Goal: Task Accomplishment & Management: Use online tool/utility

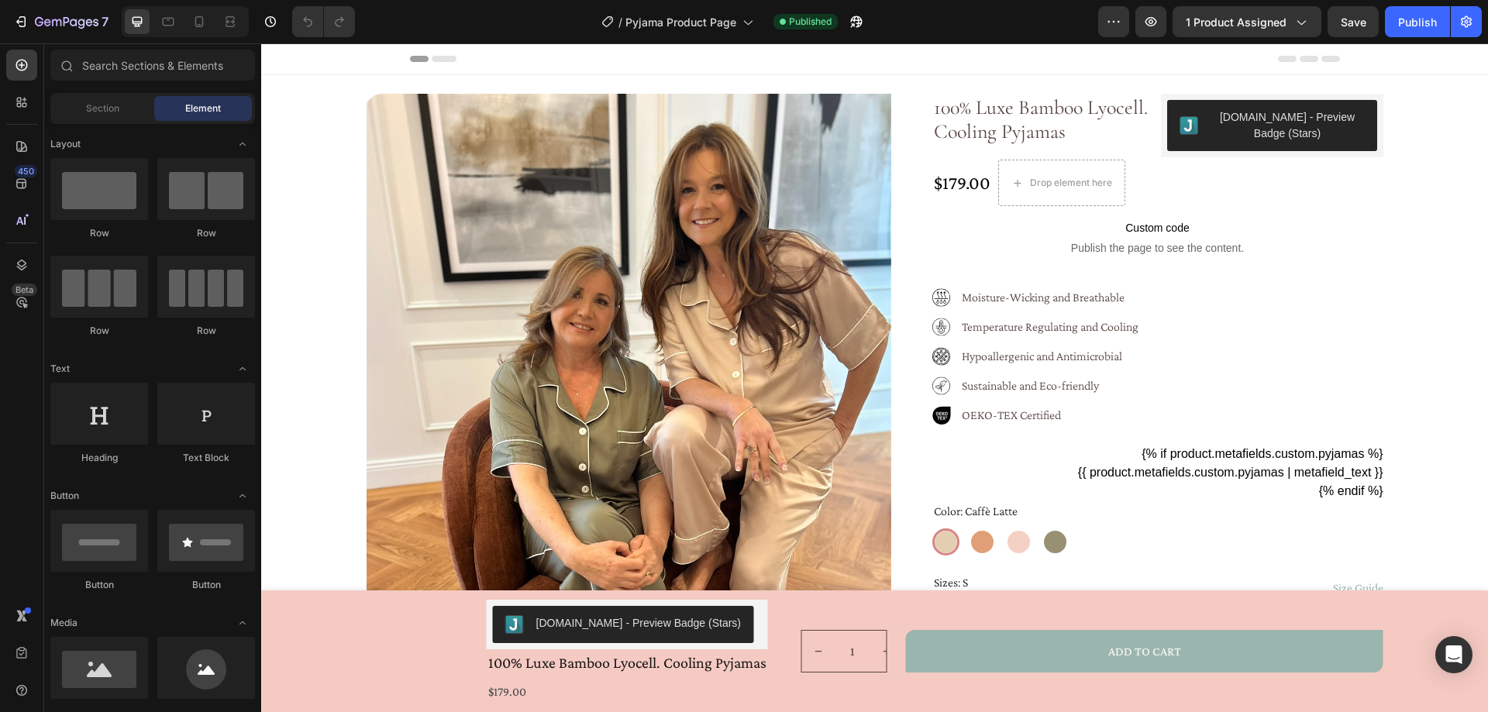
radio input "false"
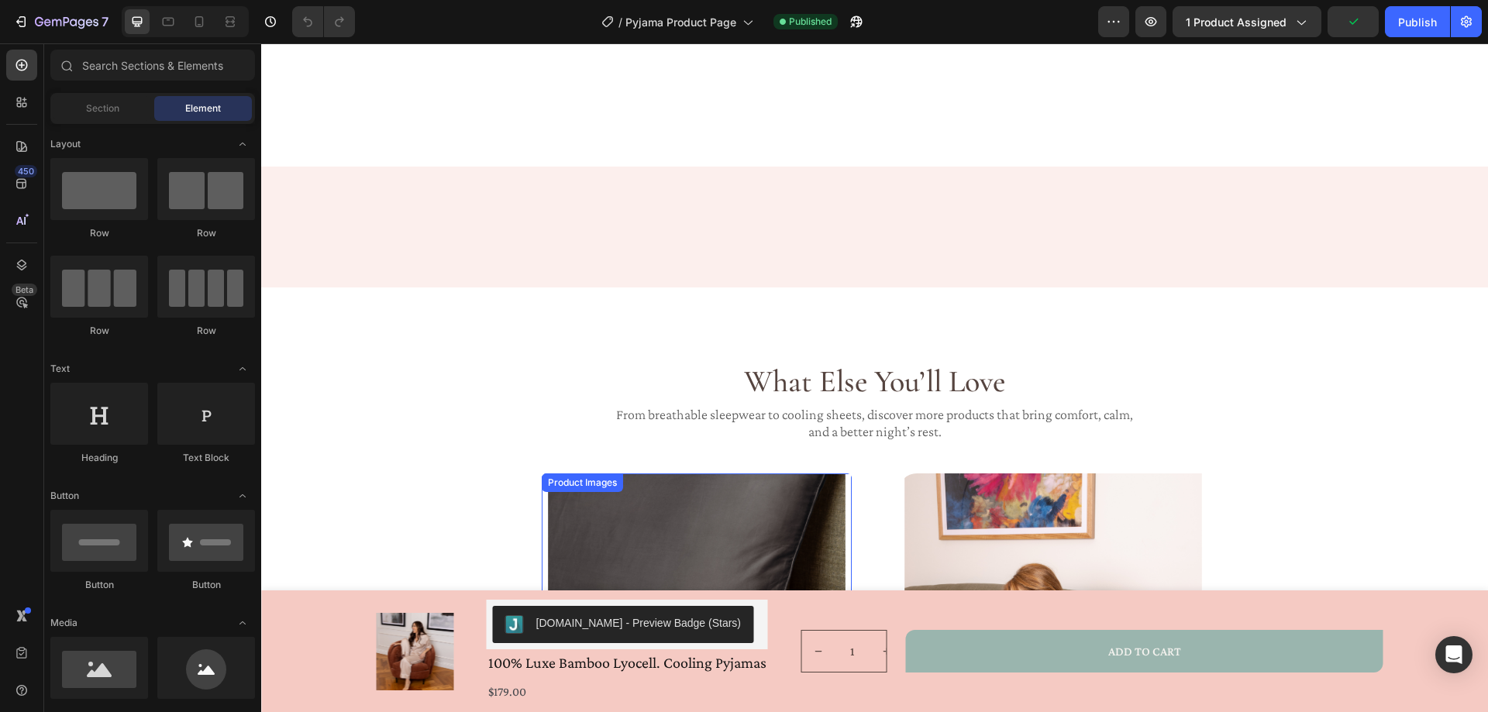
scroll to position [1395, 0]
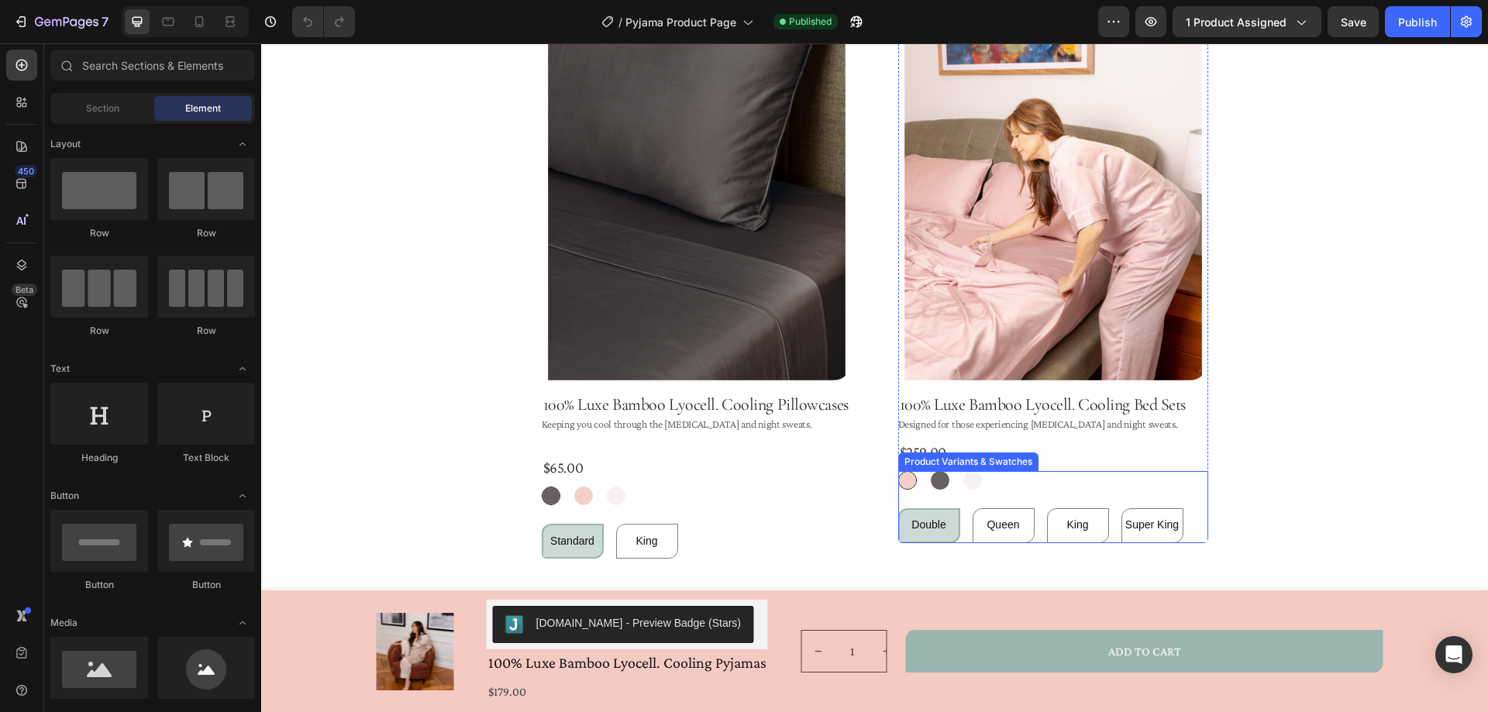
click at [852, 524] on div "Double Double Double Queen Queen Queen King King King Super King Super King Sup…" at bounding box center [697, 541] width 310 height 35
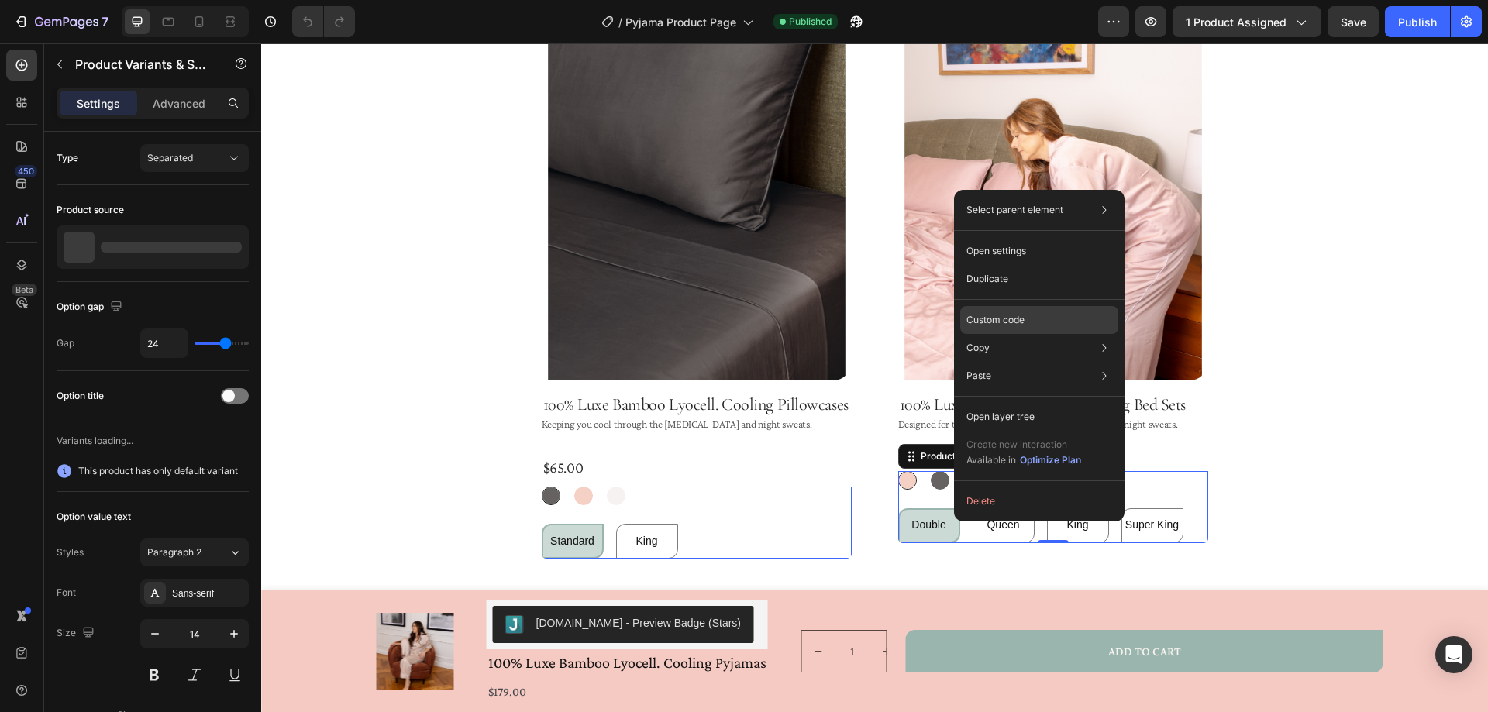
click at [1035, 362] on div "Custom code" at bounding box center [1039, 376] width 158 height 28
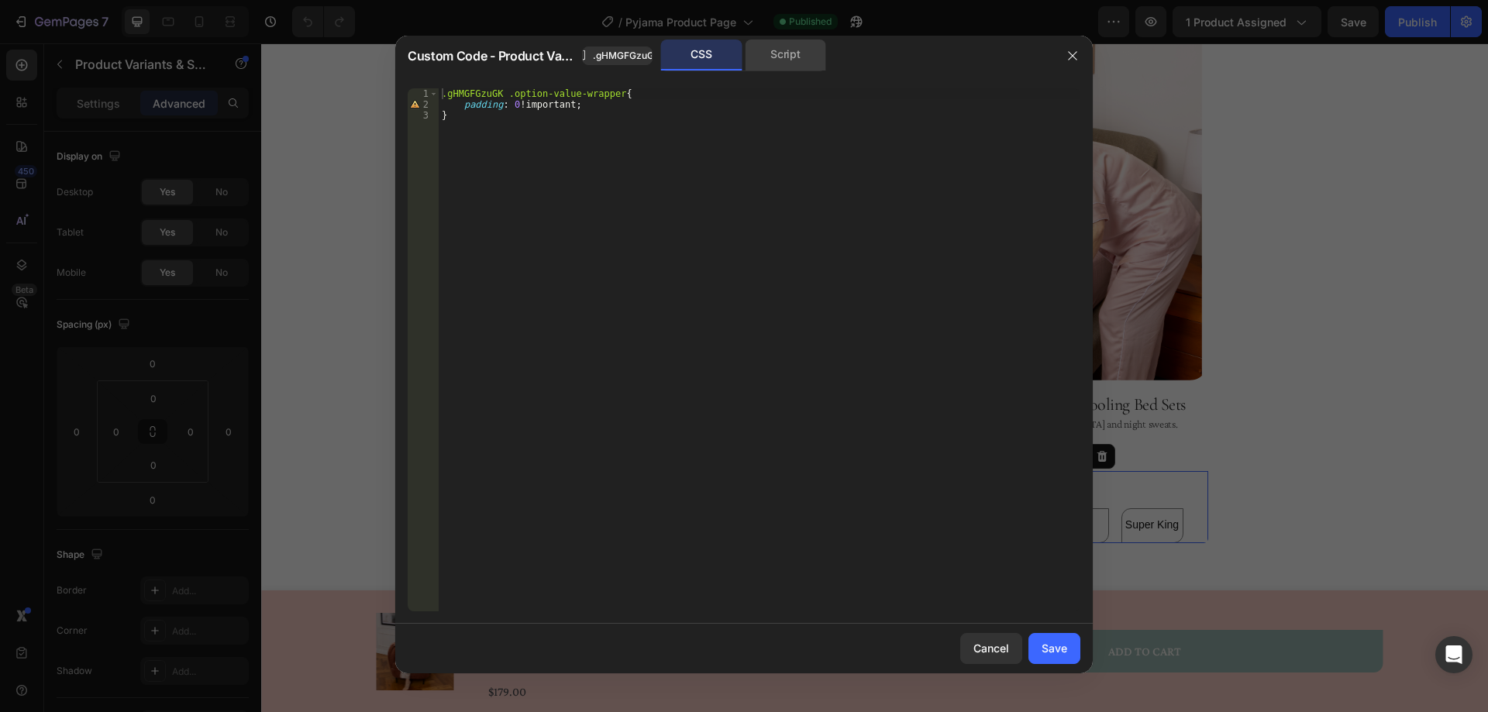
click at [774, 50] on div "Script" at bounding box center [785, 55] width 81 height 31
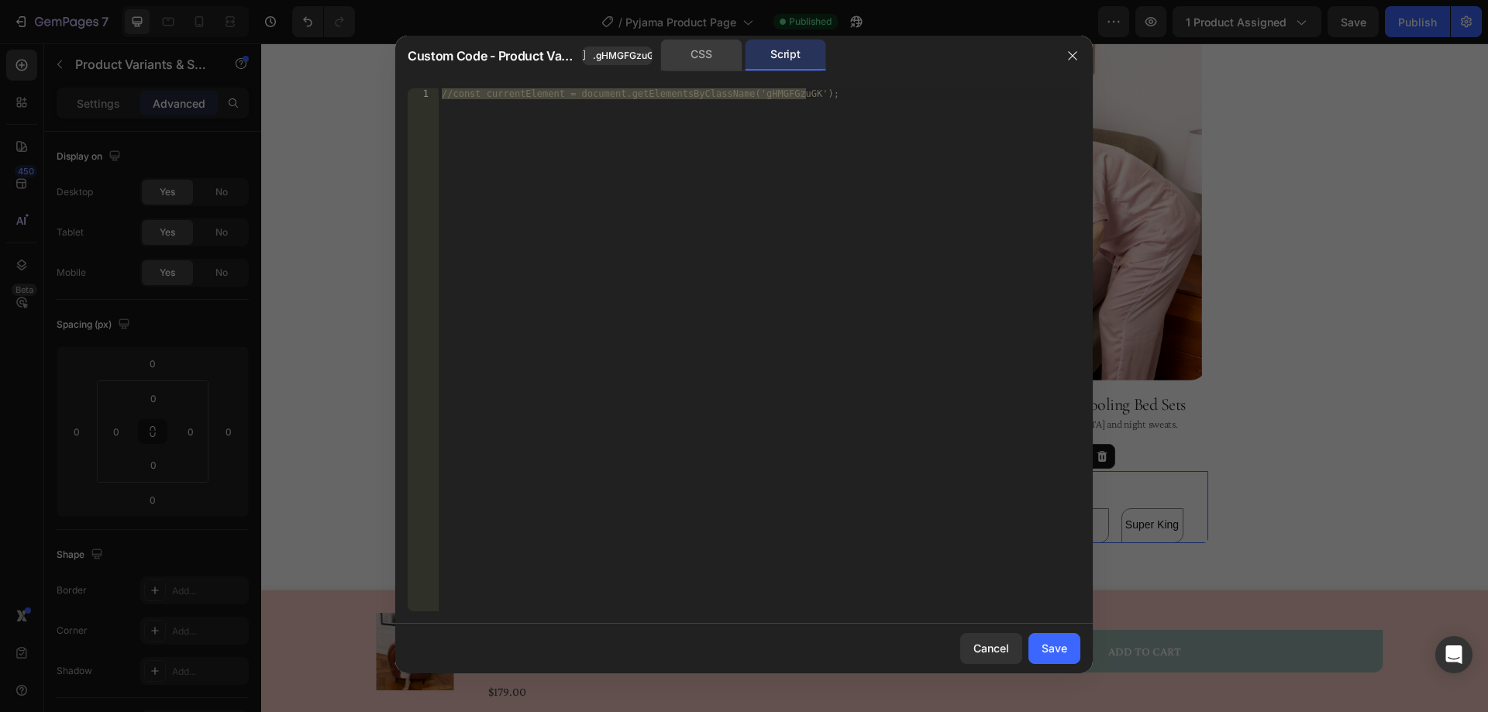
click at [702, 54] on div "CSS" at bounding box center [701, 55] width 81 height 31
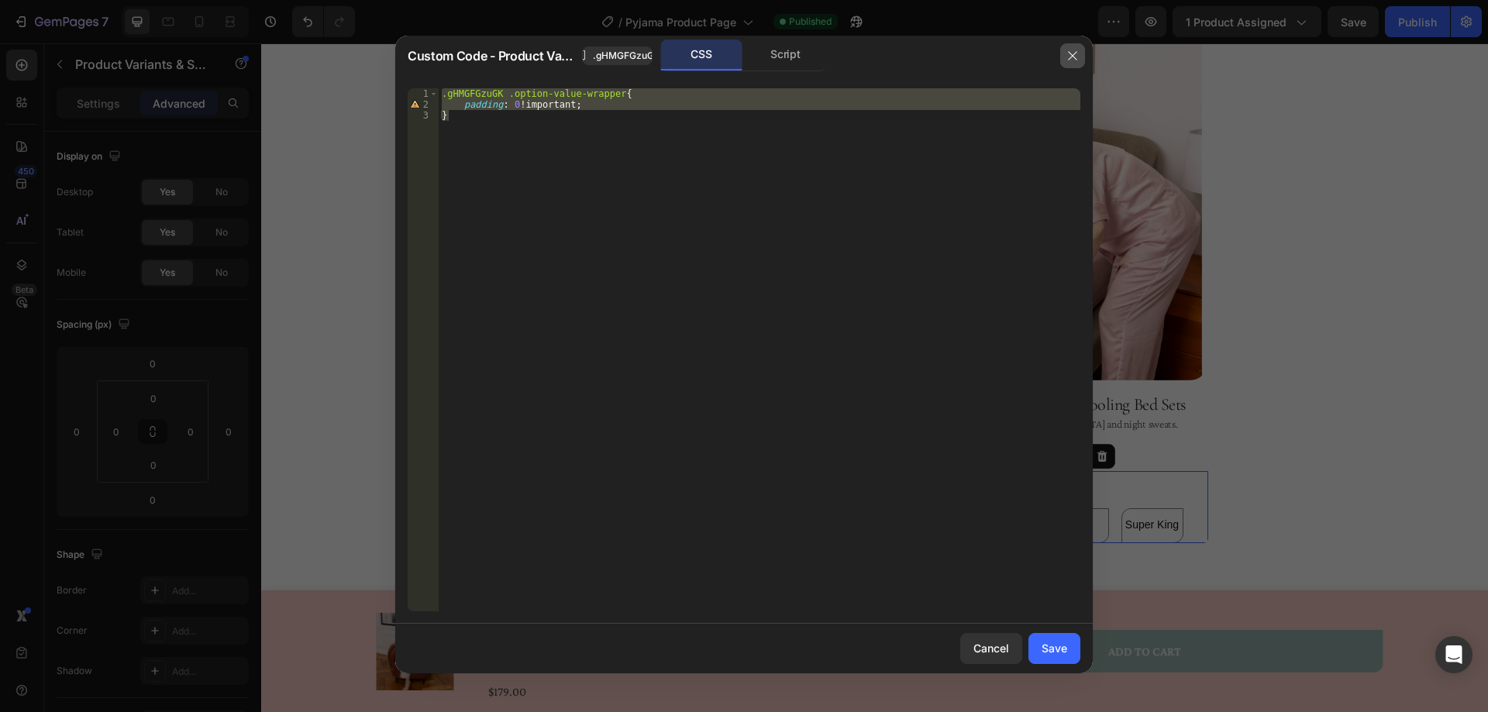
click at [1076, 59] on icon "button" at bounding box center [1072, 55] width 9 height 9
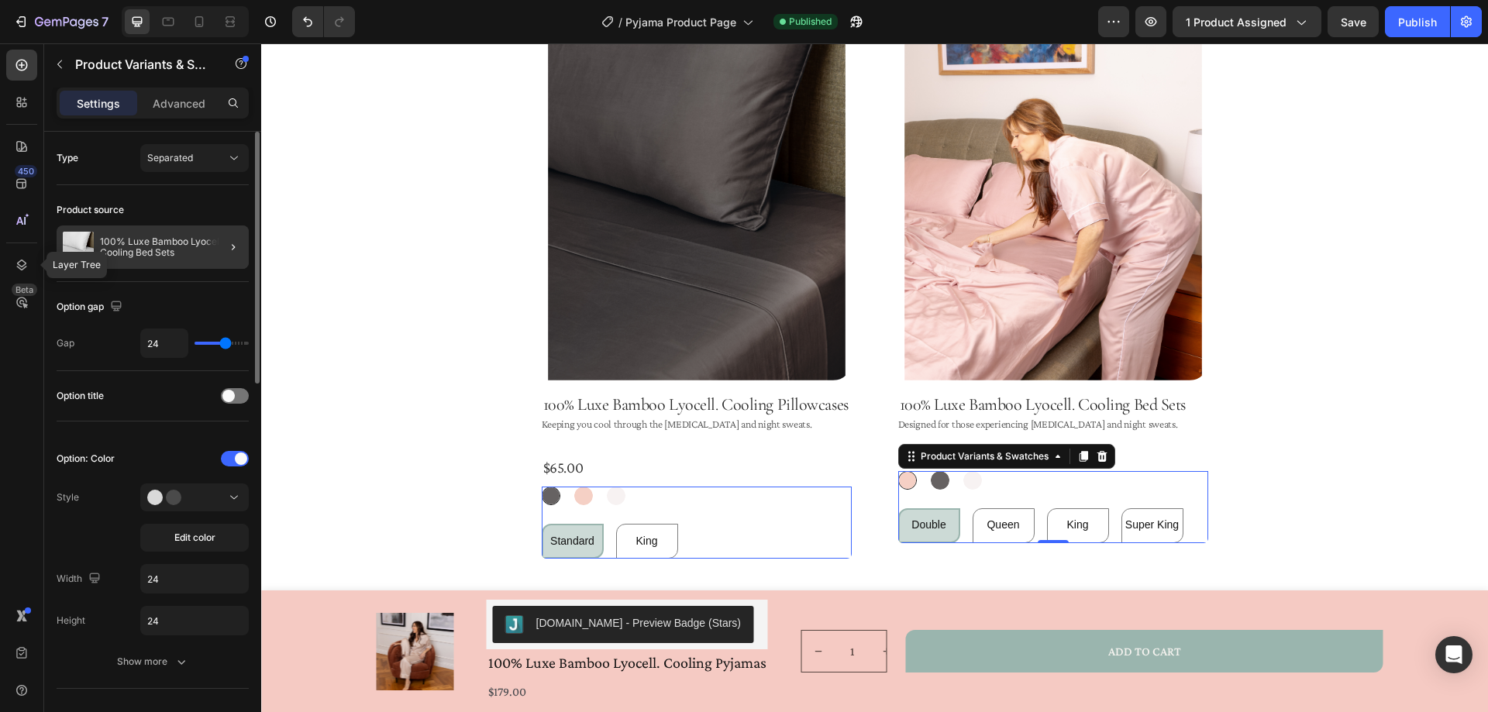
click at [18, 259] on icon at bounding box center [22, 265] width 16 height 16
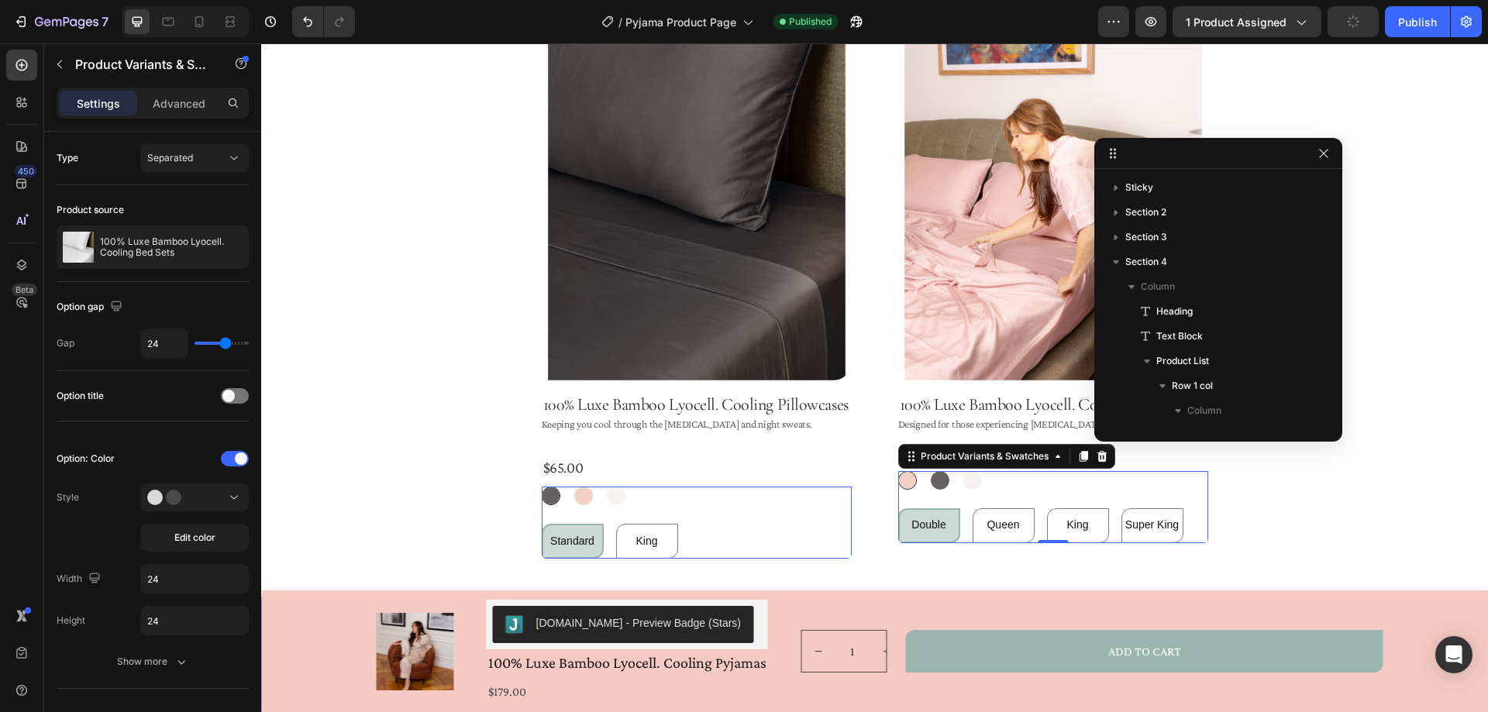
scroll to position [246, 0]
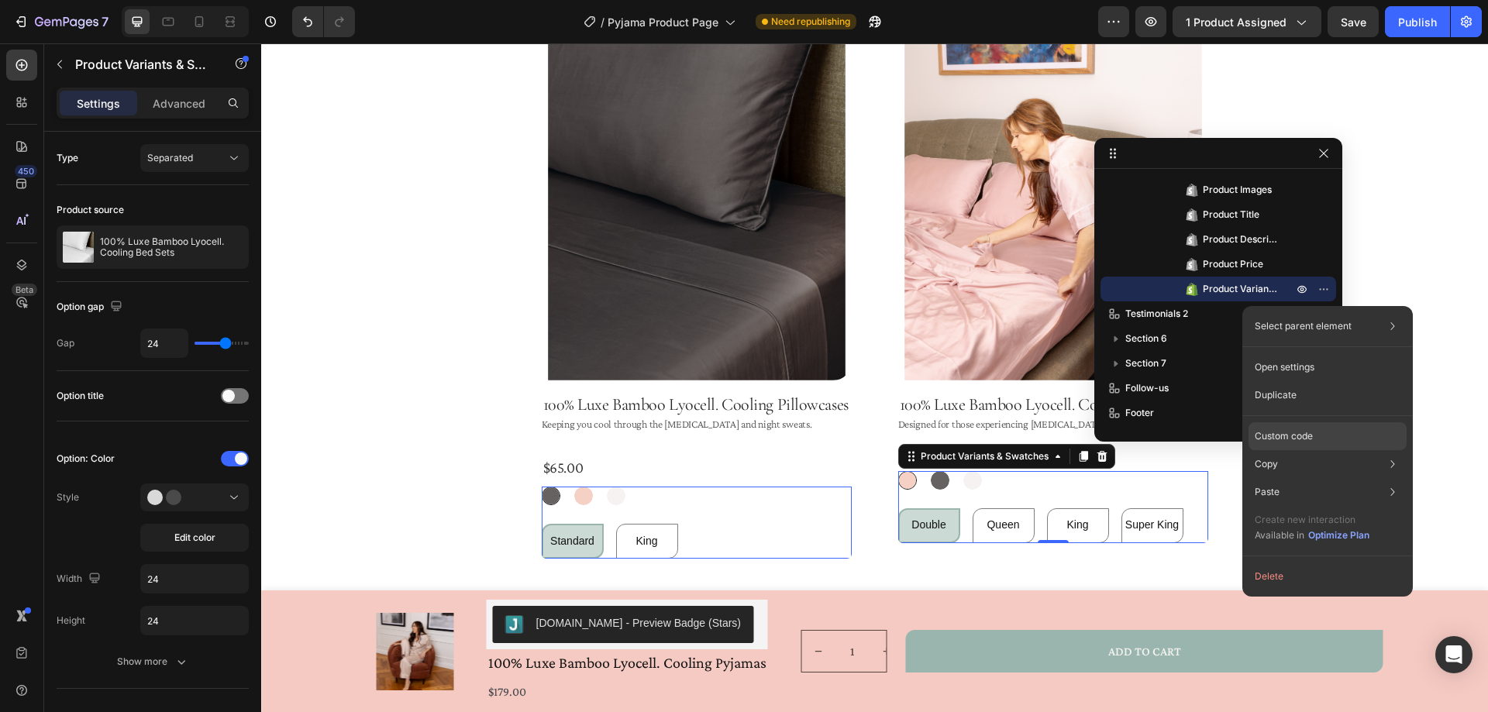
click at [1306, 438] on p "Custom code" at bounding box center [1284, 436] width 58 height 14
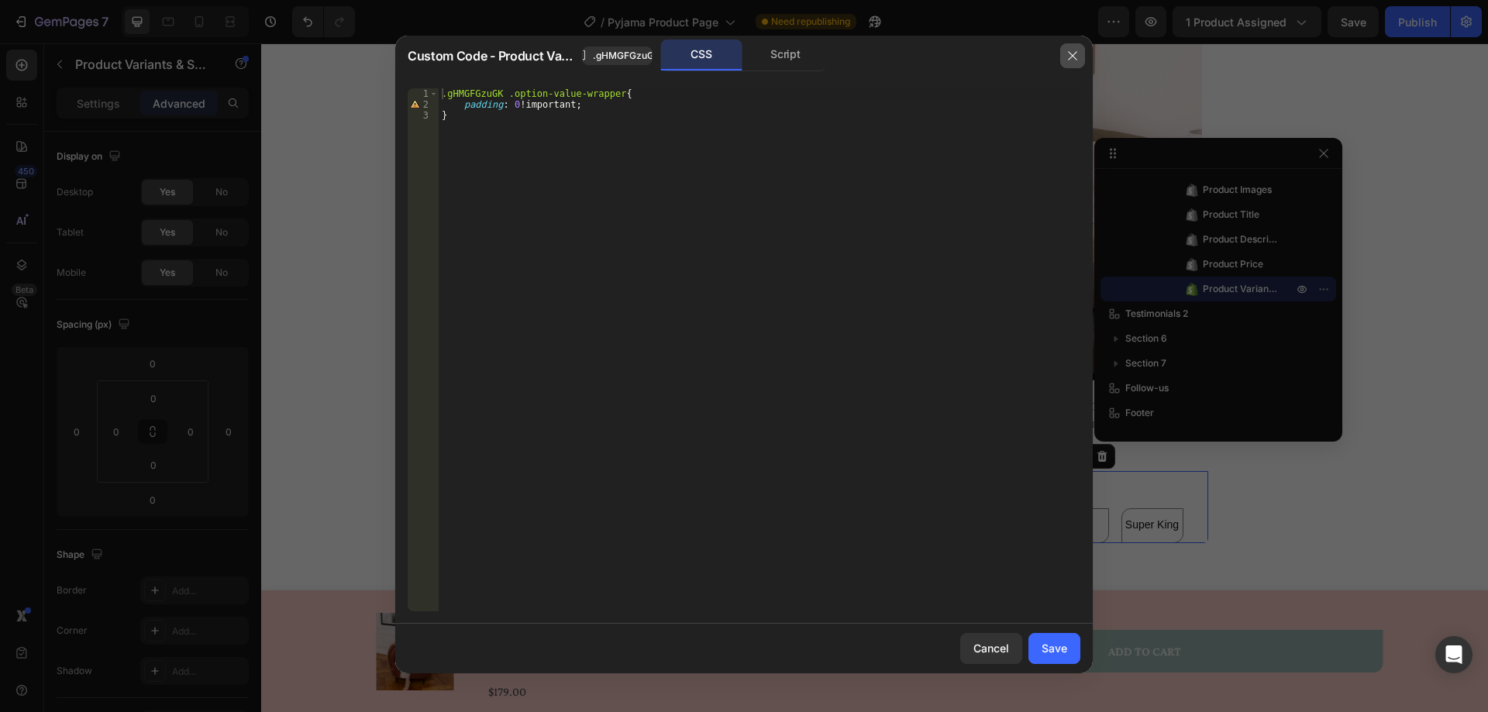
click at [1075, 54] on icon "button" at bounding box center [1072, 56] width 12 height 12
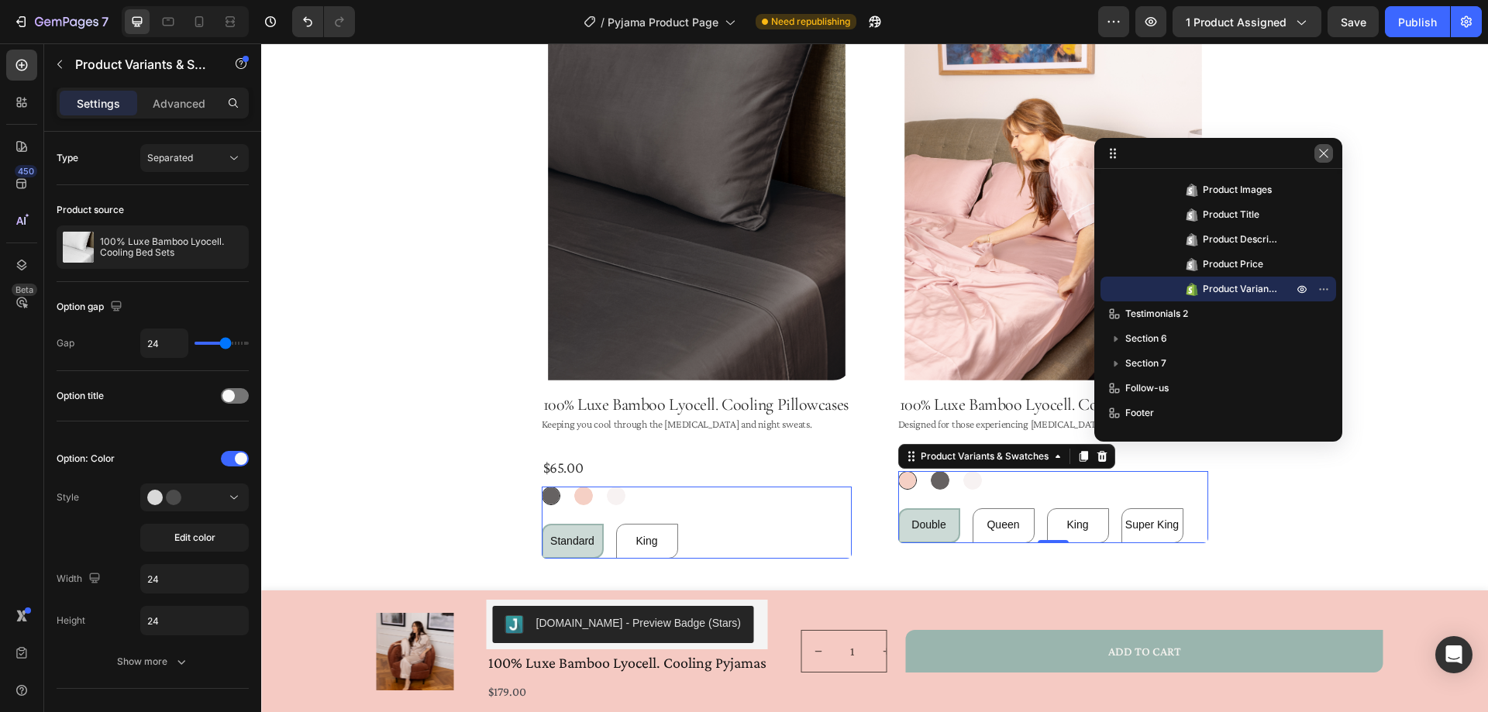
click at [1320, 153] on icon "button" at bounding box center [1324, 153] width 12 height 12
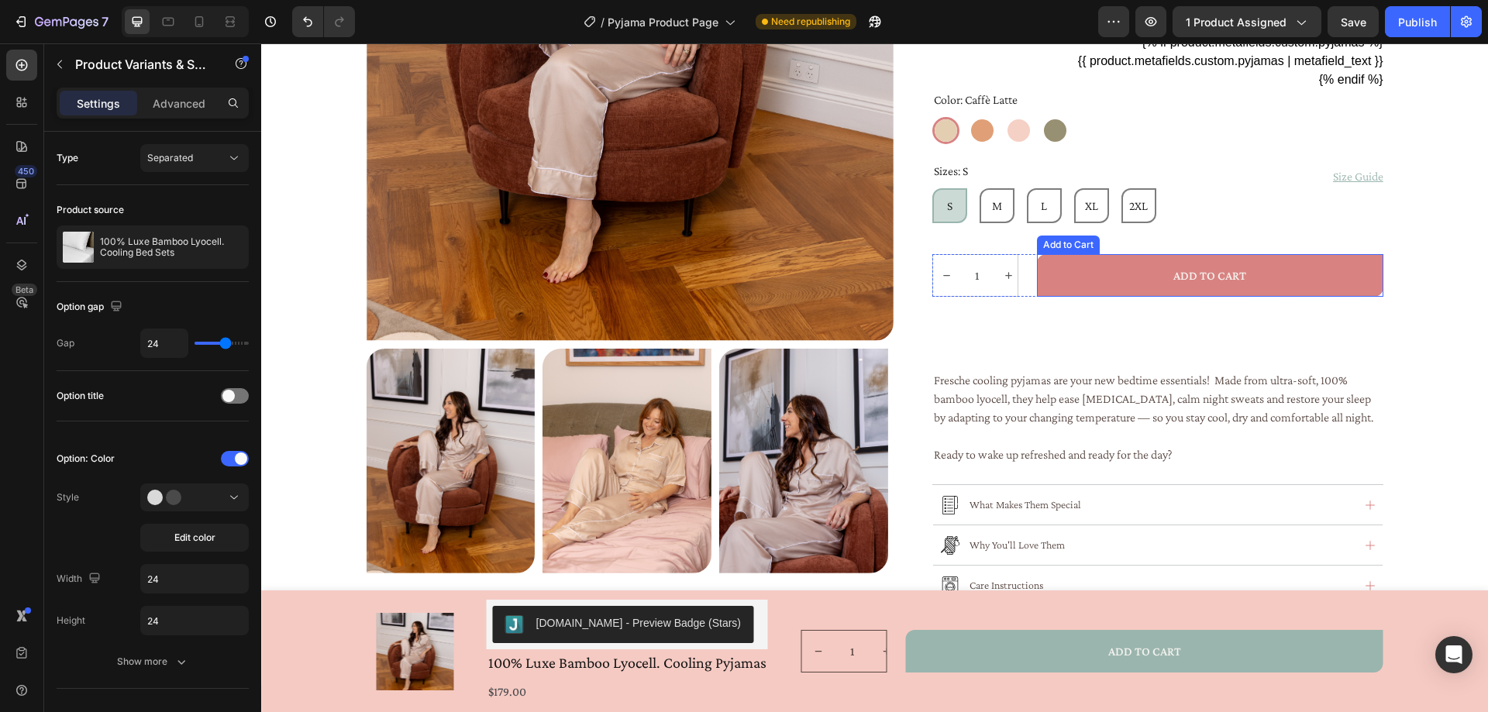
scroll to position [388, 0]
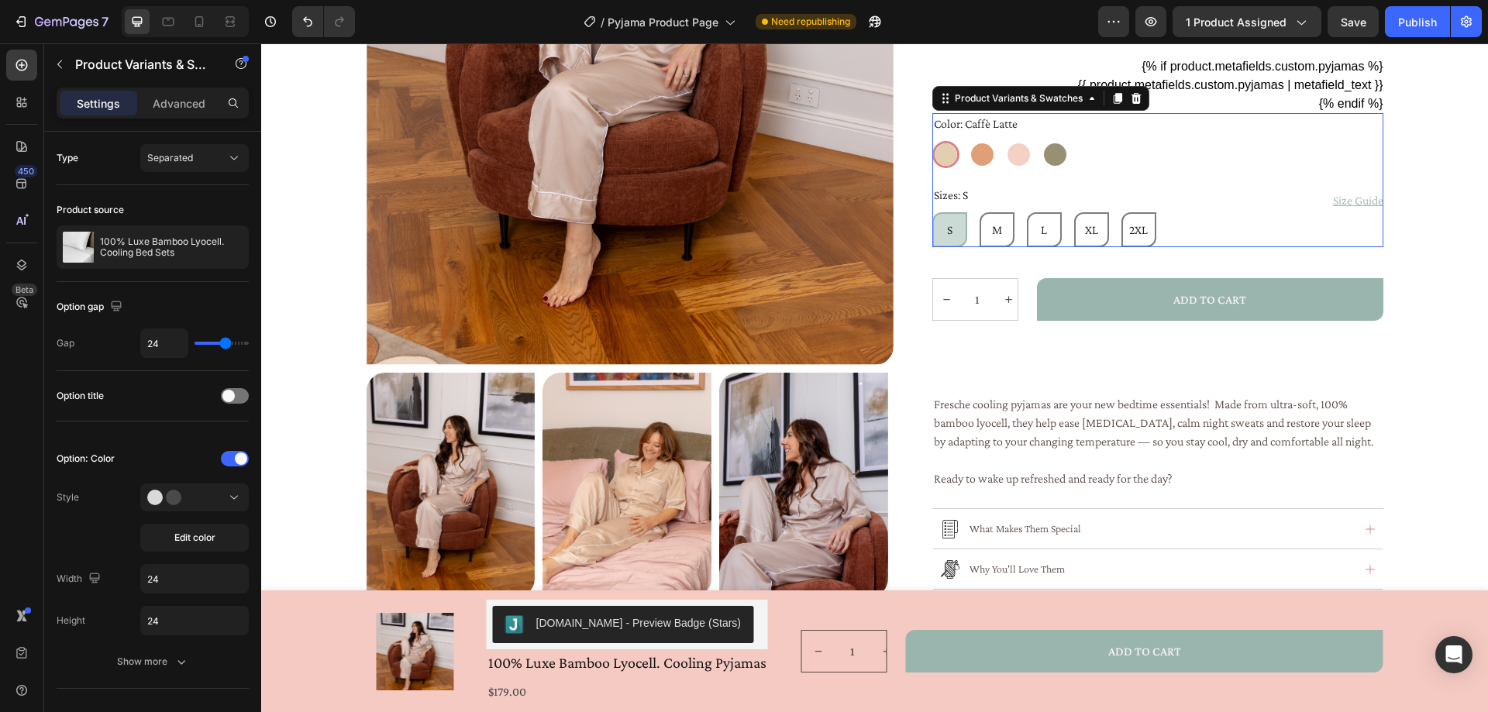
click at [1196, 227] on div "S S S M M M L L L XL XL XL 2XL 2XL 2XL" at bounding box center [1157, 229] width 451 height 35
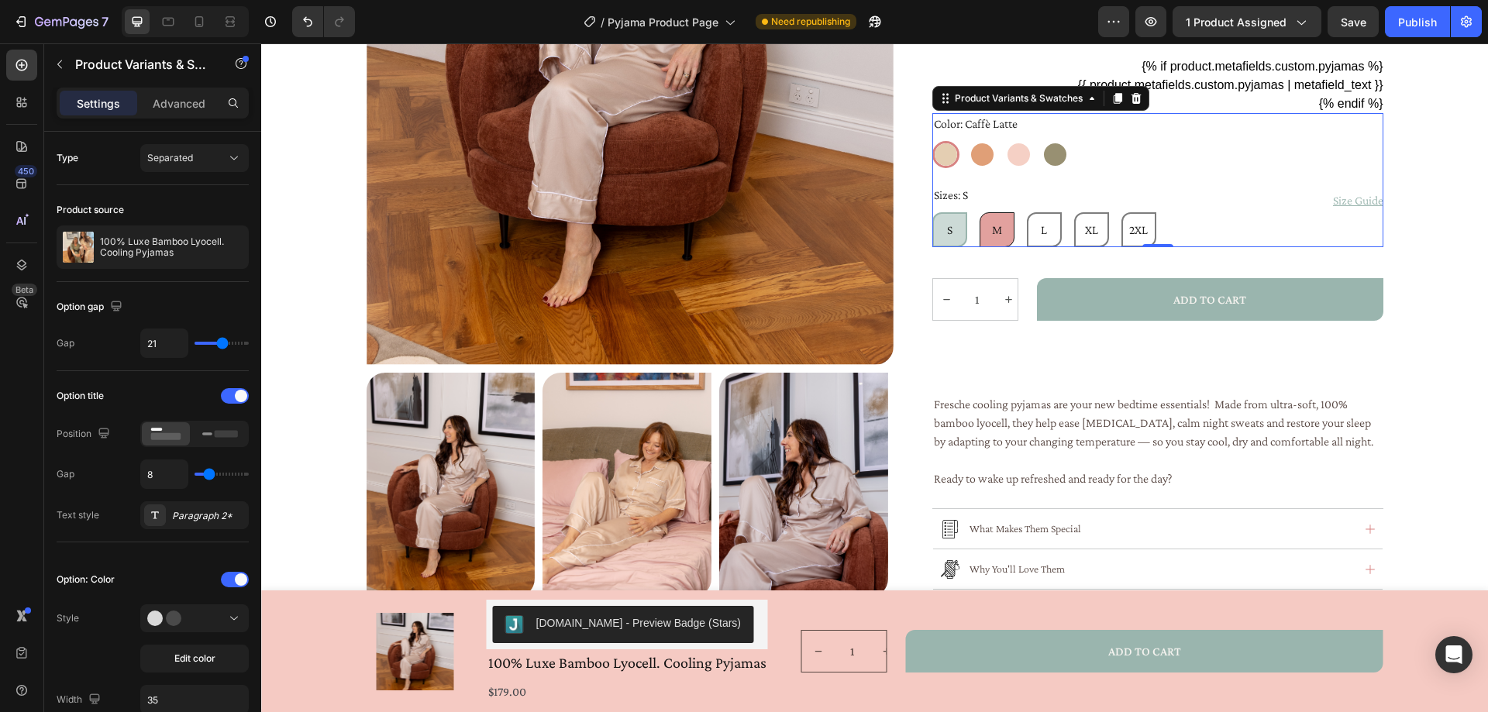
click at [980, 221] on div "M" at bounding box center [997, 229] width 35 height 35
click at [979, 212] on input "M M M" at bounding box center [979, 212] width 1 height 1
radio input "false"
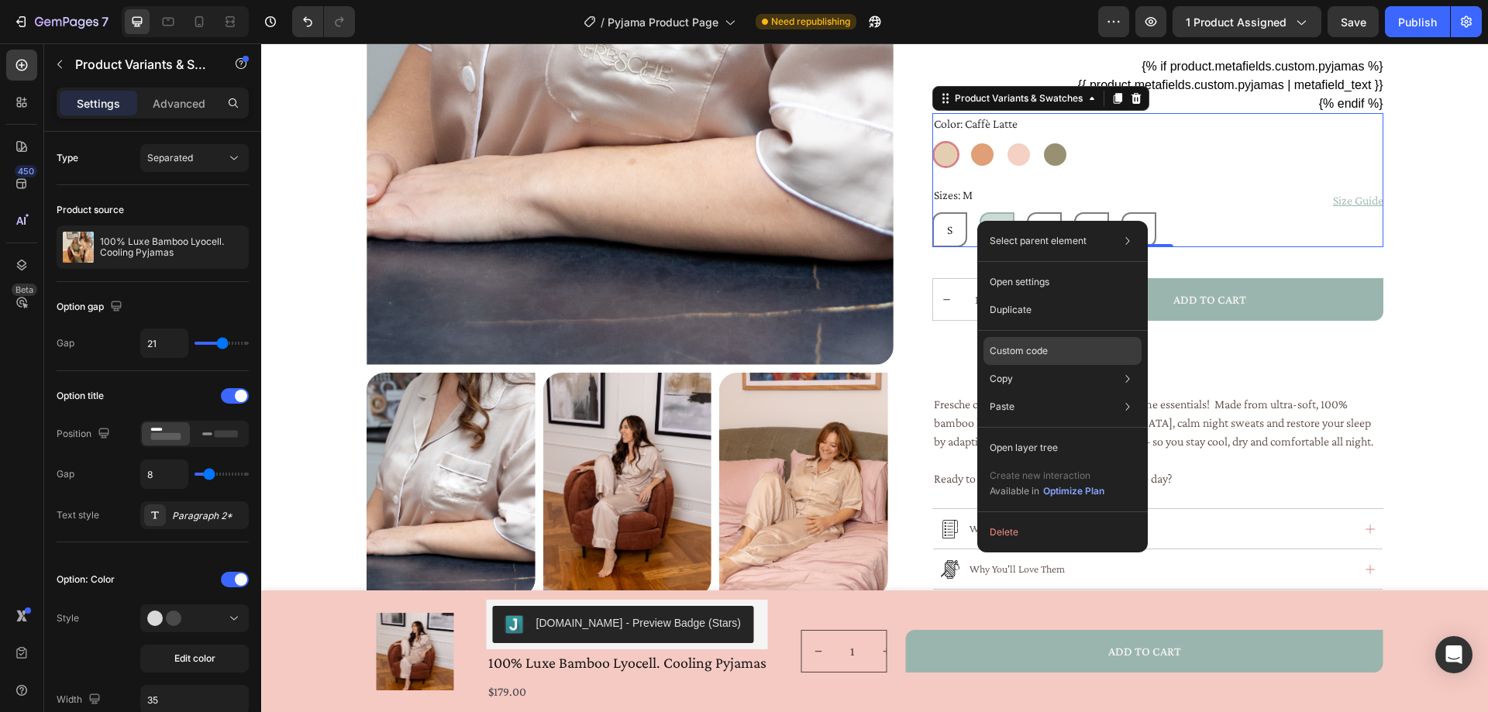
click at [1038, 353] on p "Custom code" at bounding box center [1019, 351] width 58 height 14
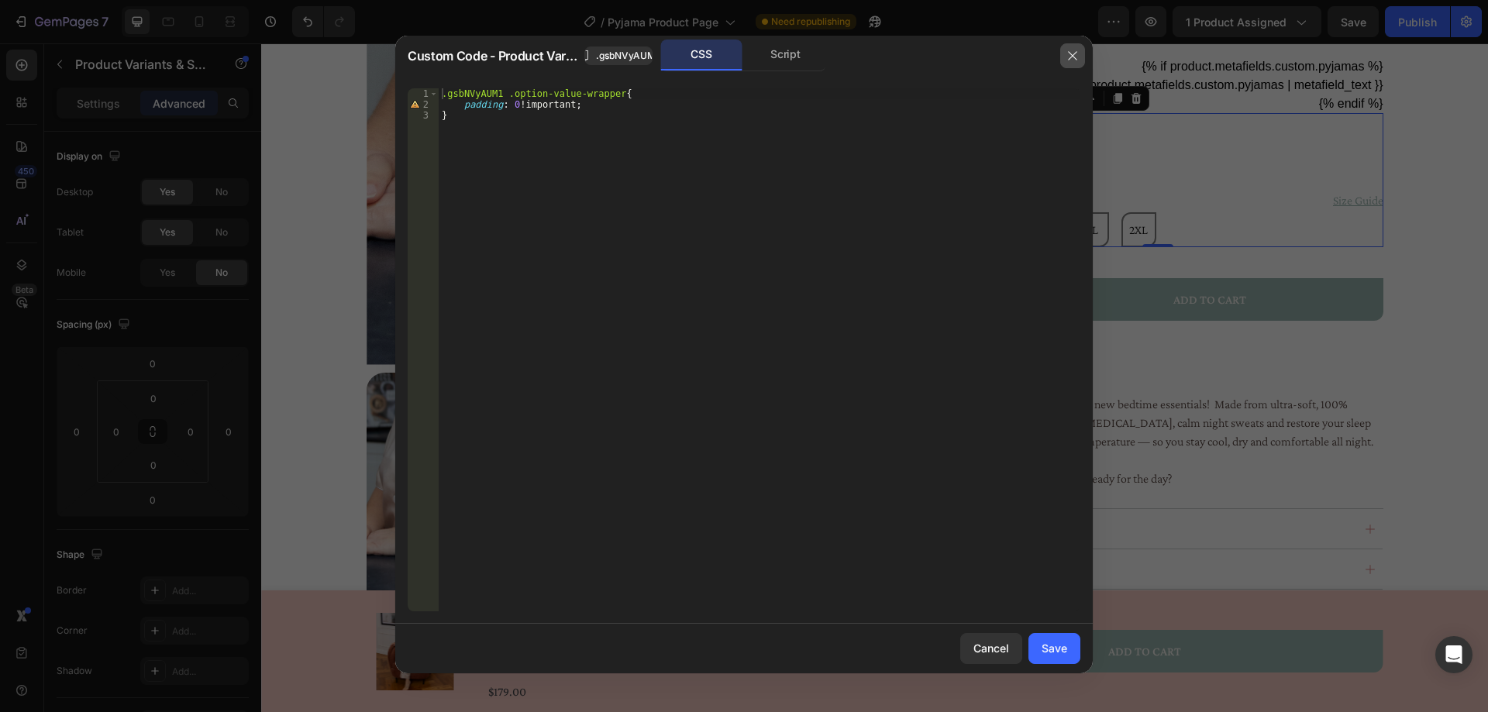
drag, startPoint x: 1070, startPoint y: 59, endPoint x: 818, endPoint y: 104, distance: 255.9
click at [1070, 59] on icon "button" at bounding box center [1072, 55] width 9 height 9
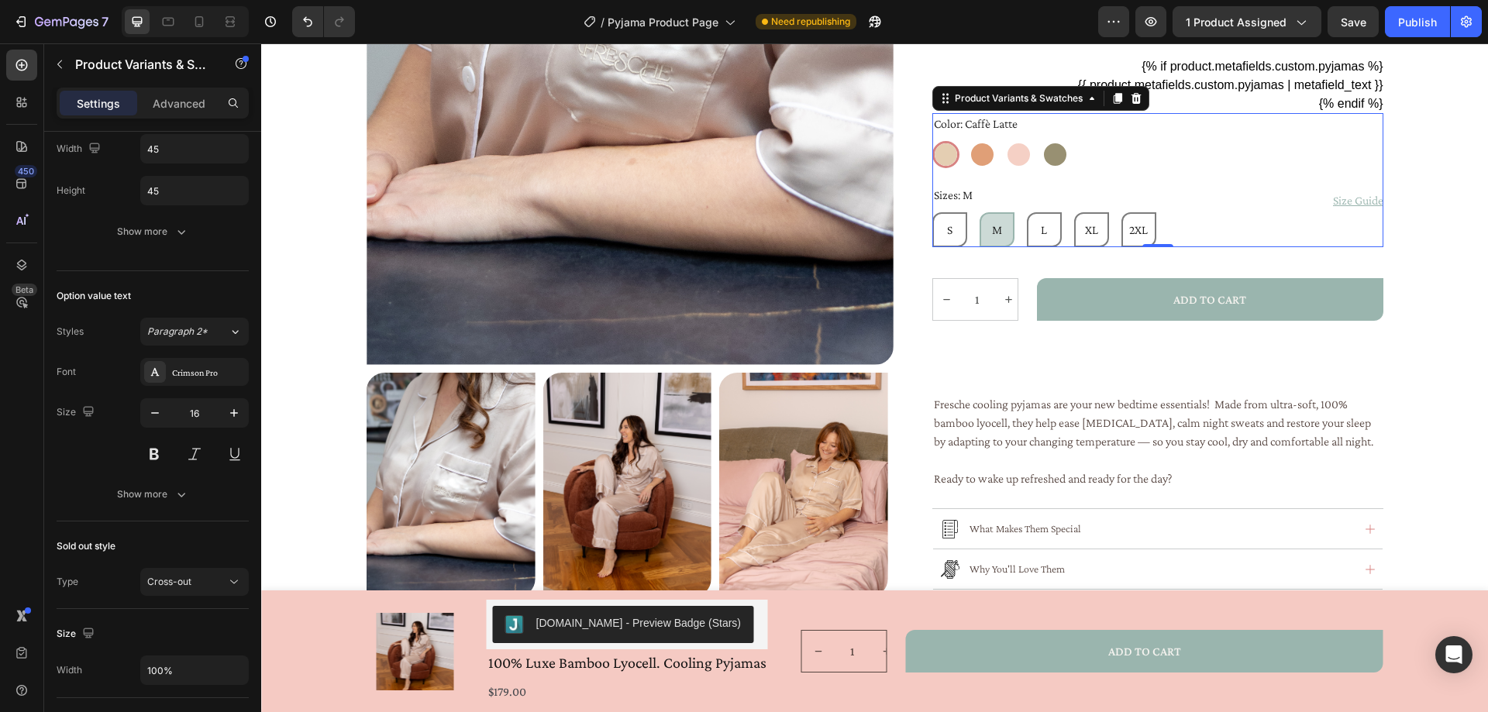
scroll to position [1163, 0]
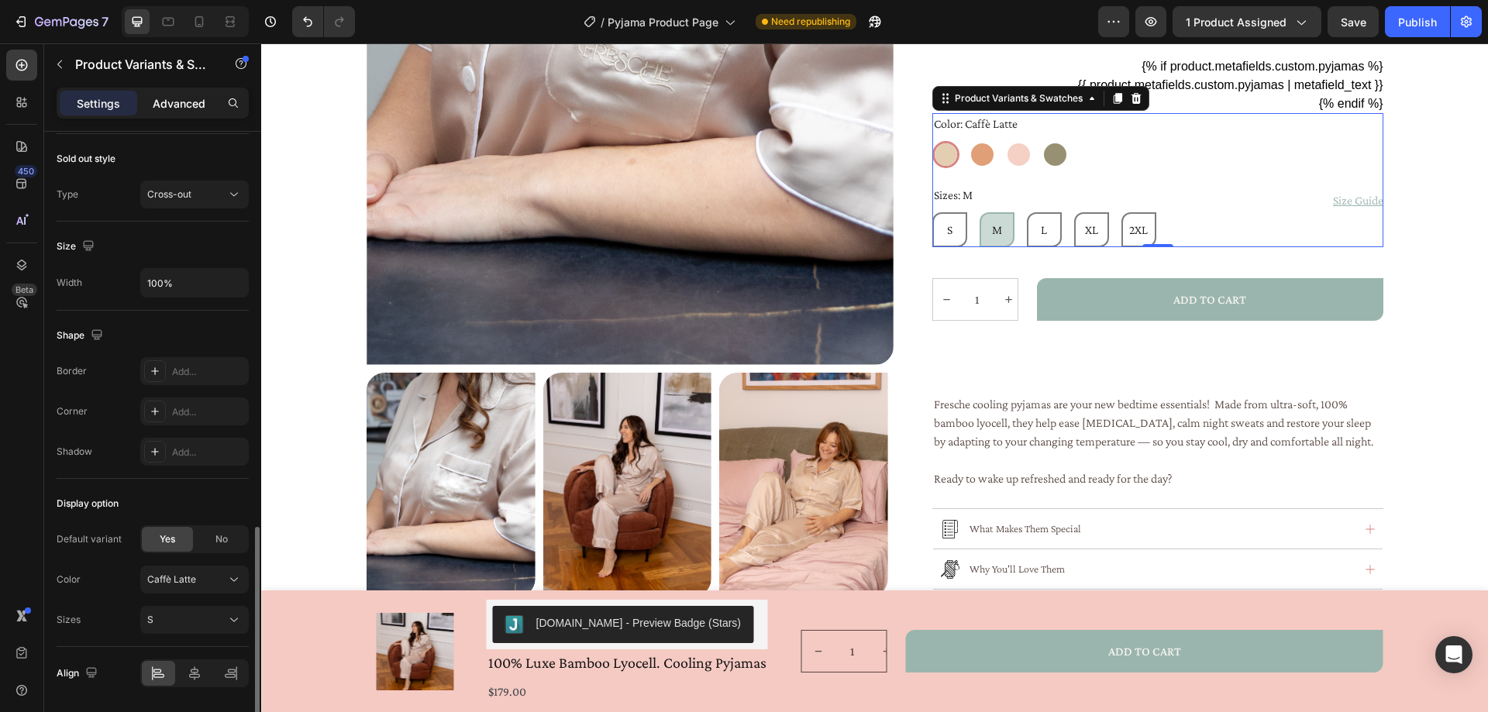
click at [175, 106] on p "Advanced" at bounding box center [179, 103] width 53 height 16
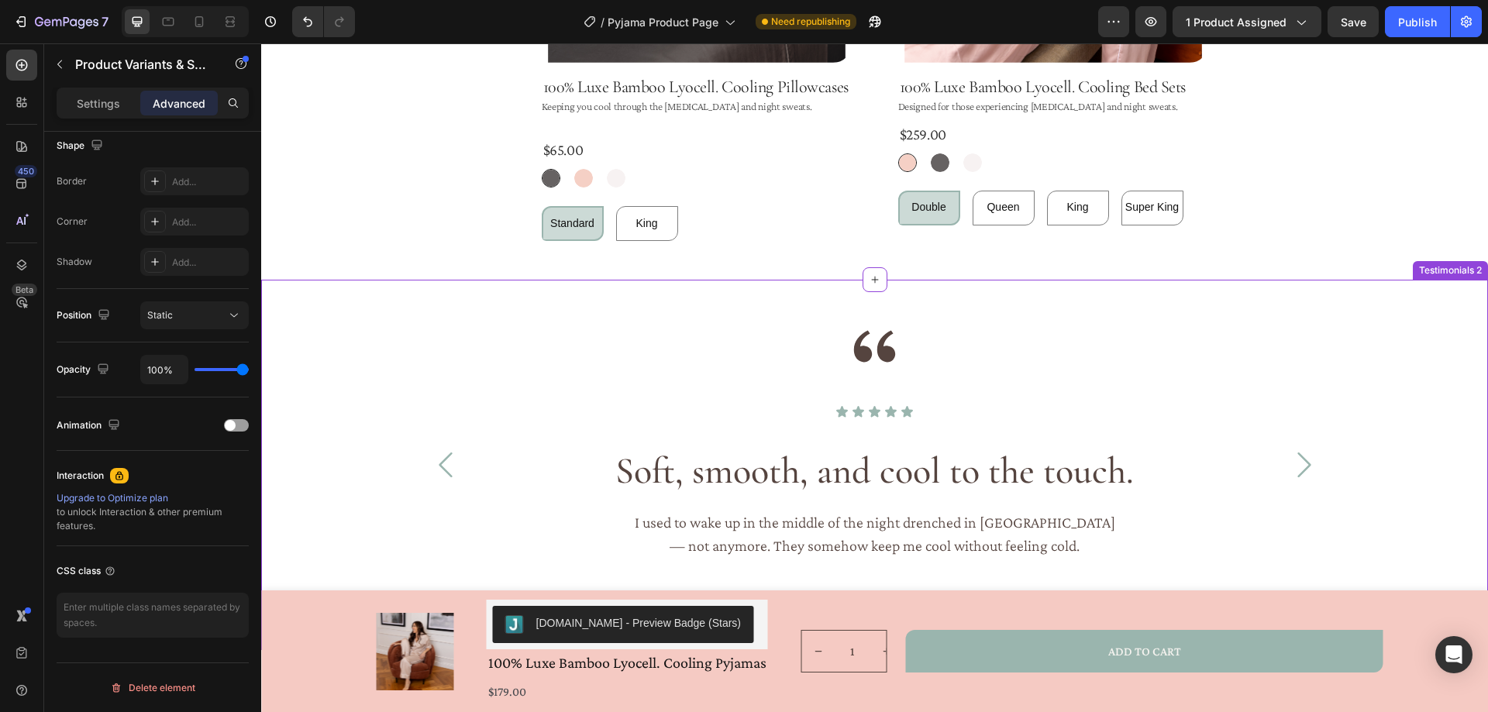
scroll to position [1550, 0]
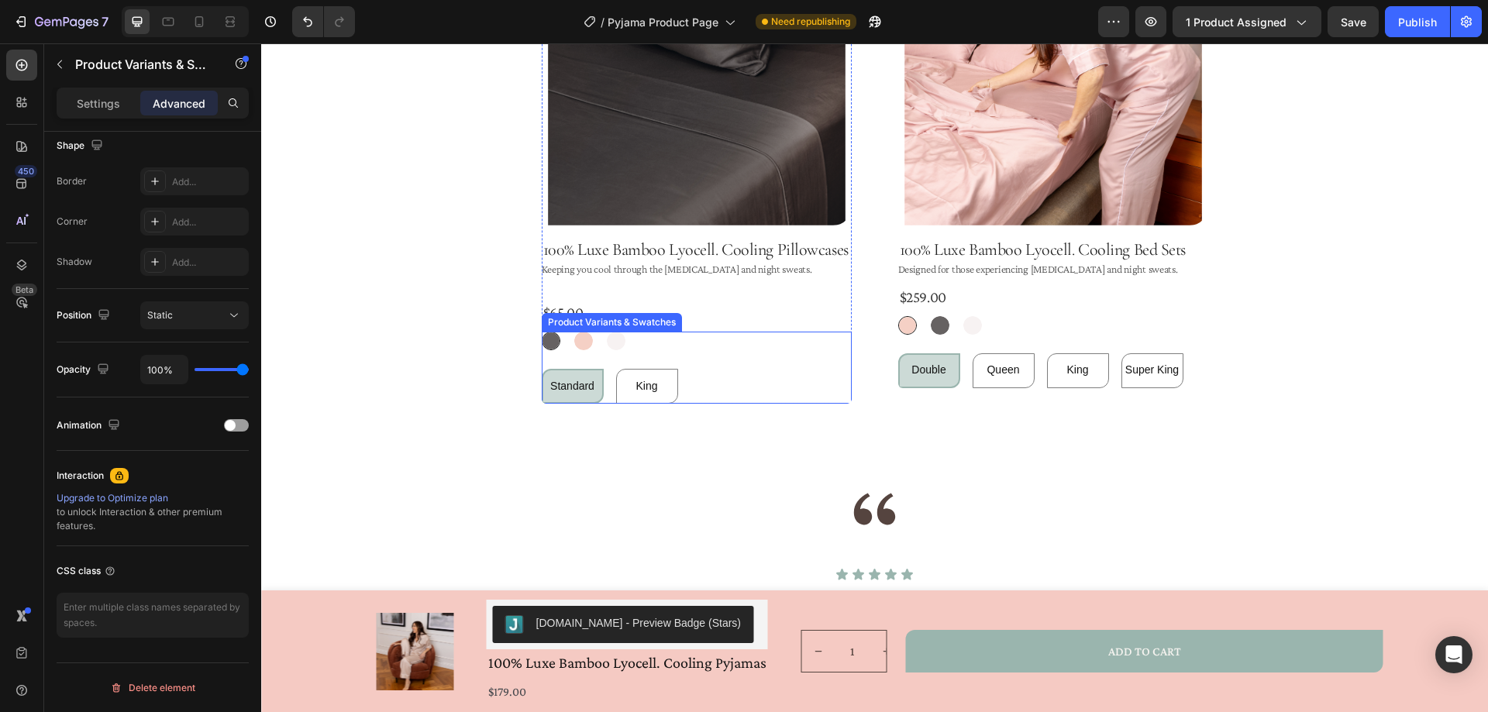
click at [739, 384] on div "Standard Standard Standard King King King" at bounding box center [697, 386] width 310 height 35
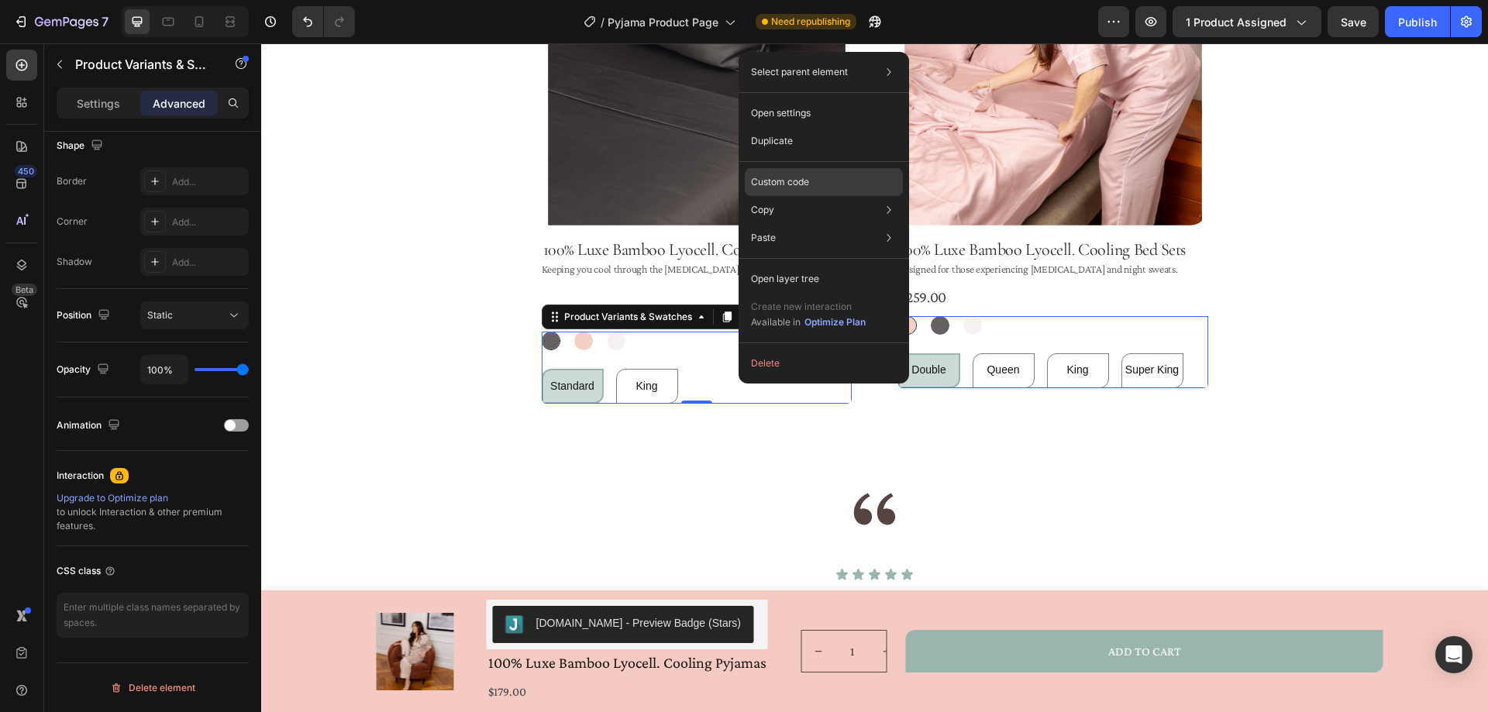
click at [808, 224] on div "Custom code" at bounding box center [824, 238] width 158 height 28
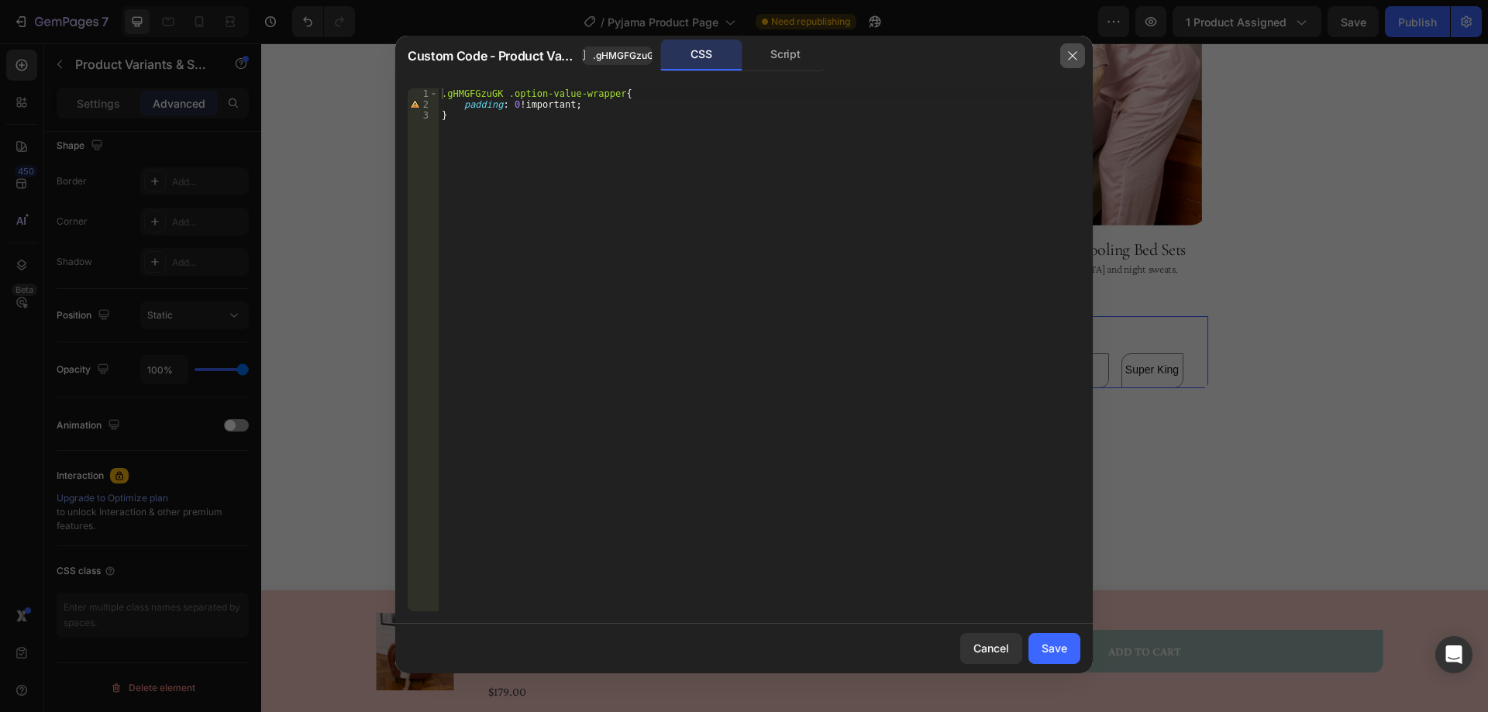
click at [1066, 50] on icon "button" at bounding box center [1072, 56] width 12 height 12
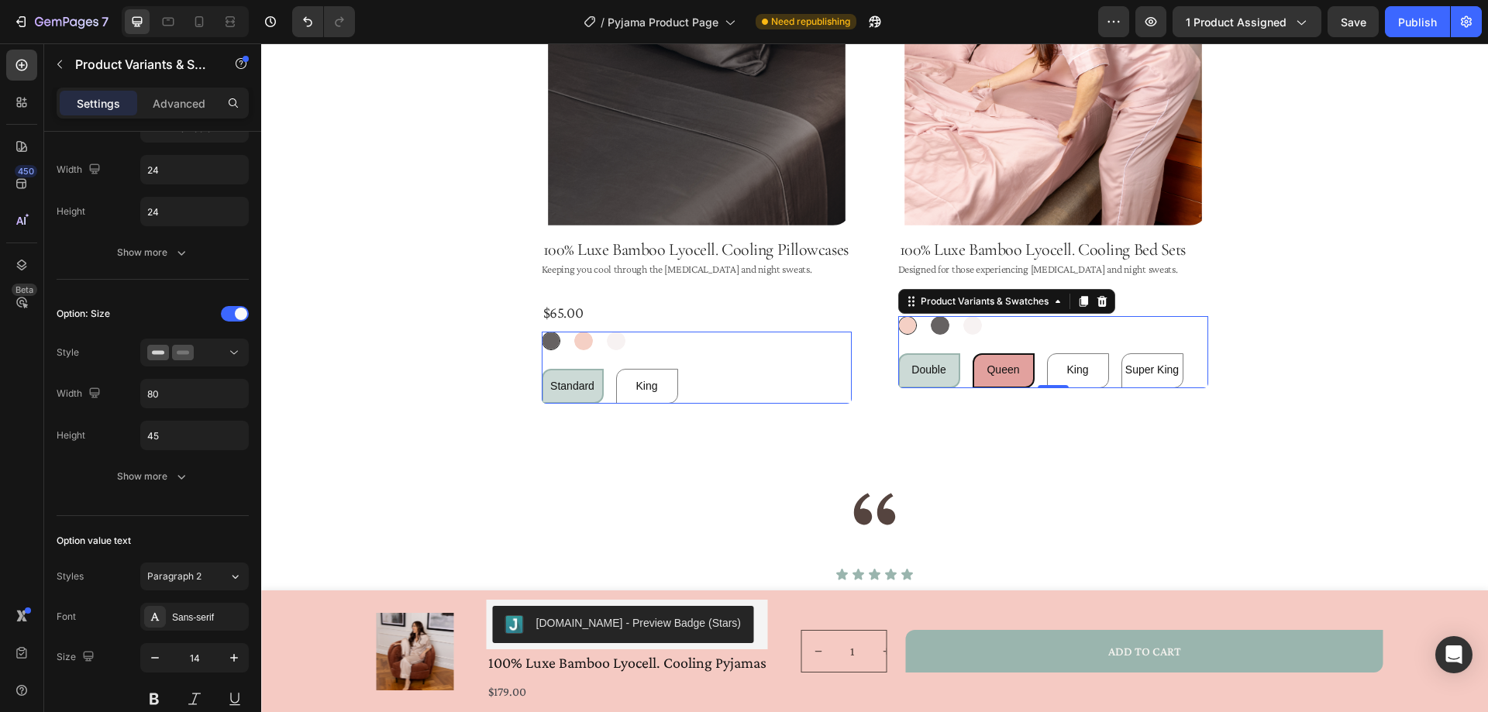
click at [1011, 363] on div "Queen" at bounding box center [1003, 370] width 33 height 32
click at [973, 353] on input "Queen Queen Queen" at bounding box center [972, 353] width 1 height 1
radio input "true"
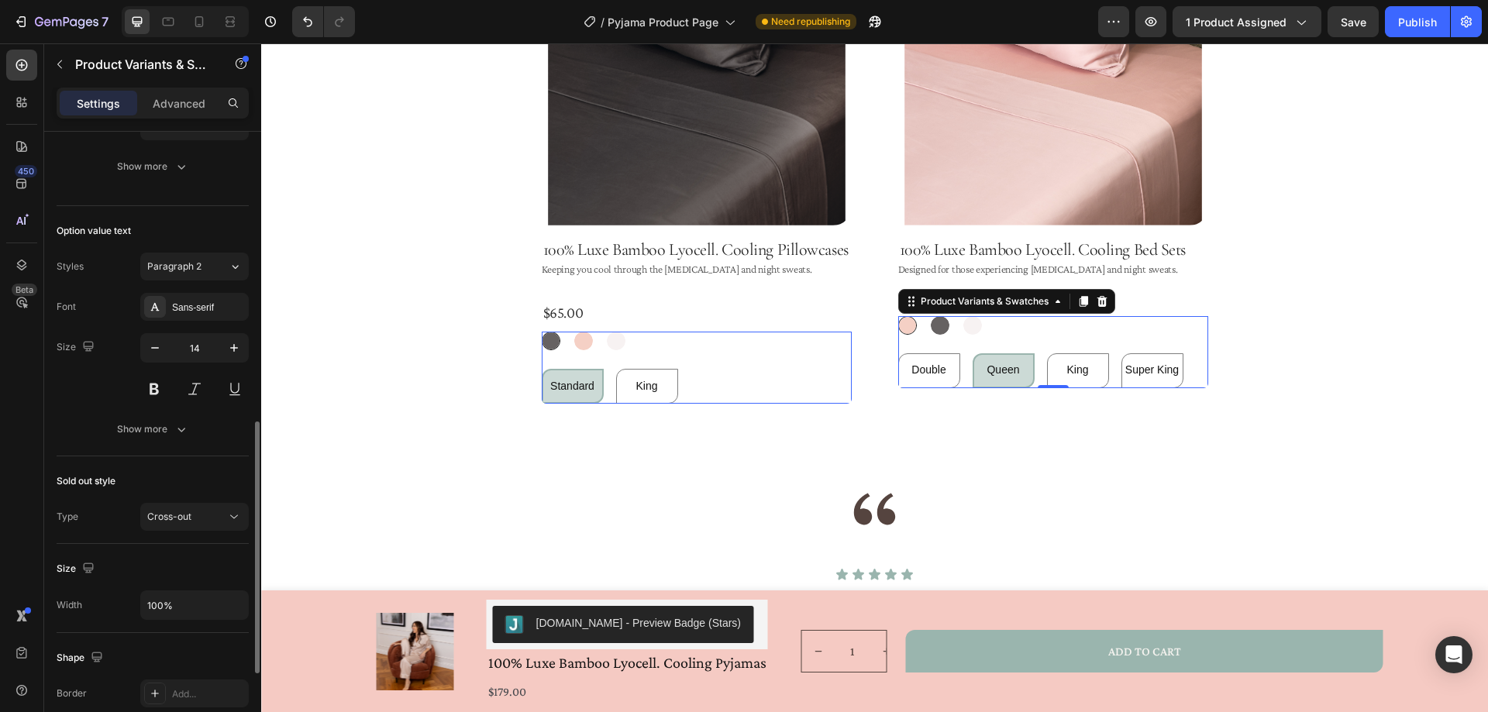
scroll to position [923, 0]
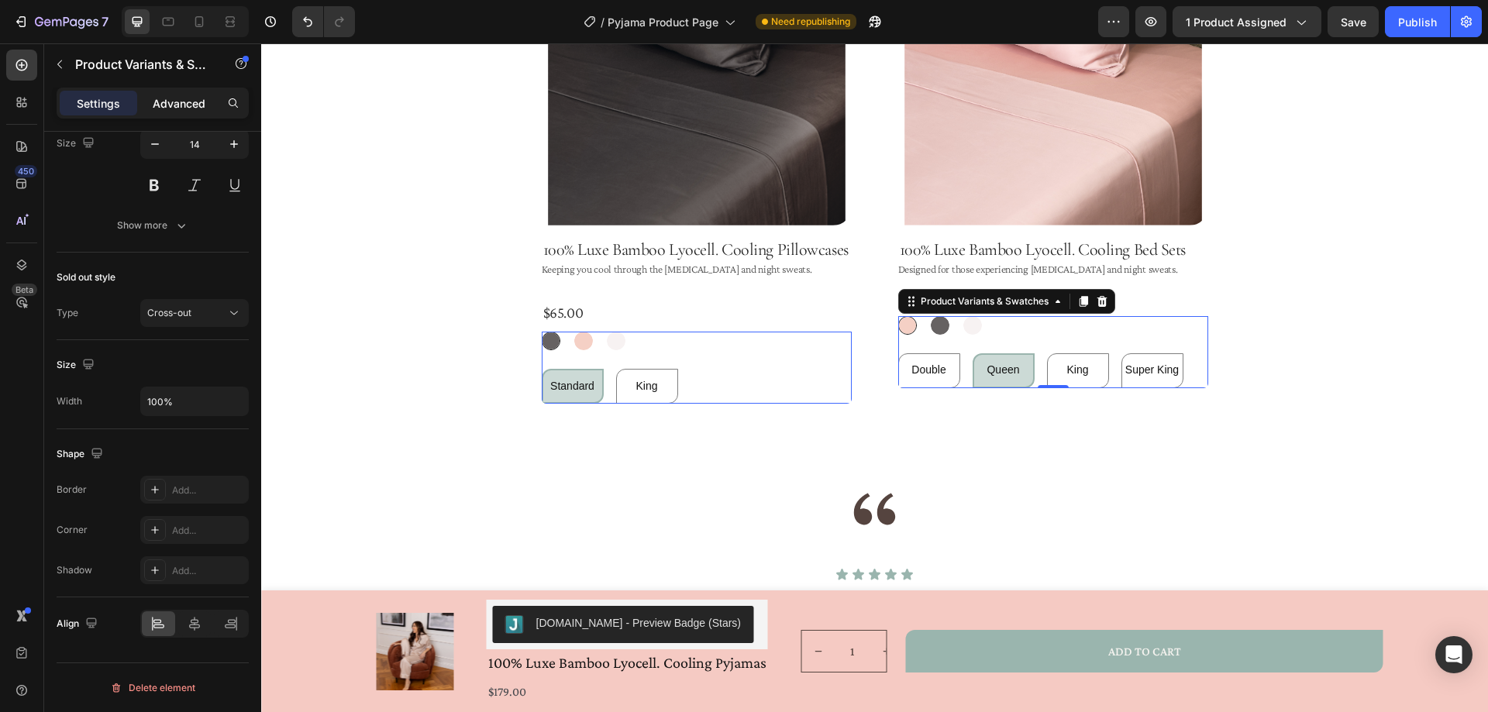
click at [174, 99] on p "Advanced" at bounding box center [179, 103] width 53 height 16
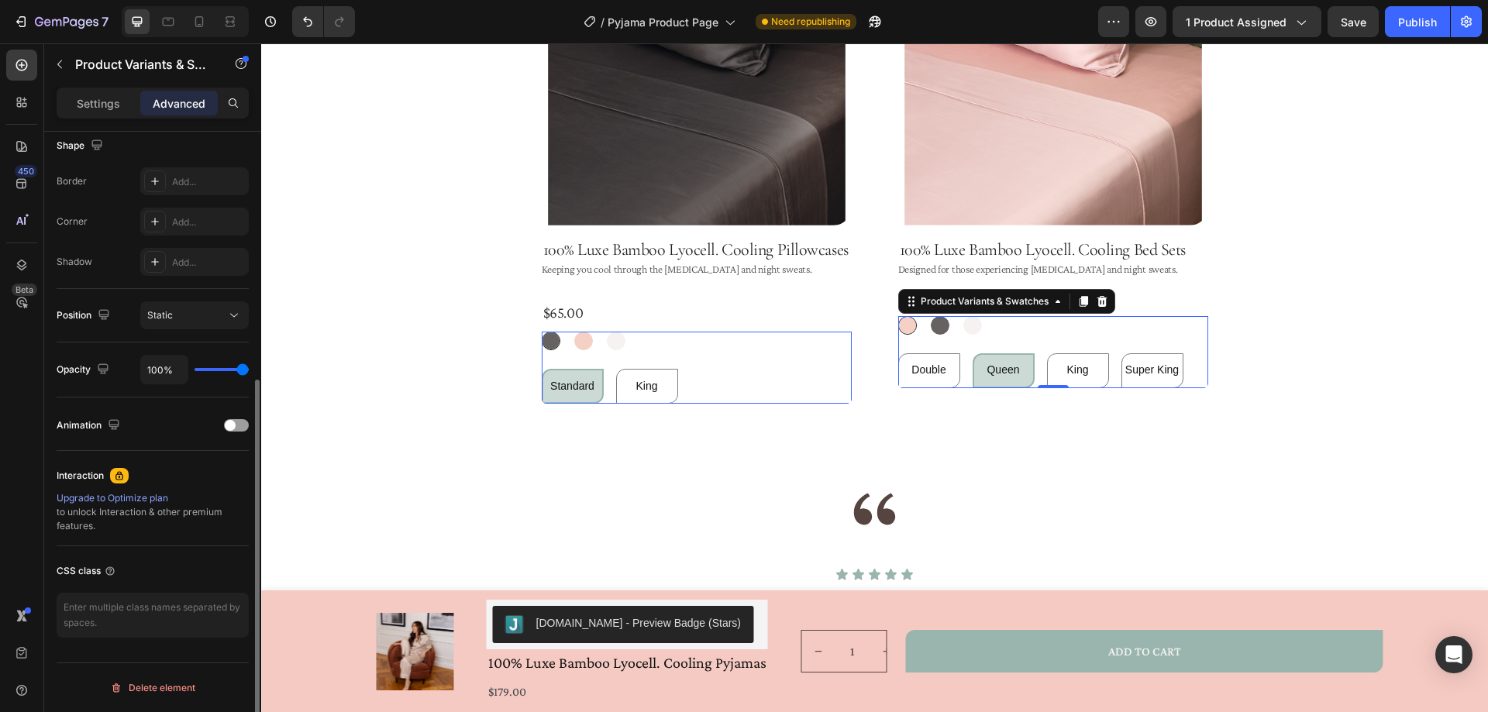
scroll to position [409, 0]
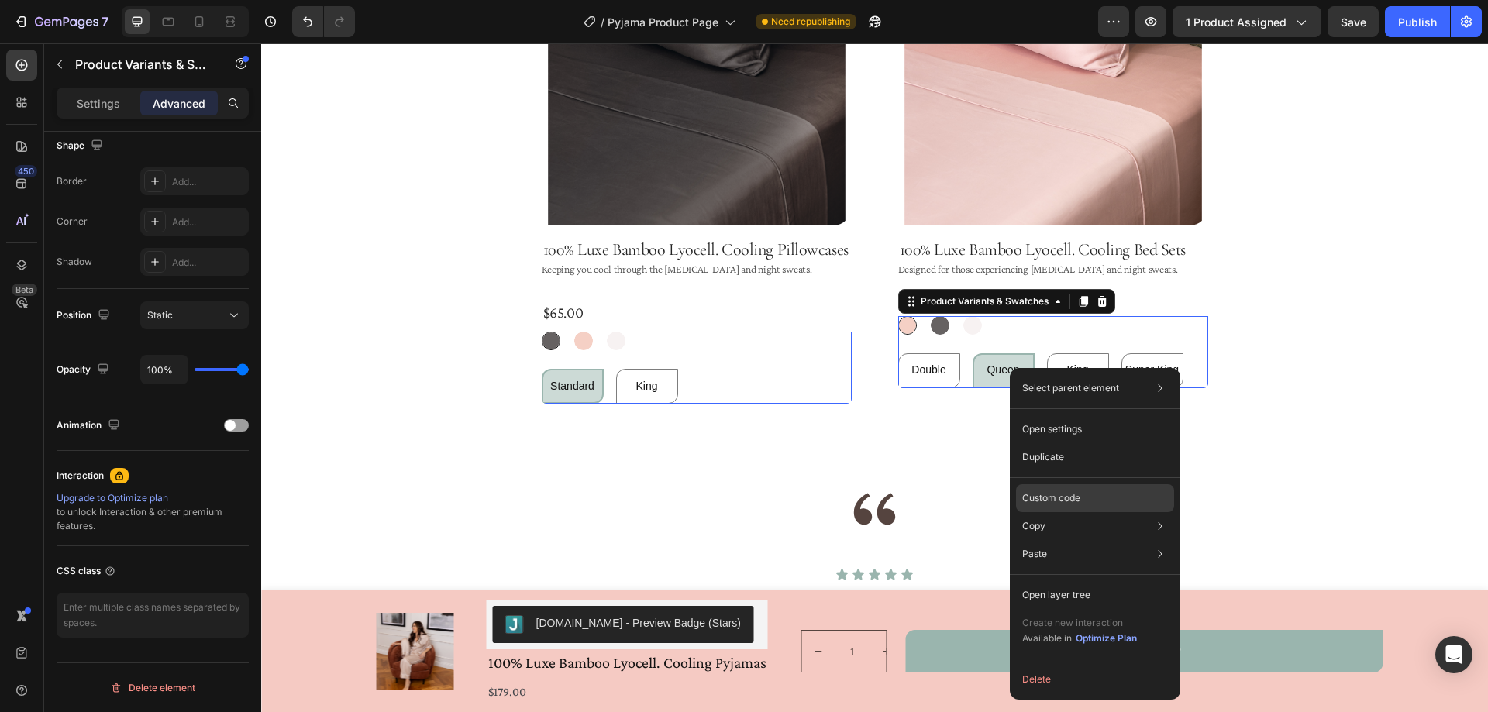
click at [1051, 491] on p "Custom code" at bounding box center [1051, 498] width 58 height 14
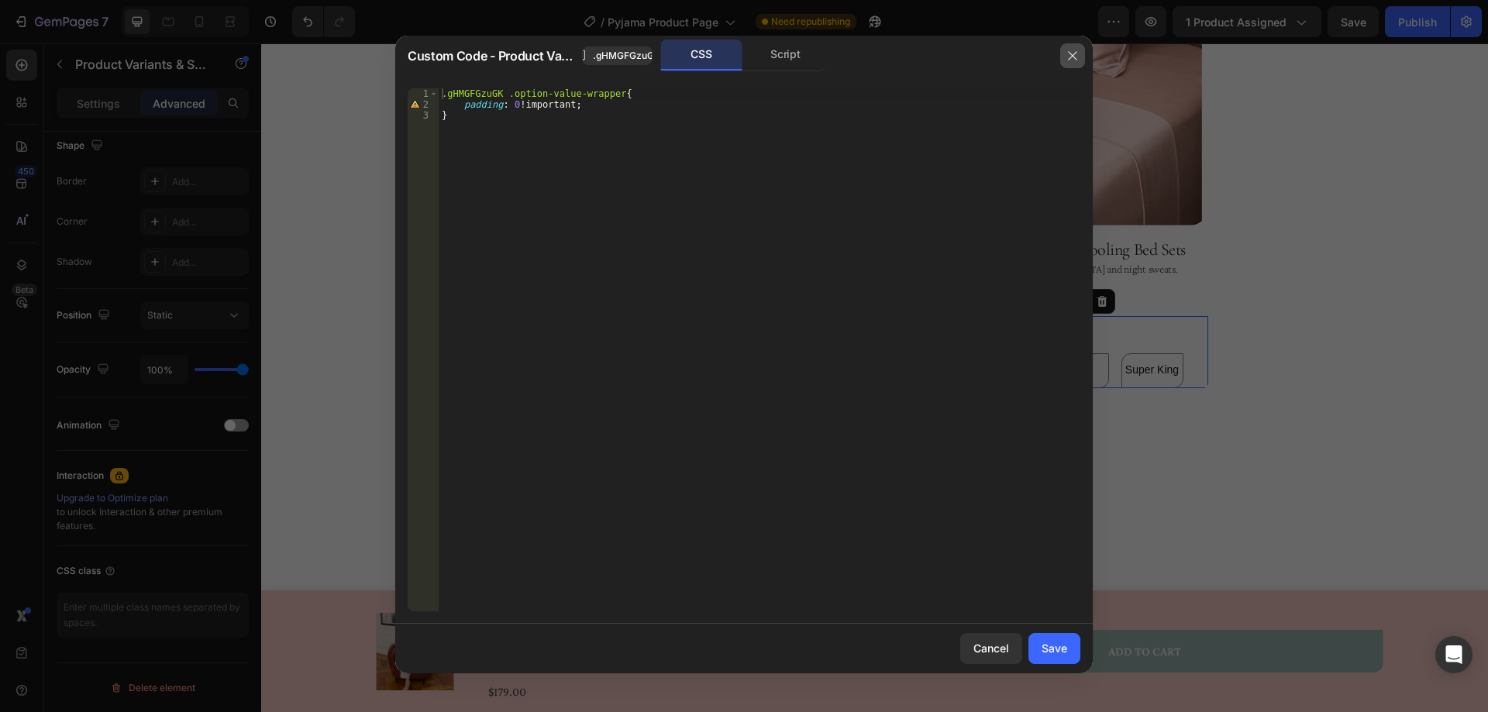
drag, startPoint x: 1071, startPoint y: 53, endPoint x: 1000, endPoint y: 192, distance: 156.7
click at [1071, 53] on icon "button" at bounding box center [1072, 56] width 12 height 12
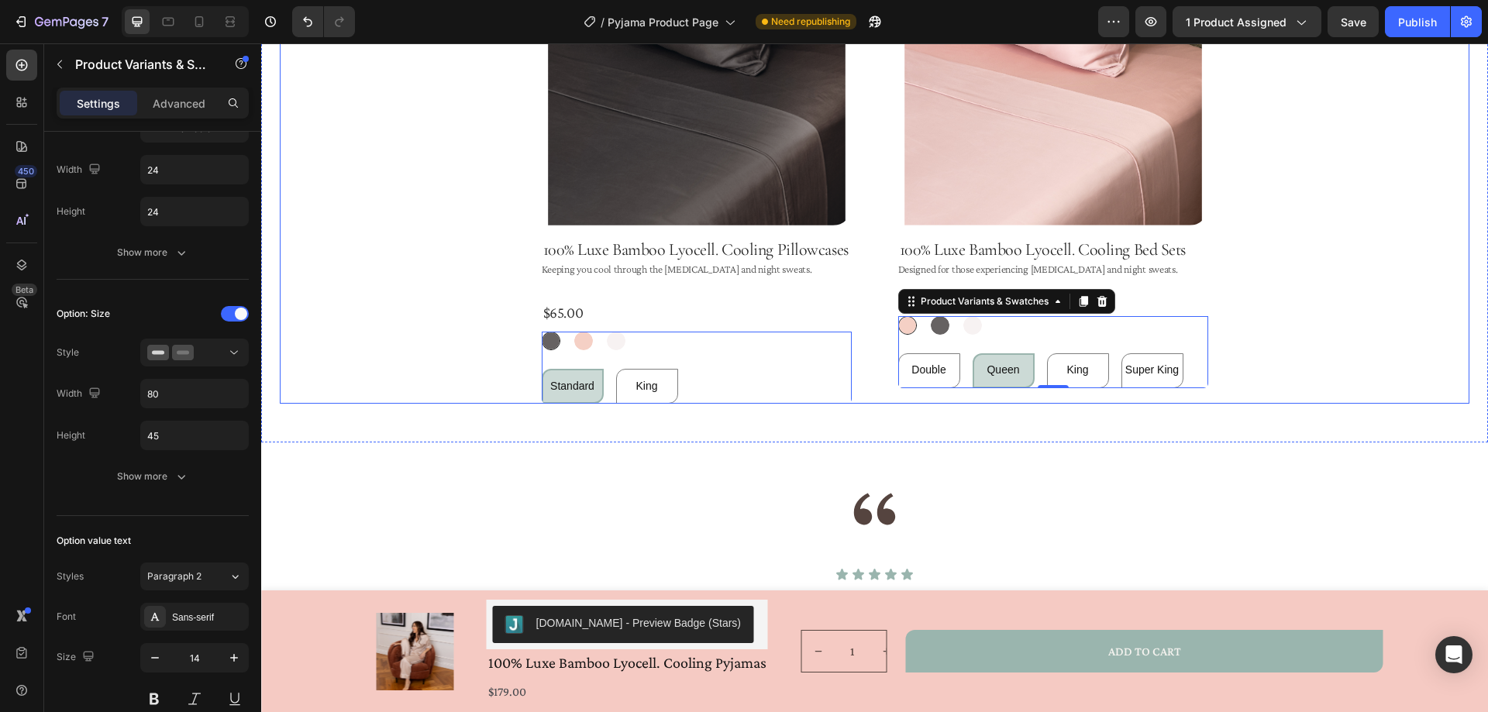
click at [1331, 322] on div "Product Images 100% Luxe Bamboo Lyocell. Cooling Pillowcases Product Title Keep…" at bounding box center [875, 129] width 1190 height 551
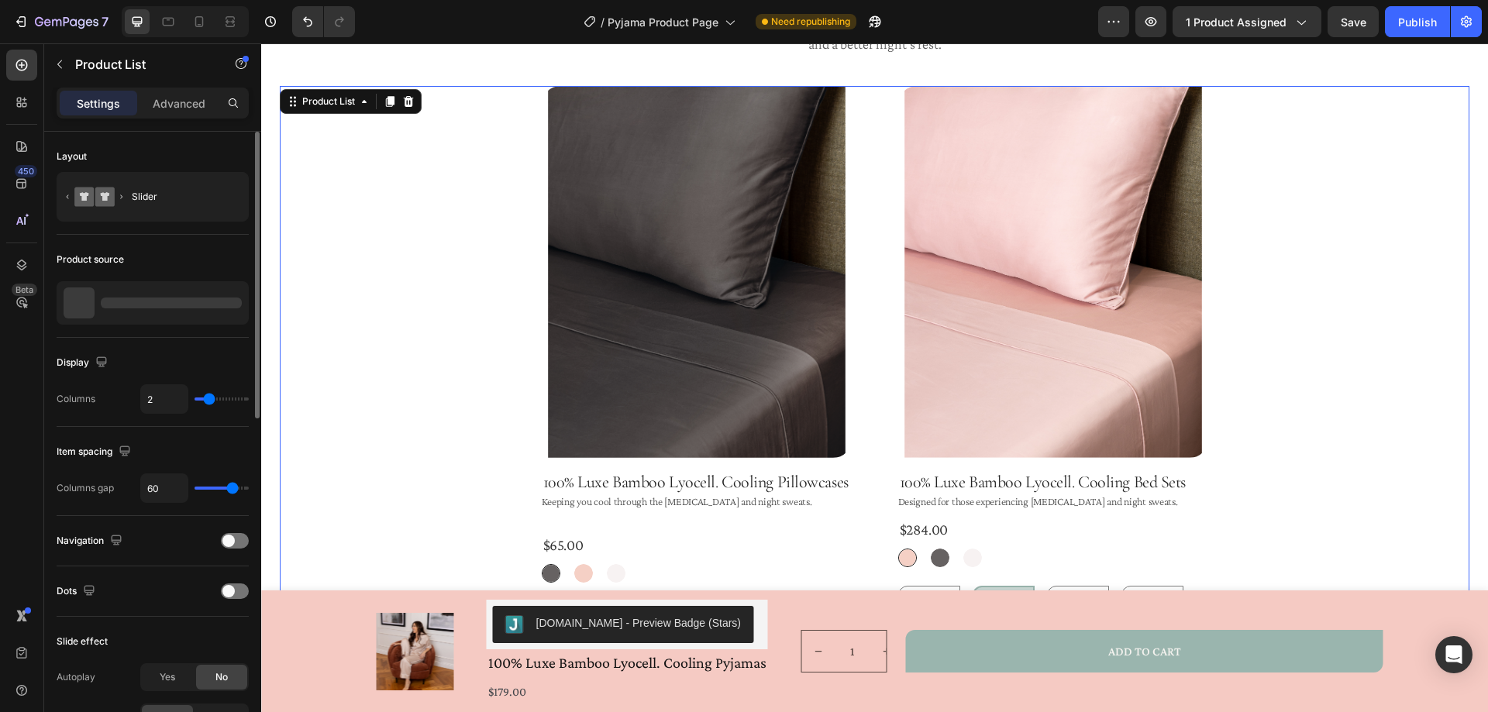
scroll to position [1279, 0]
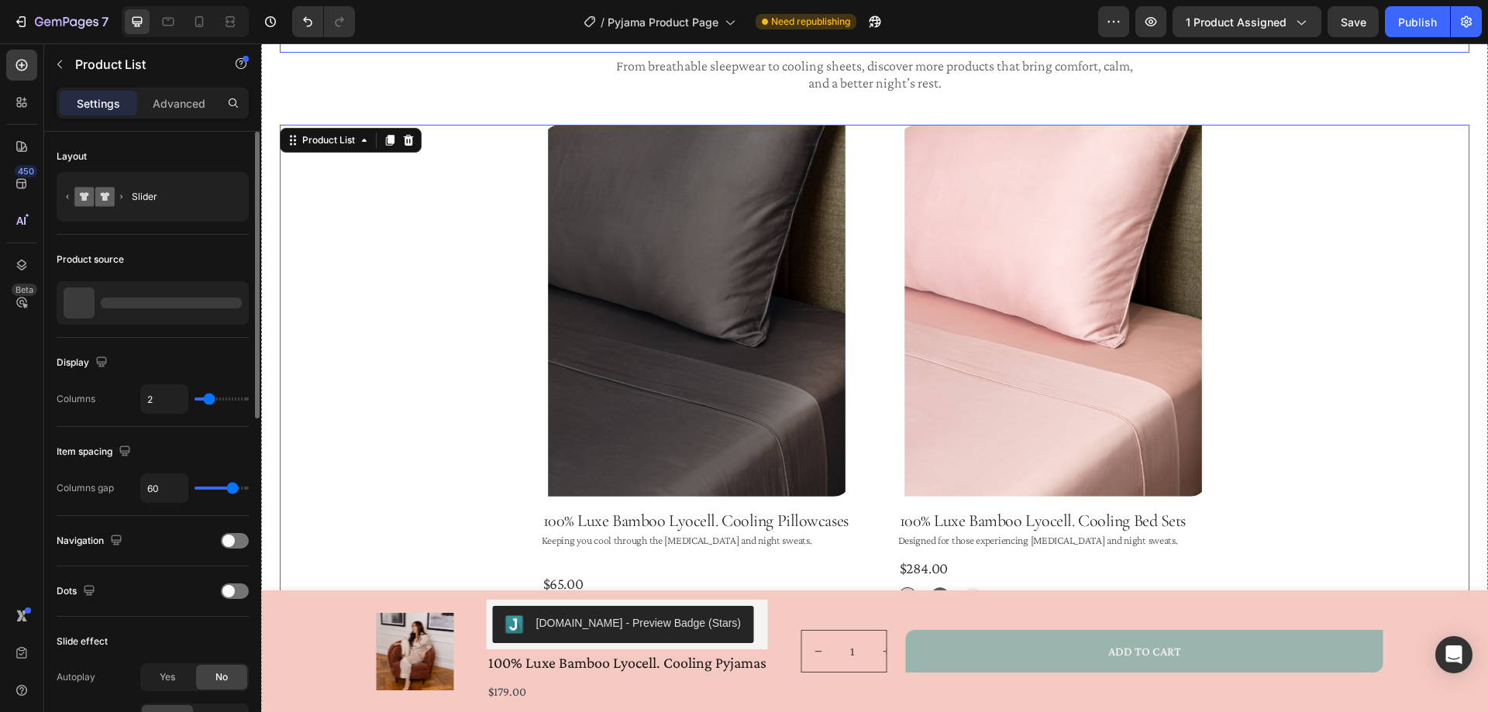
radio input "false"
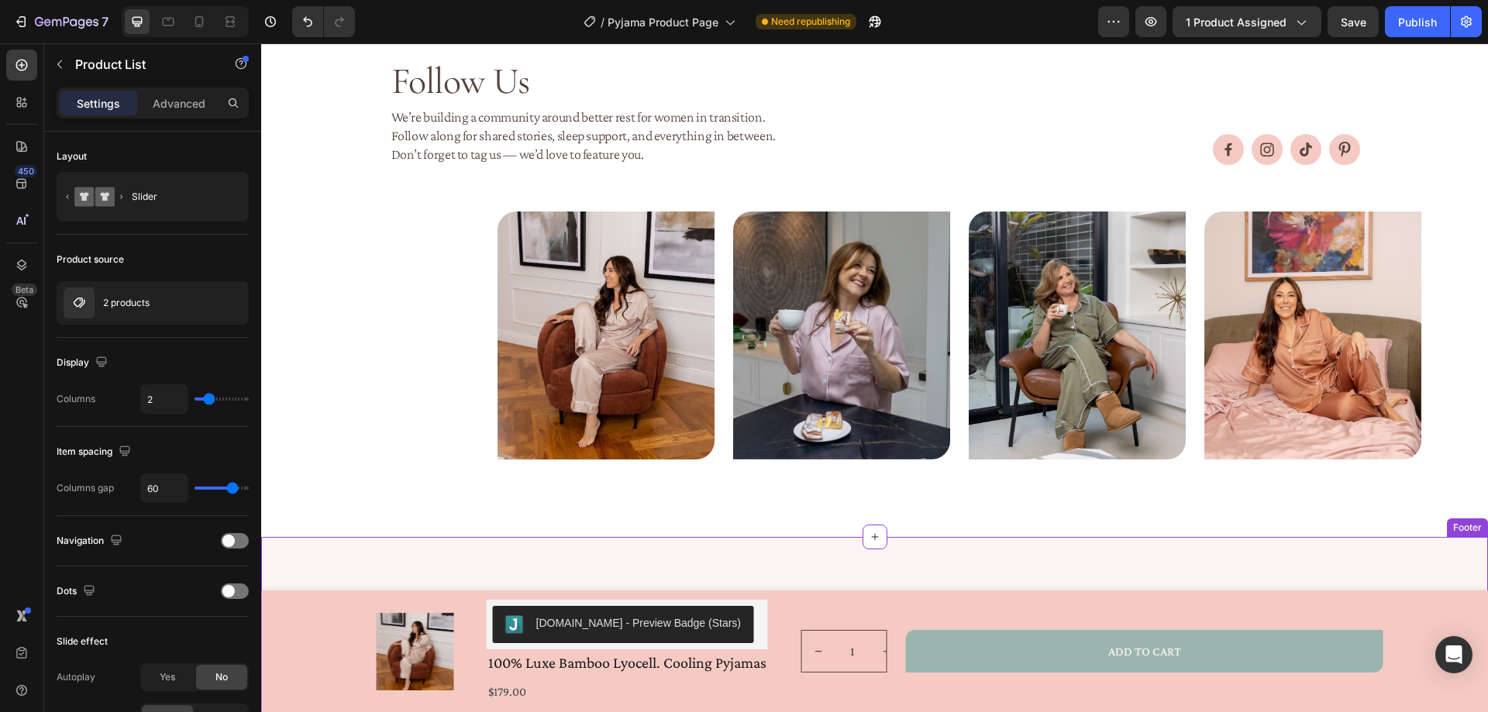
scroll to position [1769, 0]
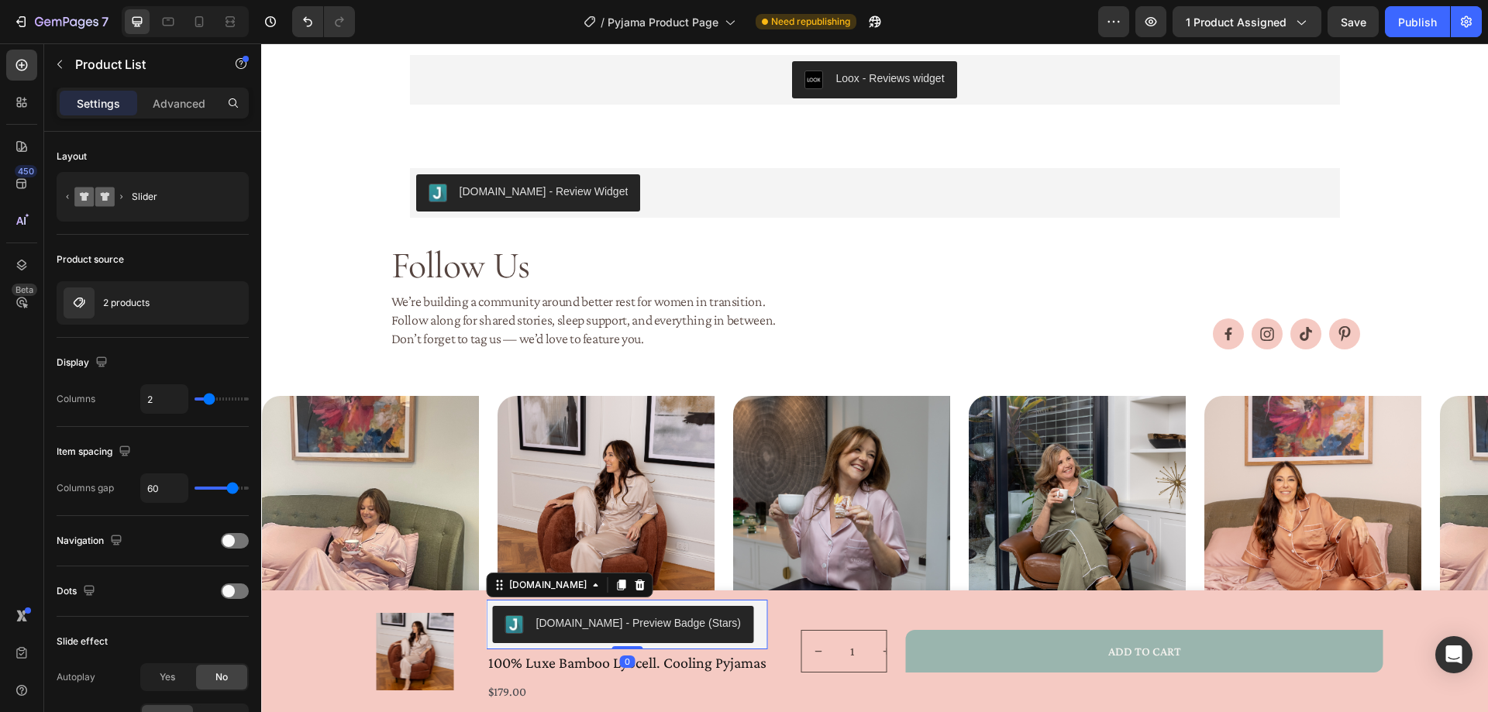
click at [687, 622] on div "[DOMAIN_NAME] - Preview Badge (Stars)" at bounding box center [638, 623] width 205 height 16
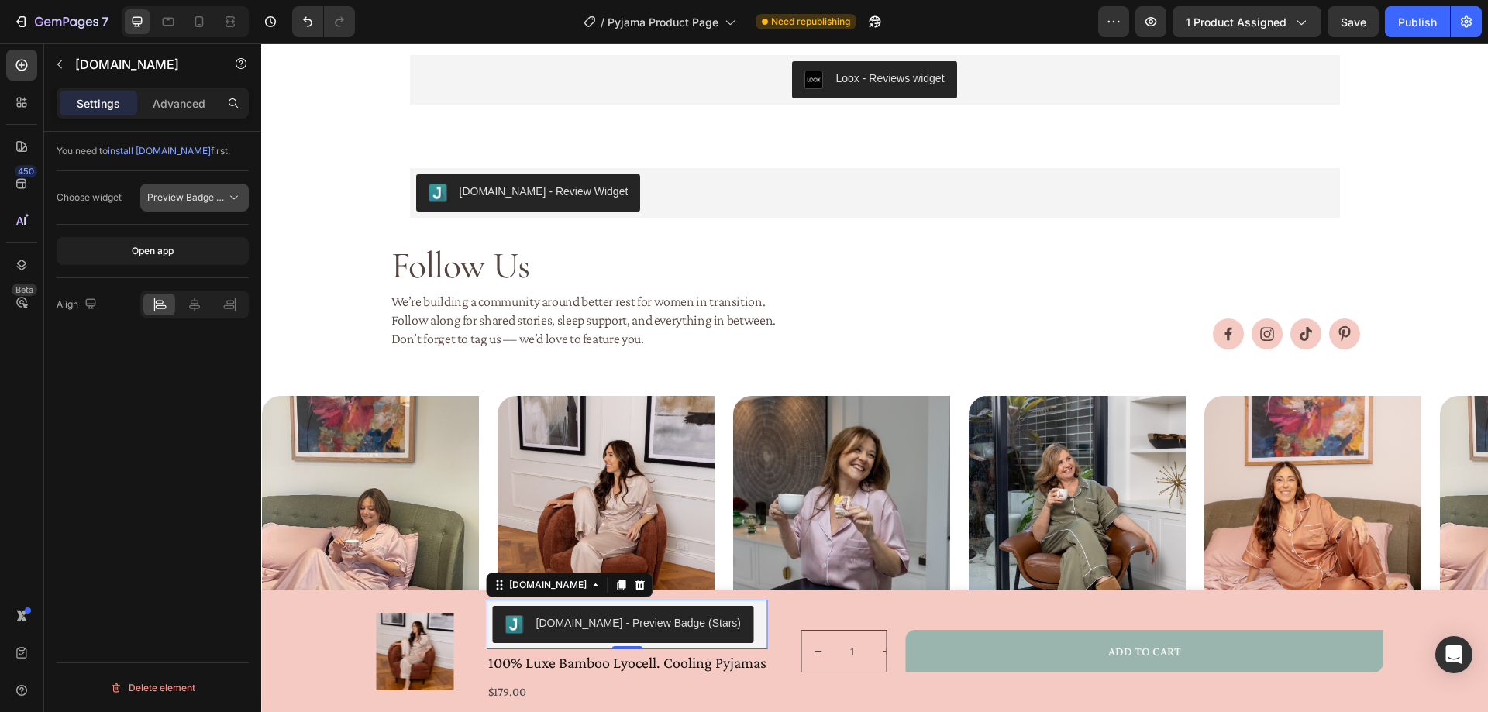
click at [226, 191] on span "Preview Badge (Stars)" at bounding box center [196, 197] width 98 height 12
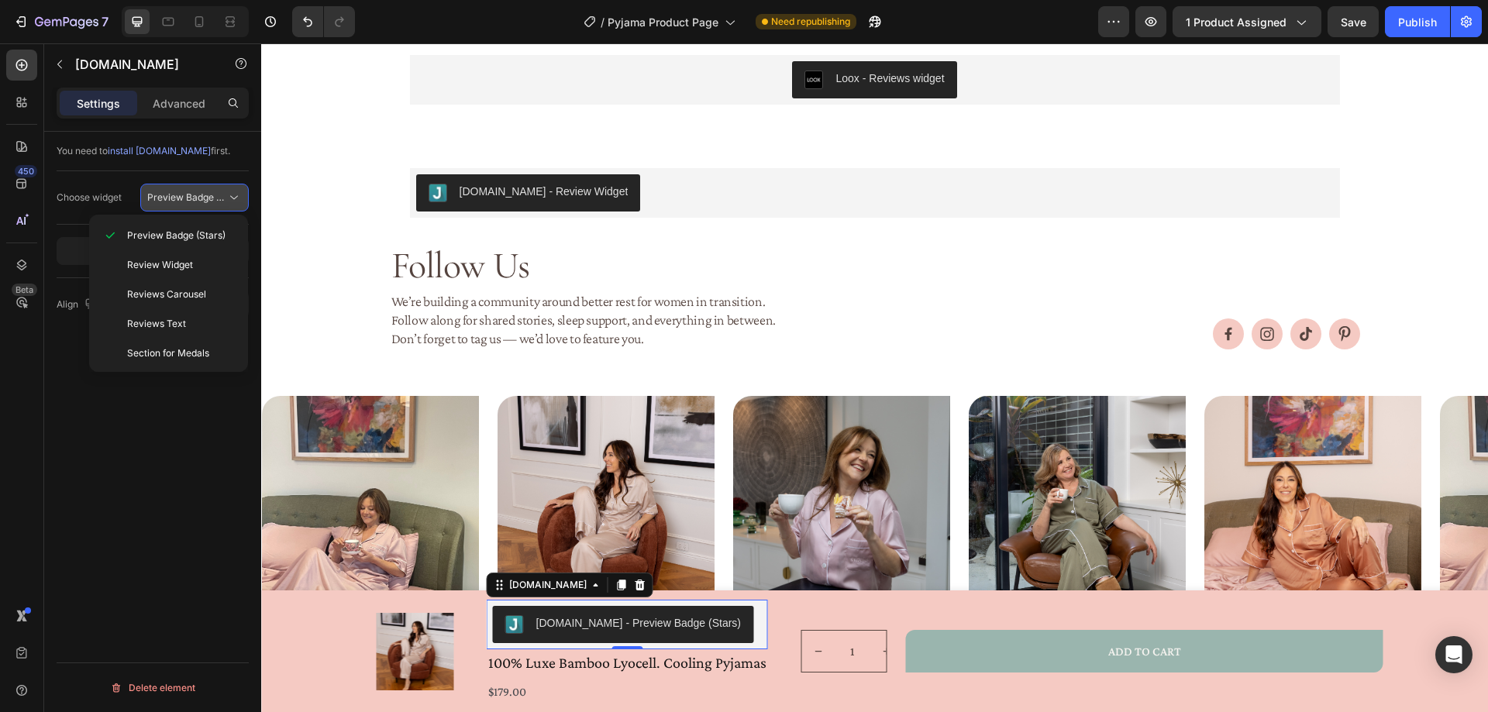
click at [226, 191] on span "Preview Badge (Stars)" at bounding box center [196, 197] width 98 height 12
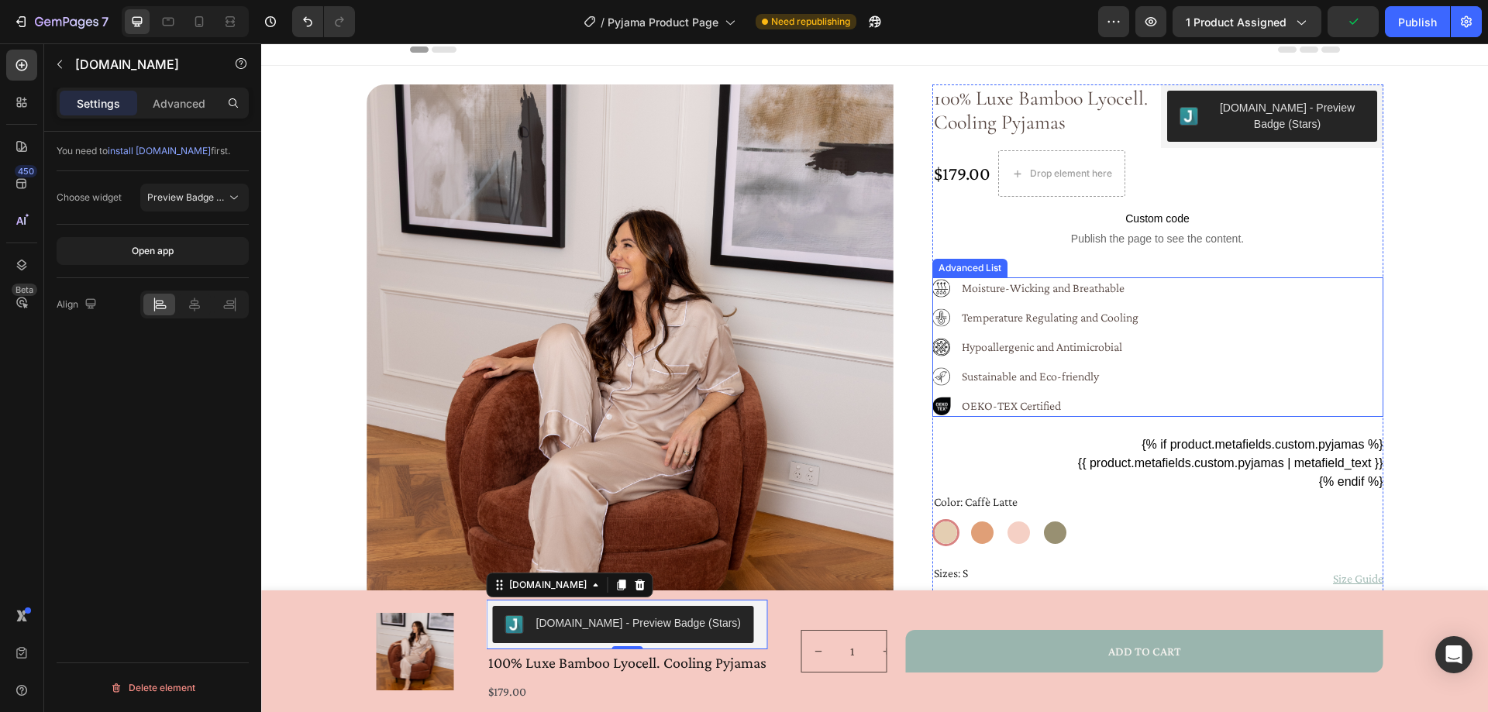
scroll to position [0, 0]
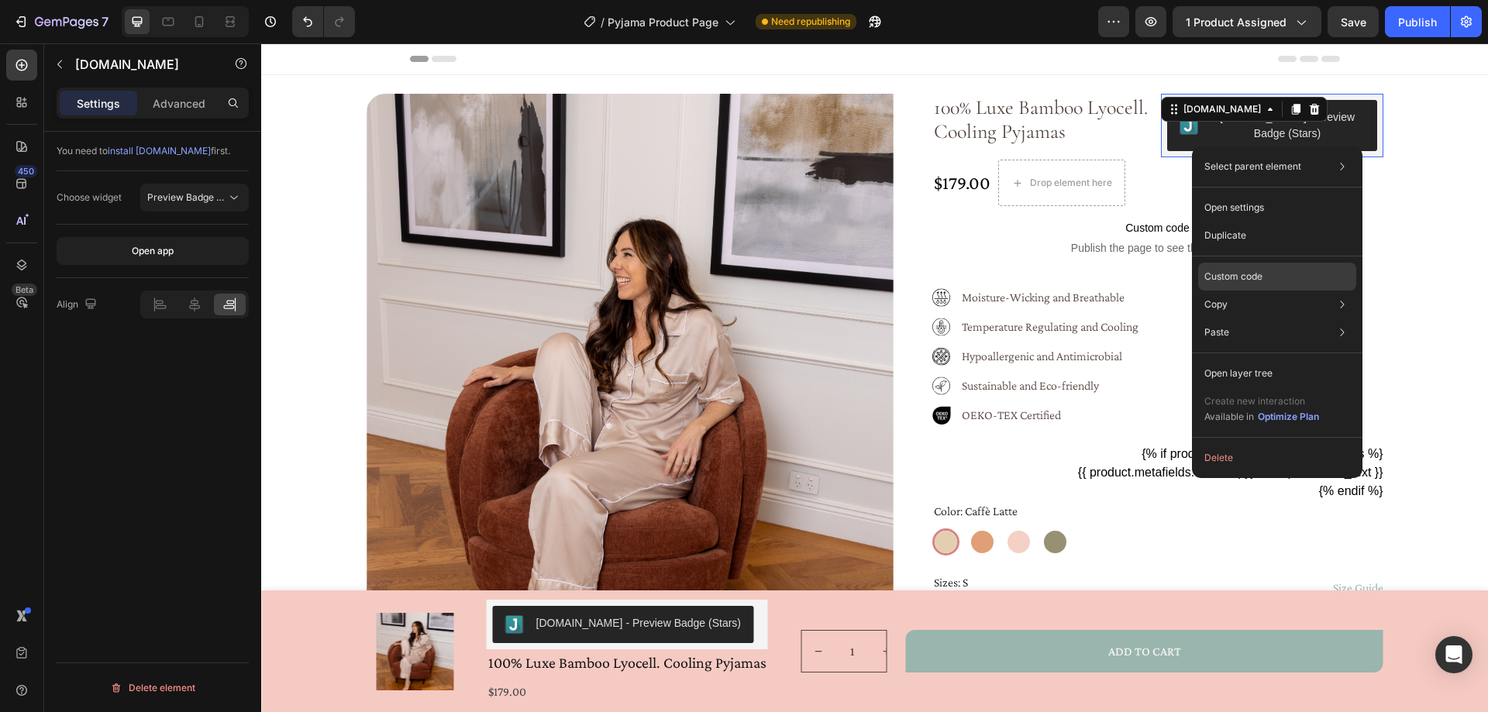
click at [1251, 274] on p "Custom code" at bounding box center [1233, 277] width 58 height 14
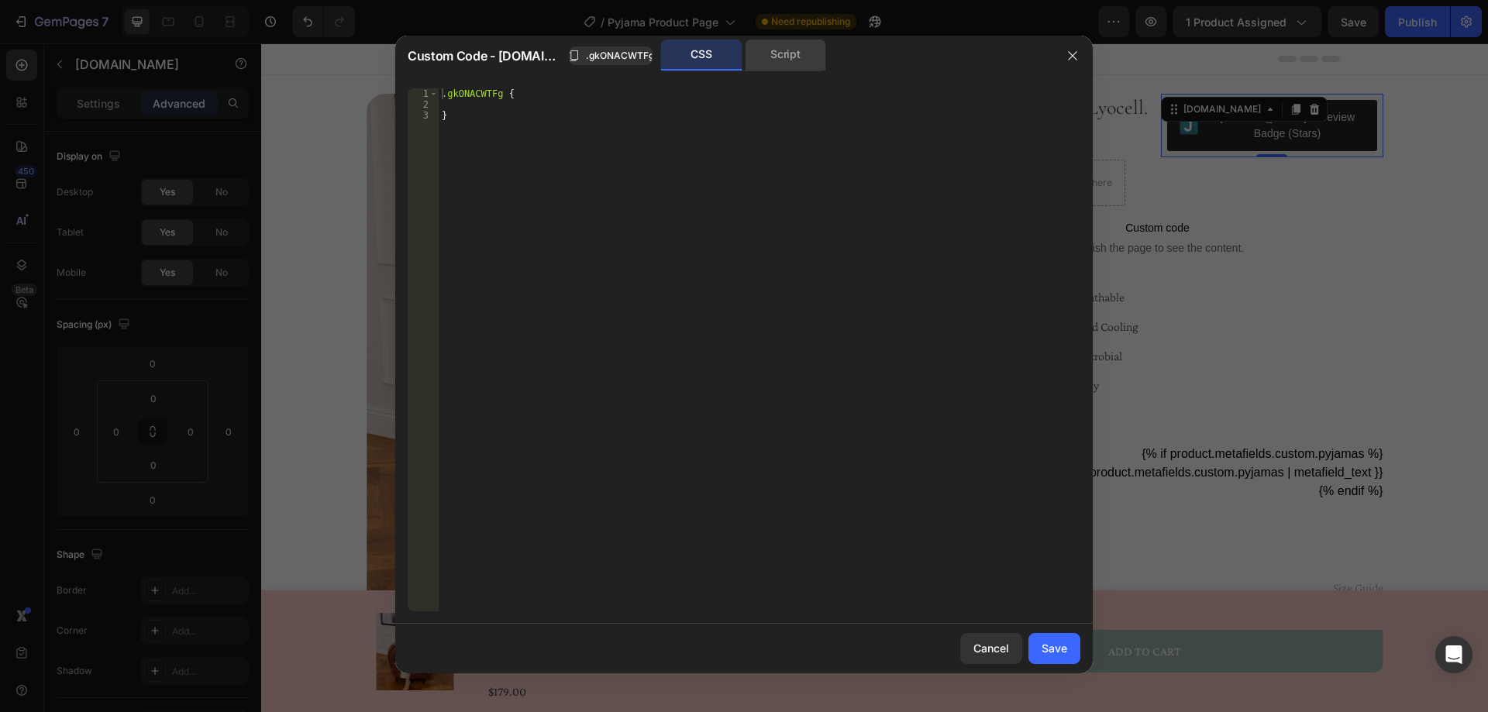
click at [789, 56] on div "Script" at bounding box center [785, 55] width 81 height 31
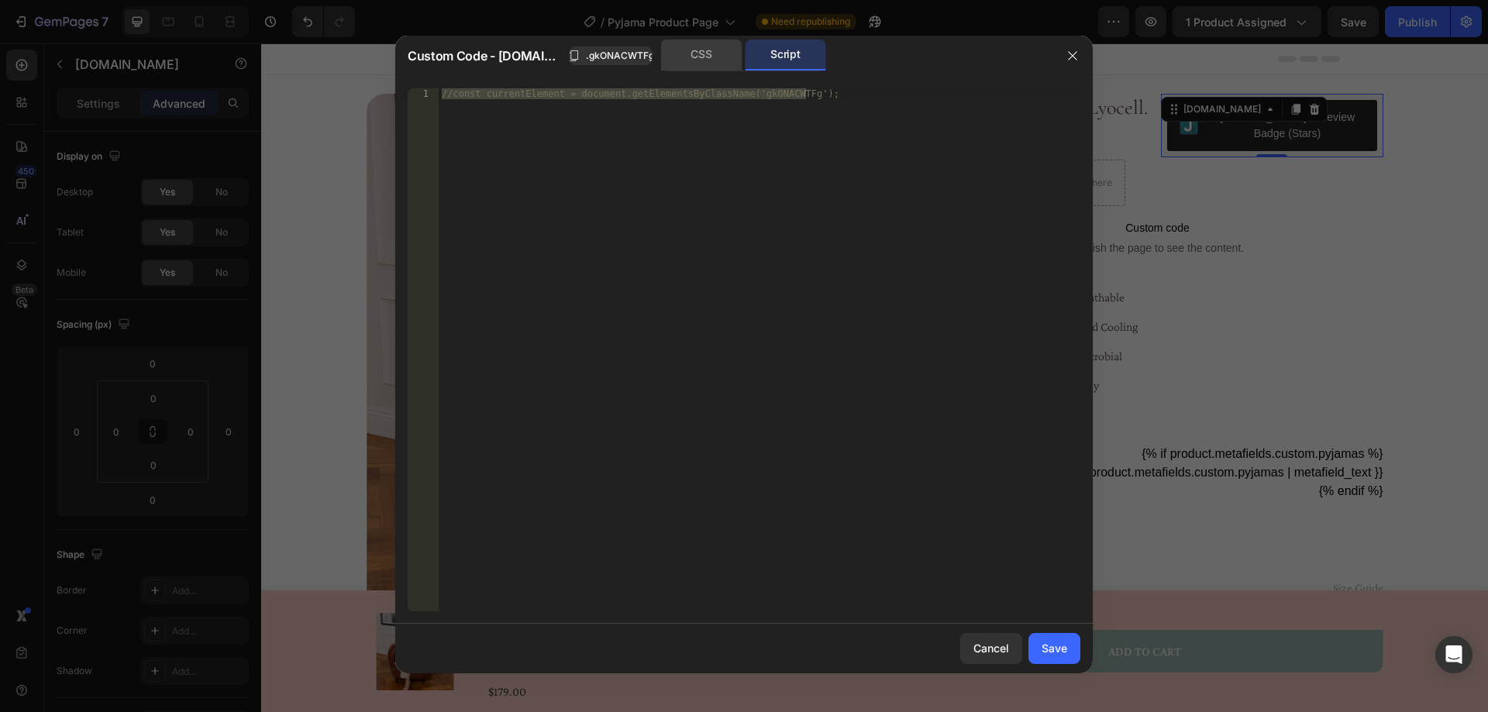
click at [708, 50] on div "CSS" at bounding box center [701, 55] width 81 height 31
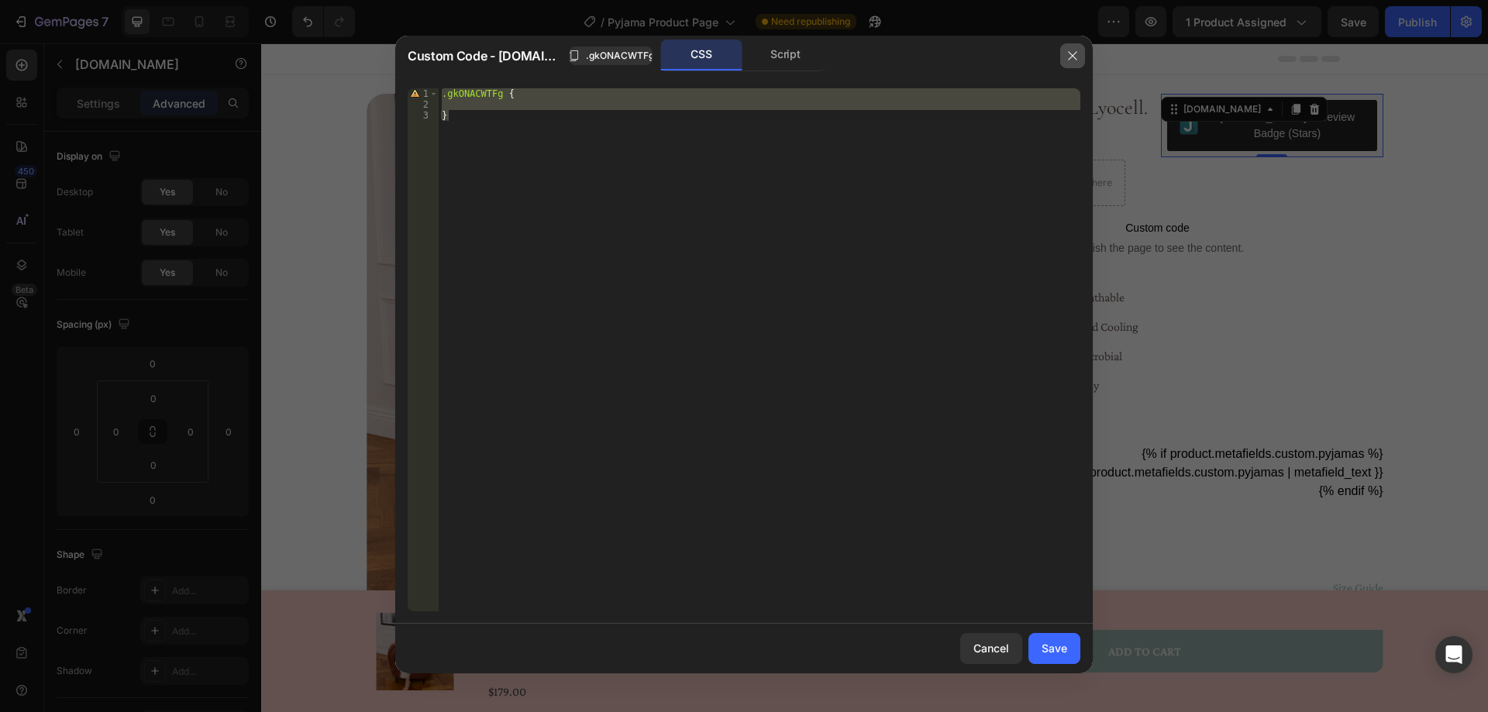
click at [1070, 50] on icon "button" at bounding box center [1072, 56] width 12 height 12
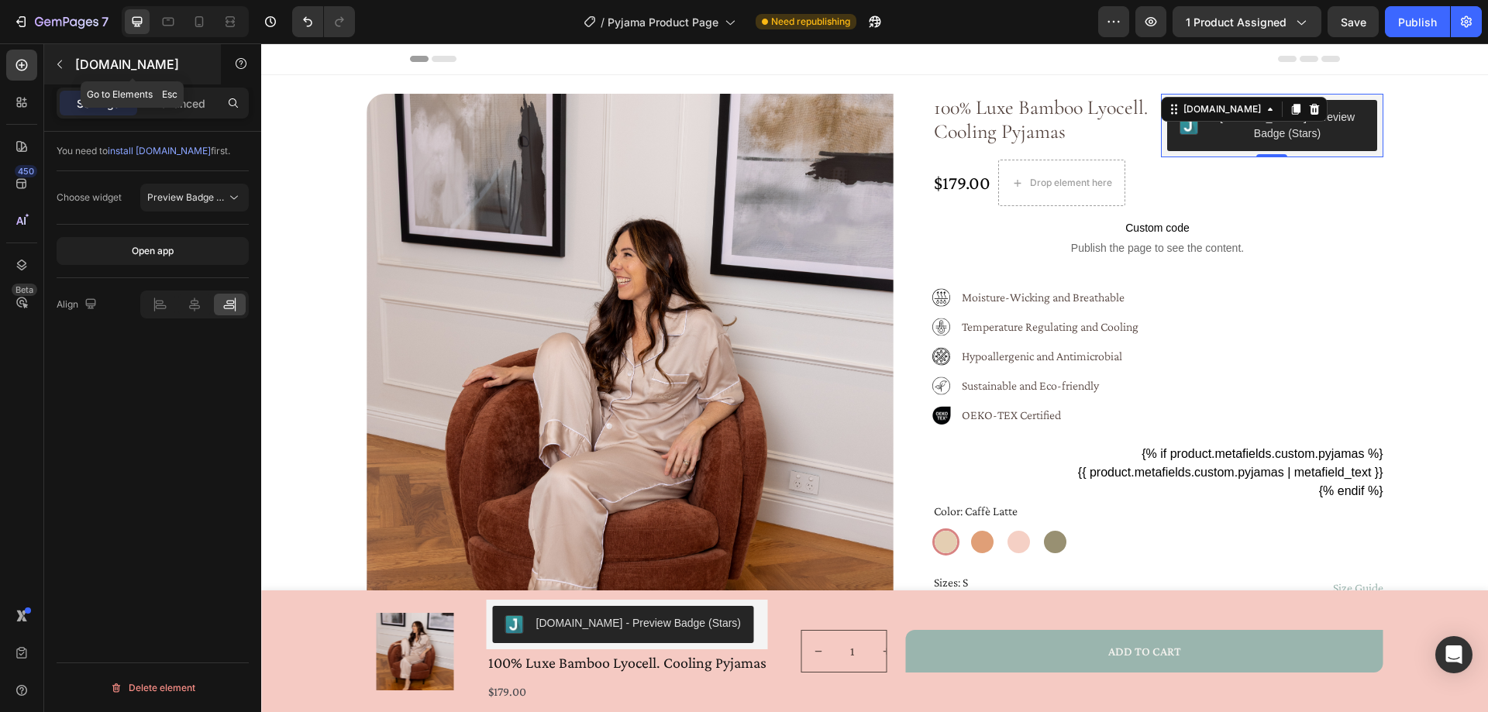
click at [59, 67] on icon "button" at bounding box center [59, 64] width 12 height 12
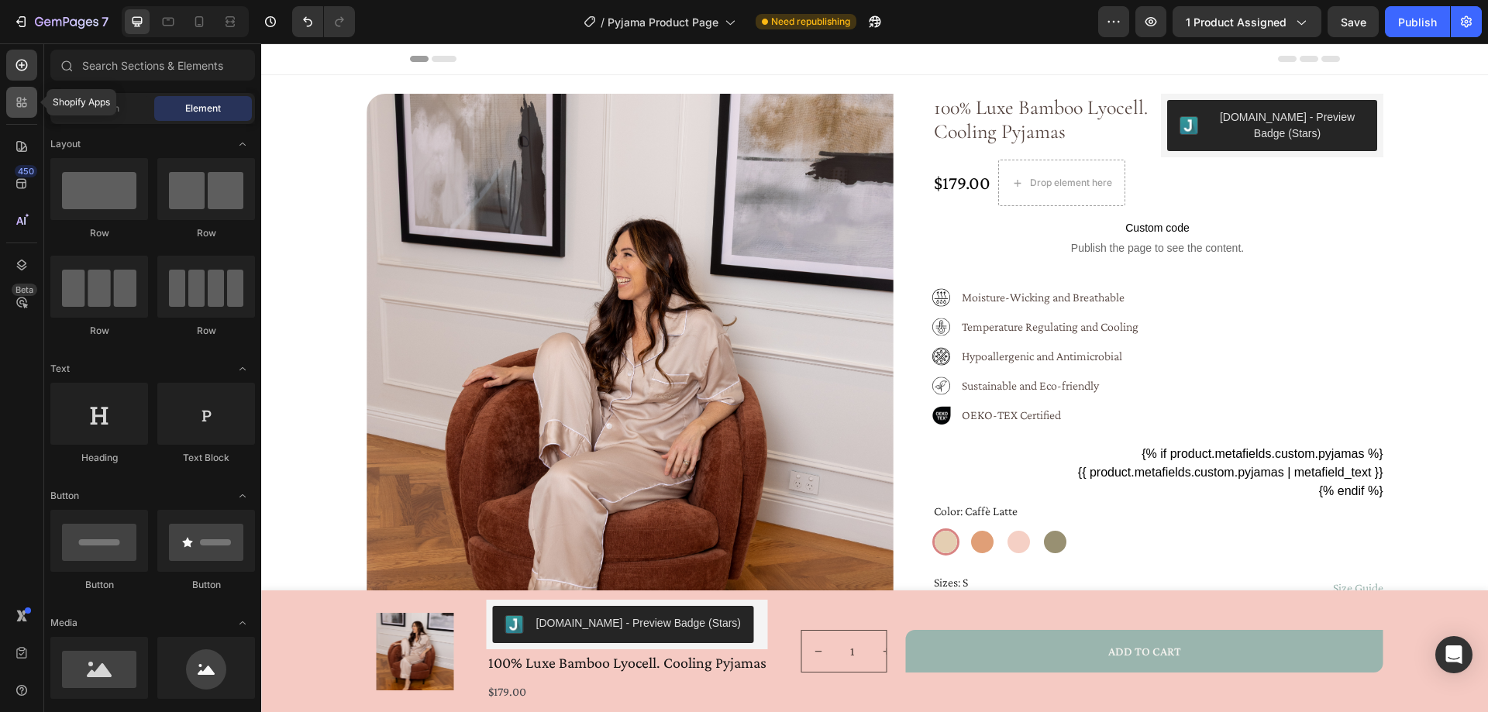
click at [23, 102] on icon at bounding box center [22, 103] width 16 height 16
radio input "false"
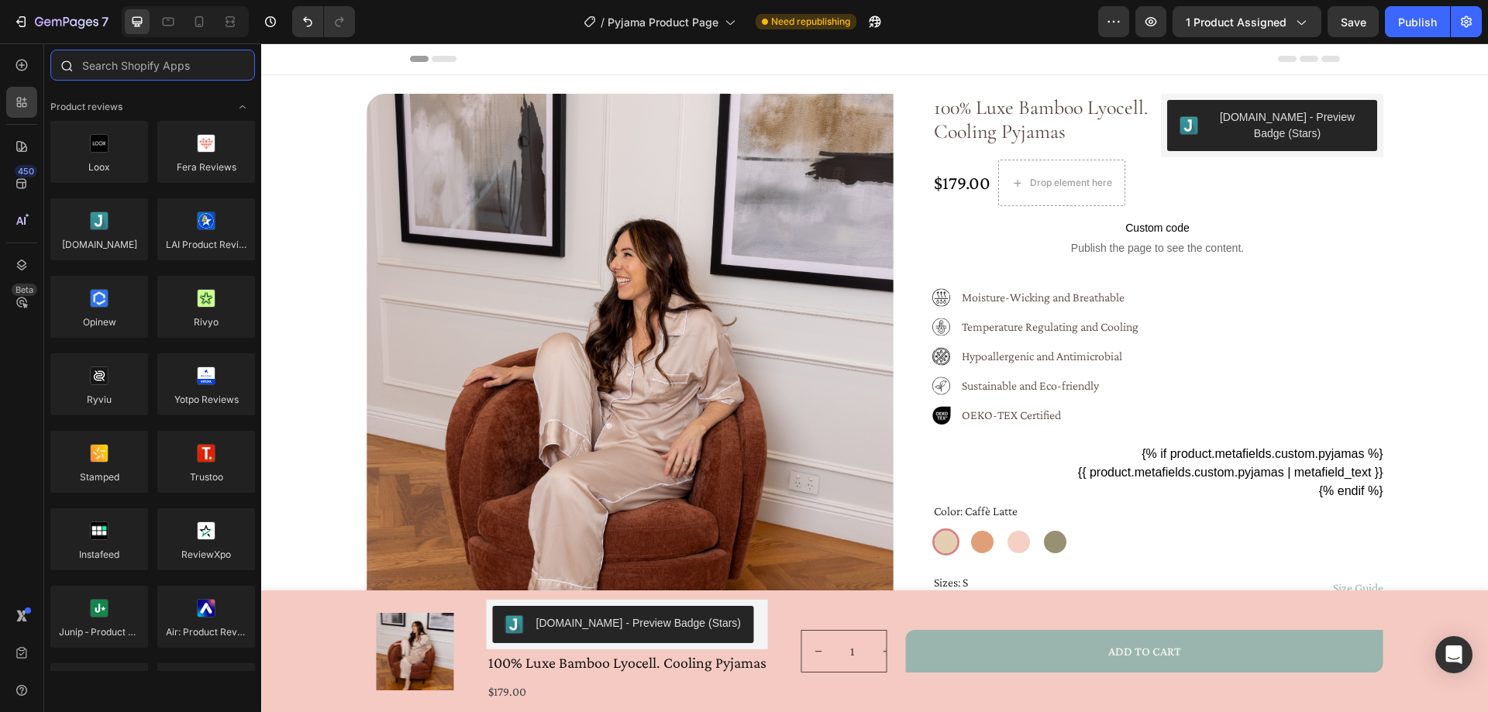
click at [119, 67] on input "text" at bounding box center [152, 65] width 205 height 31
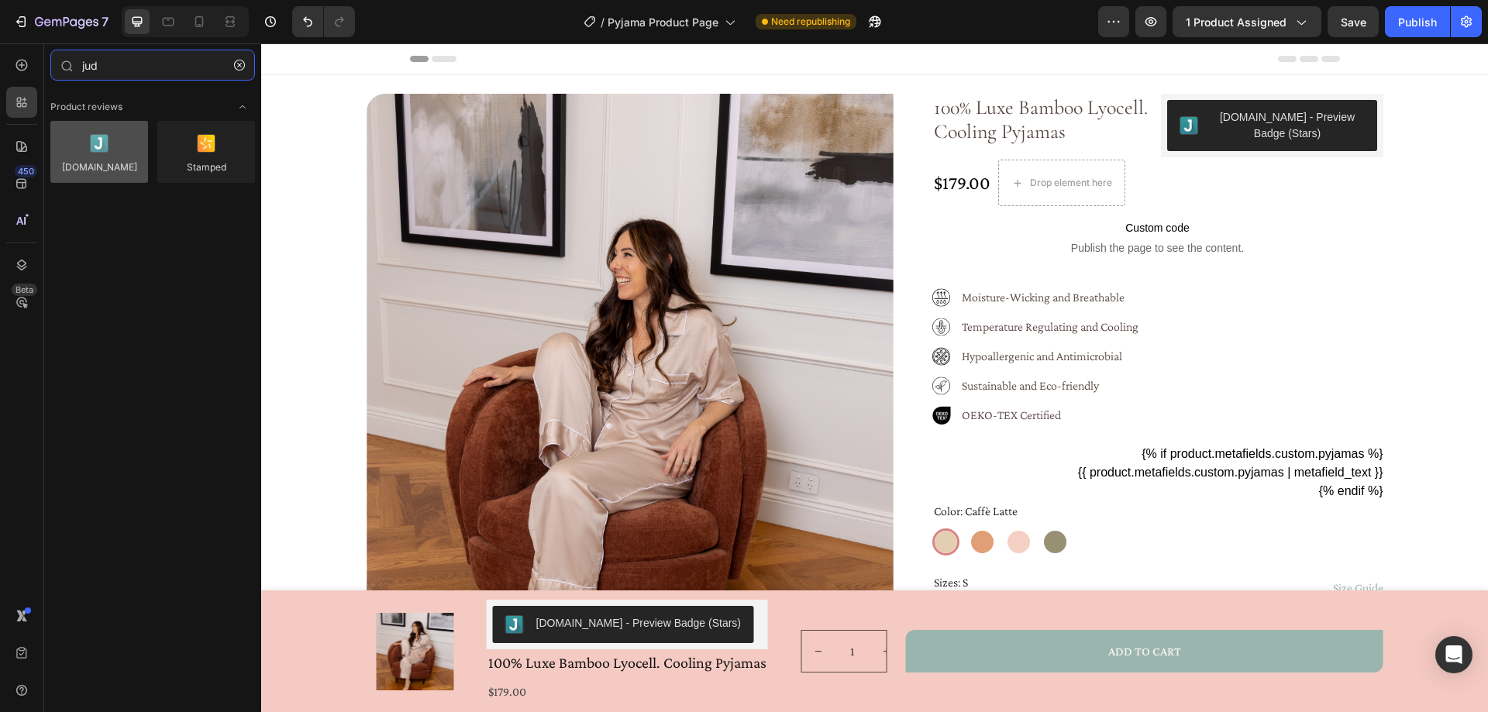
type input "jud"
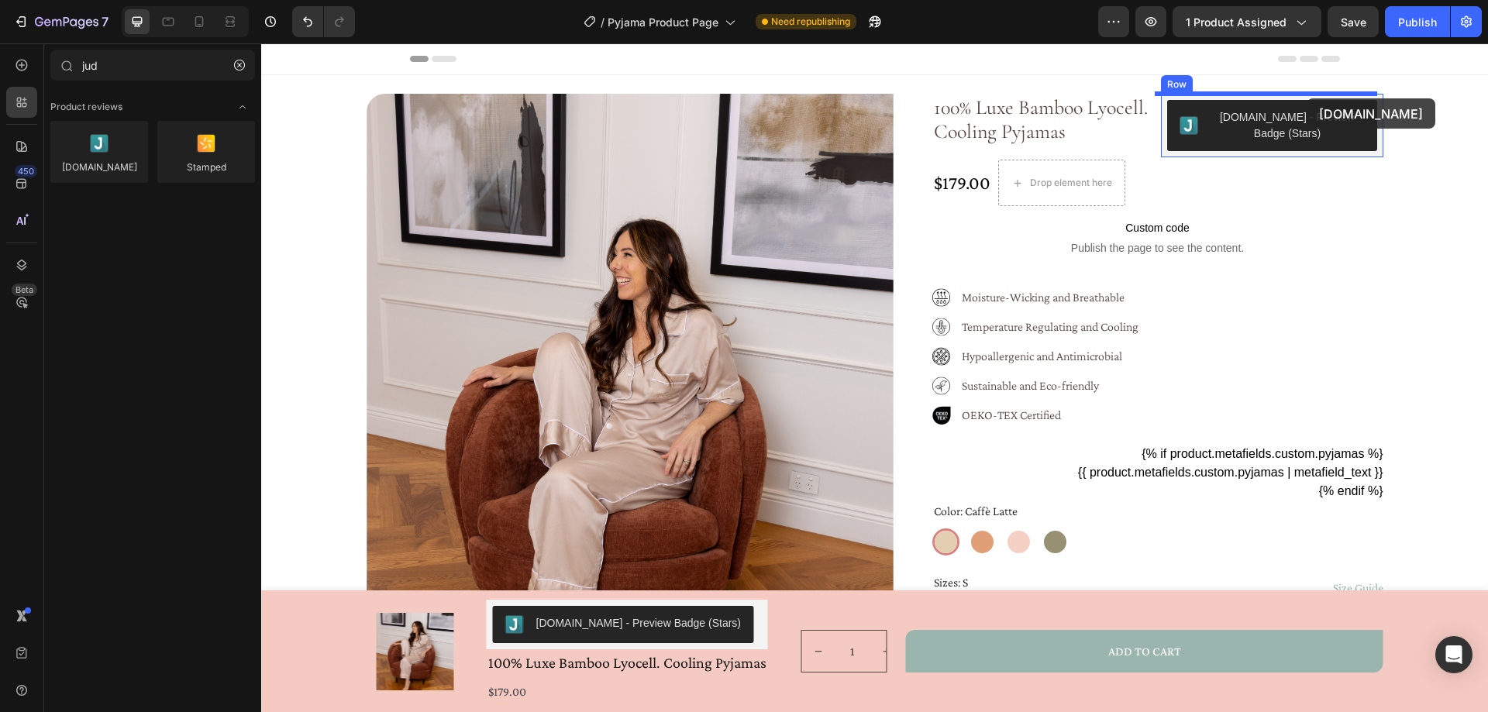
drag, startPoint x: 376, startPoint y: 208, endPoint x: 1307, endPoint y: 98, distance: 937.3
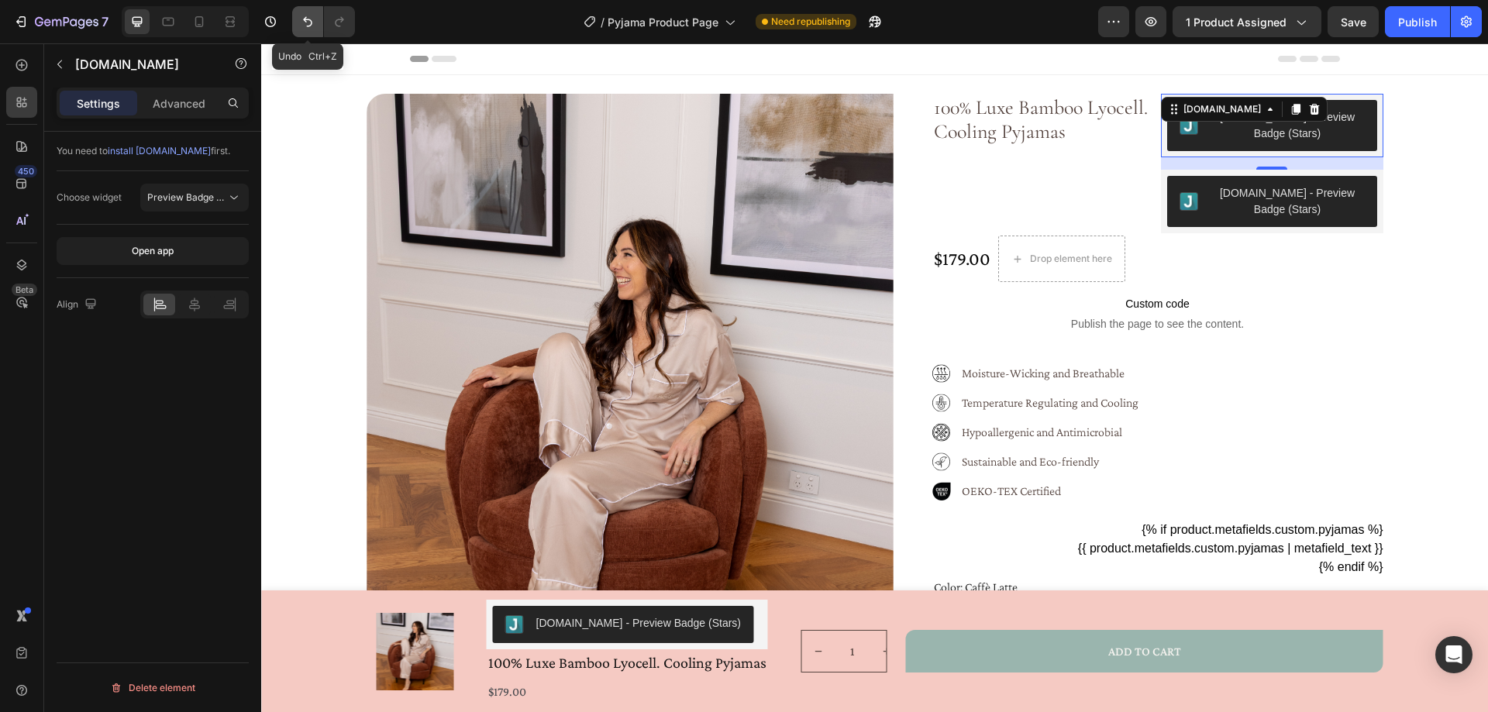
click at [311, 18] on icon "Undo/Redo" at bounding box center [308, 22] width 16 height 16
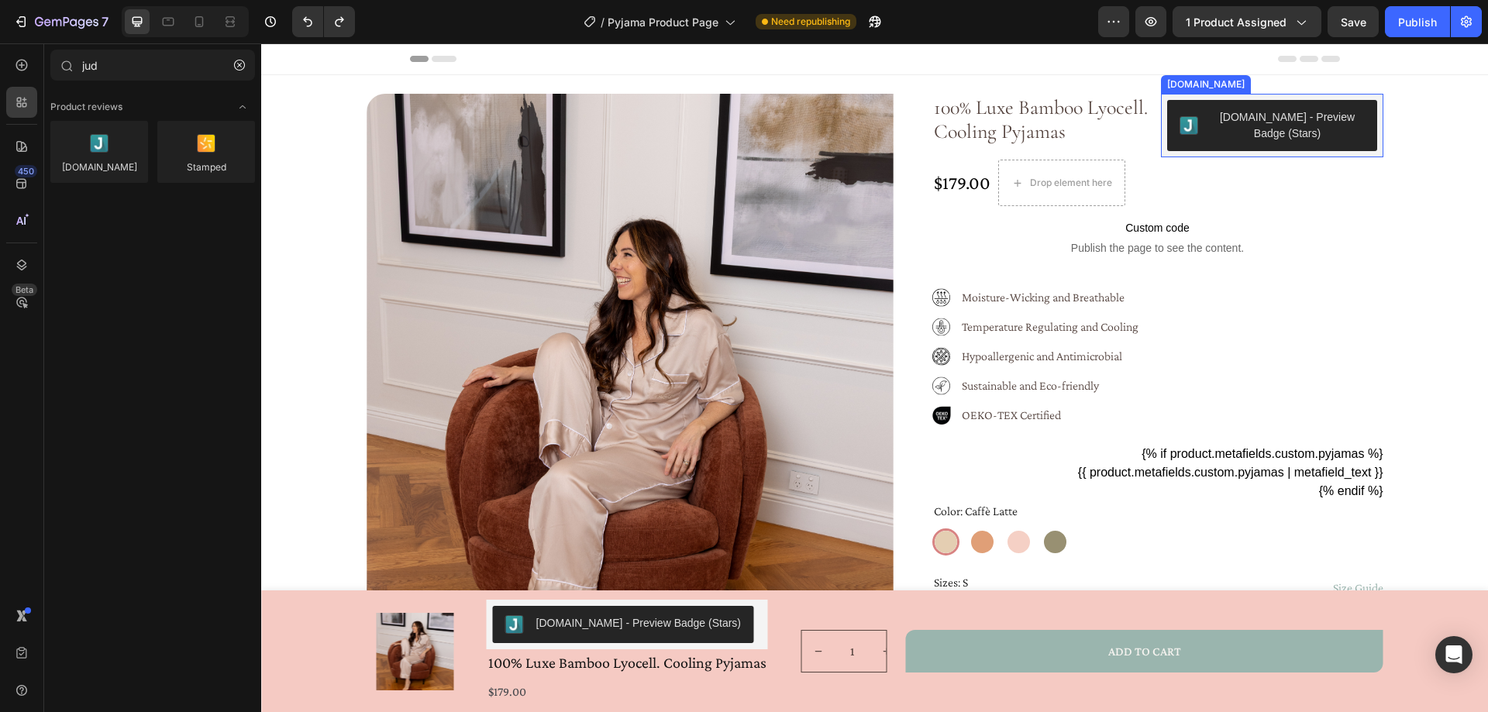
drag, startPoint x: 1276, startPoint y: 127, endPoint x: 787, endPoint y: 165, distance: 490.5
click at [1266, 128] on div "[DOMAIN_NAME] - Preview Badge (Stars)" at bounding box center [1288, 125] width 154 height 33
radio input "false"
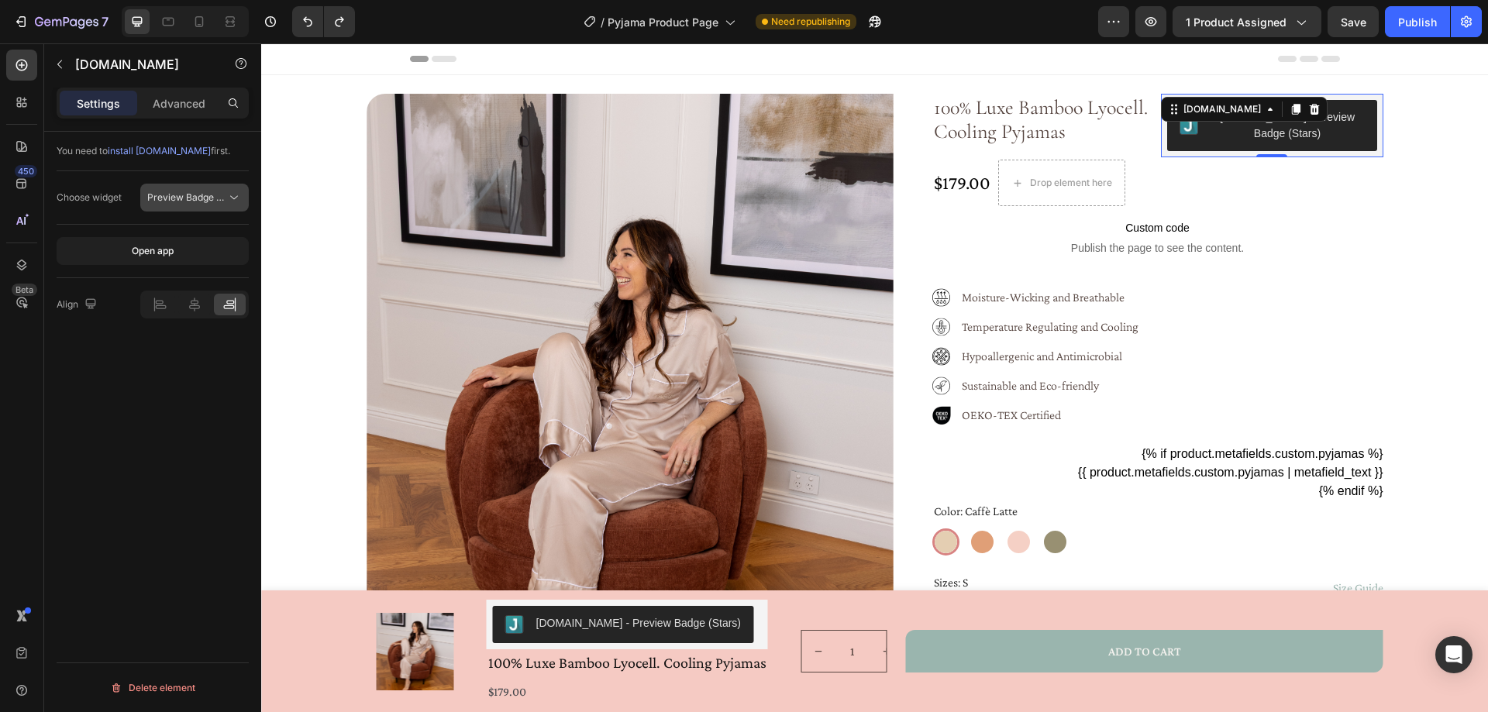
click at [204, 202] on span "Preview Badge (Stars)" at bounding box center [196, 197] width 98 height 12
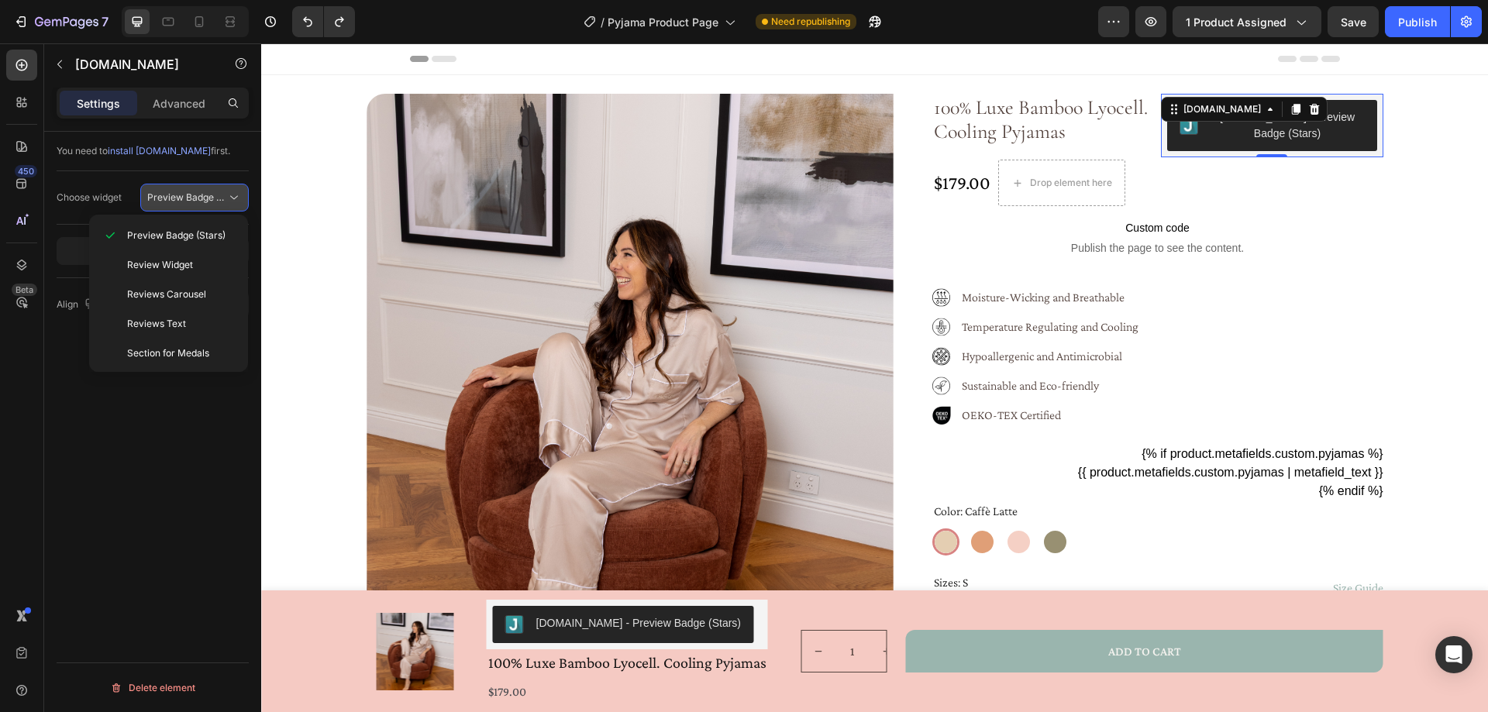
click at [204, 202] on span "Preview Badge (Stars)" at bounding box center [196, 197] width 98 height 12
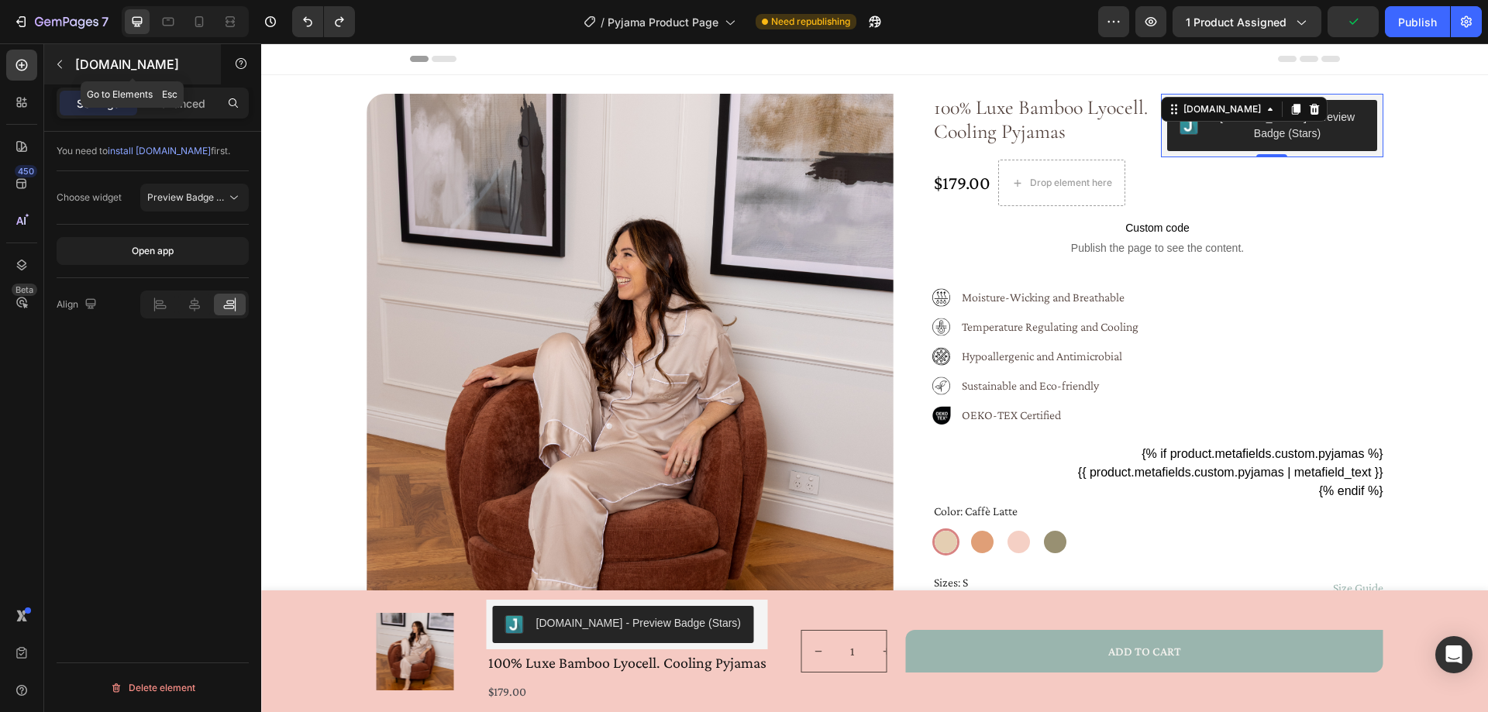
click at [60, 64] on icon "button" at bounding box center [59, 64] width 12 height 12
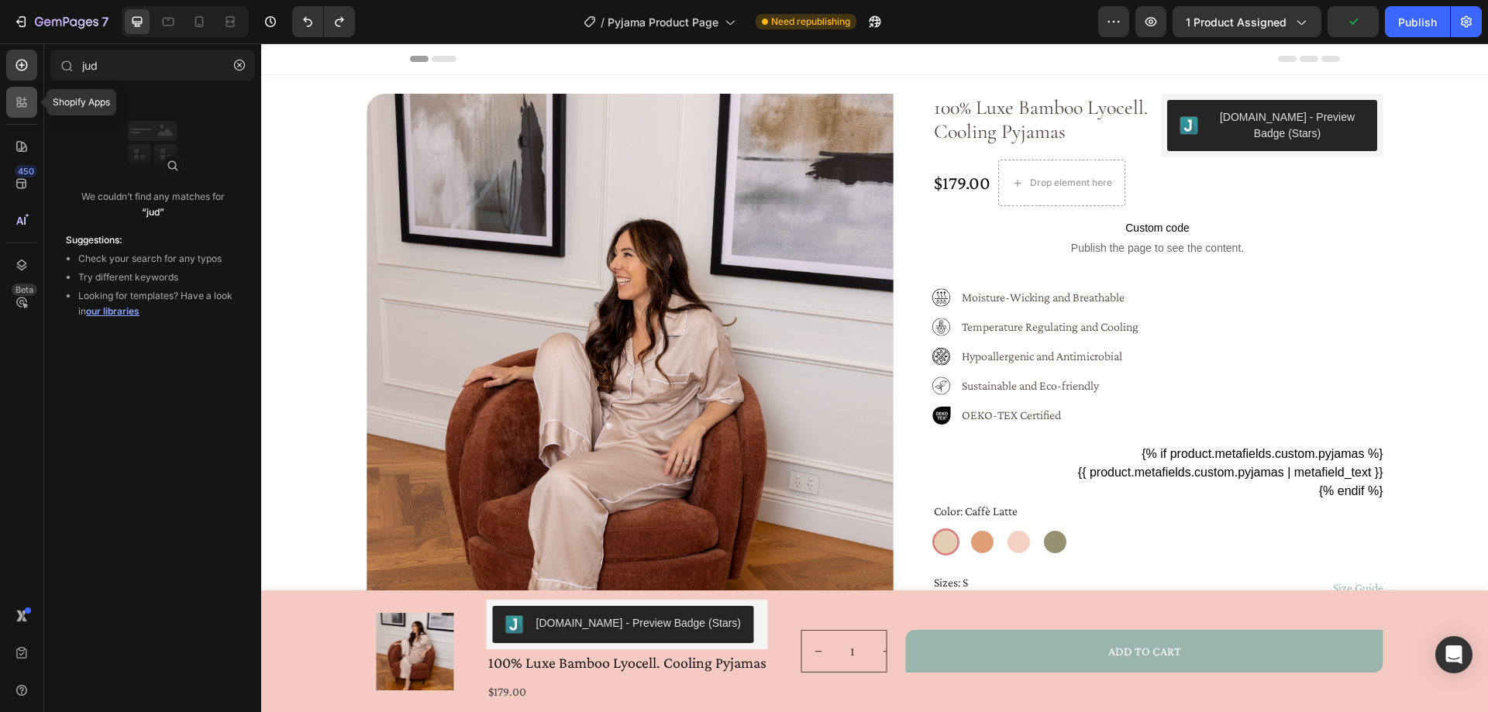
click at [23, 105] on icon at bounding box center [24, 105] width 5 height 5
radio input "false"
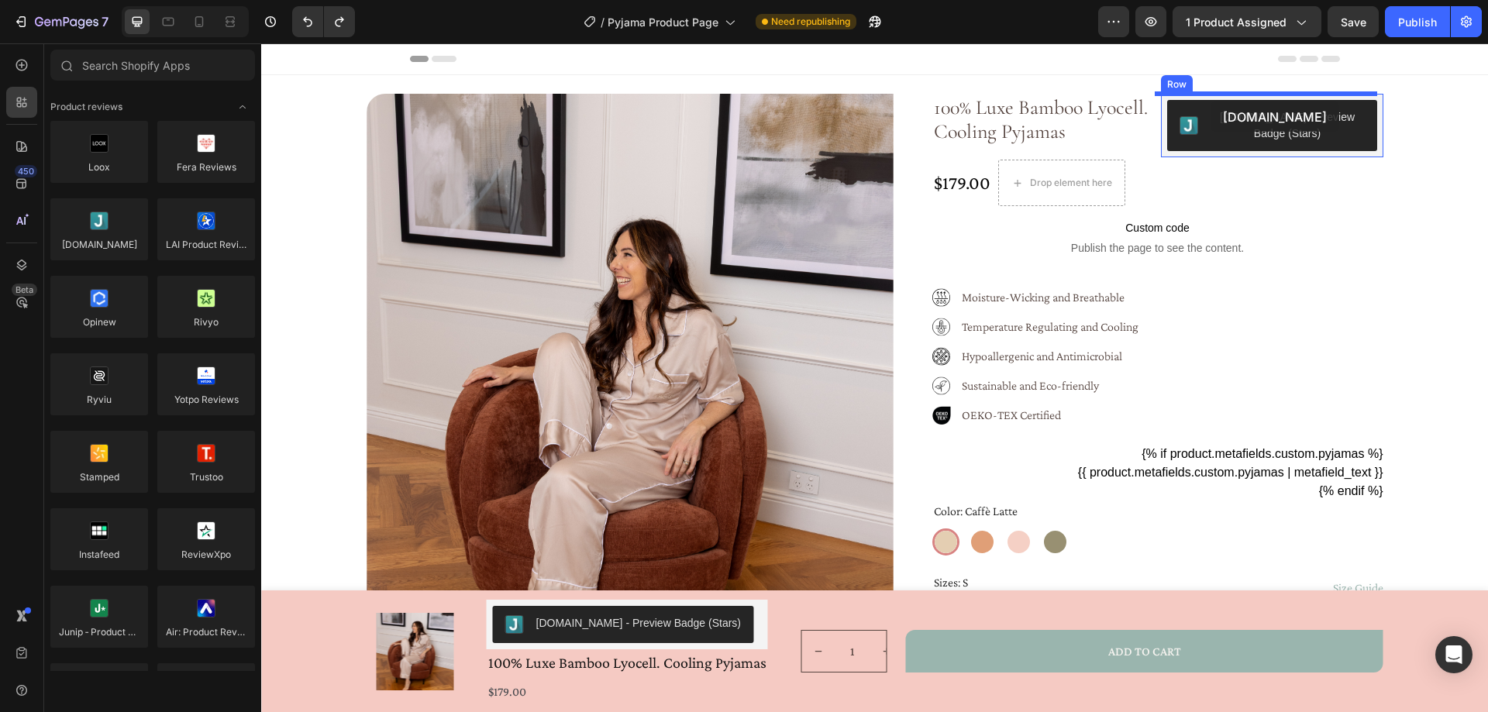
drag, startPoint x: 572, startPoint y: 197, endPoint x: 1211, endPoint y: 102, distance: 645.7
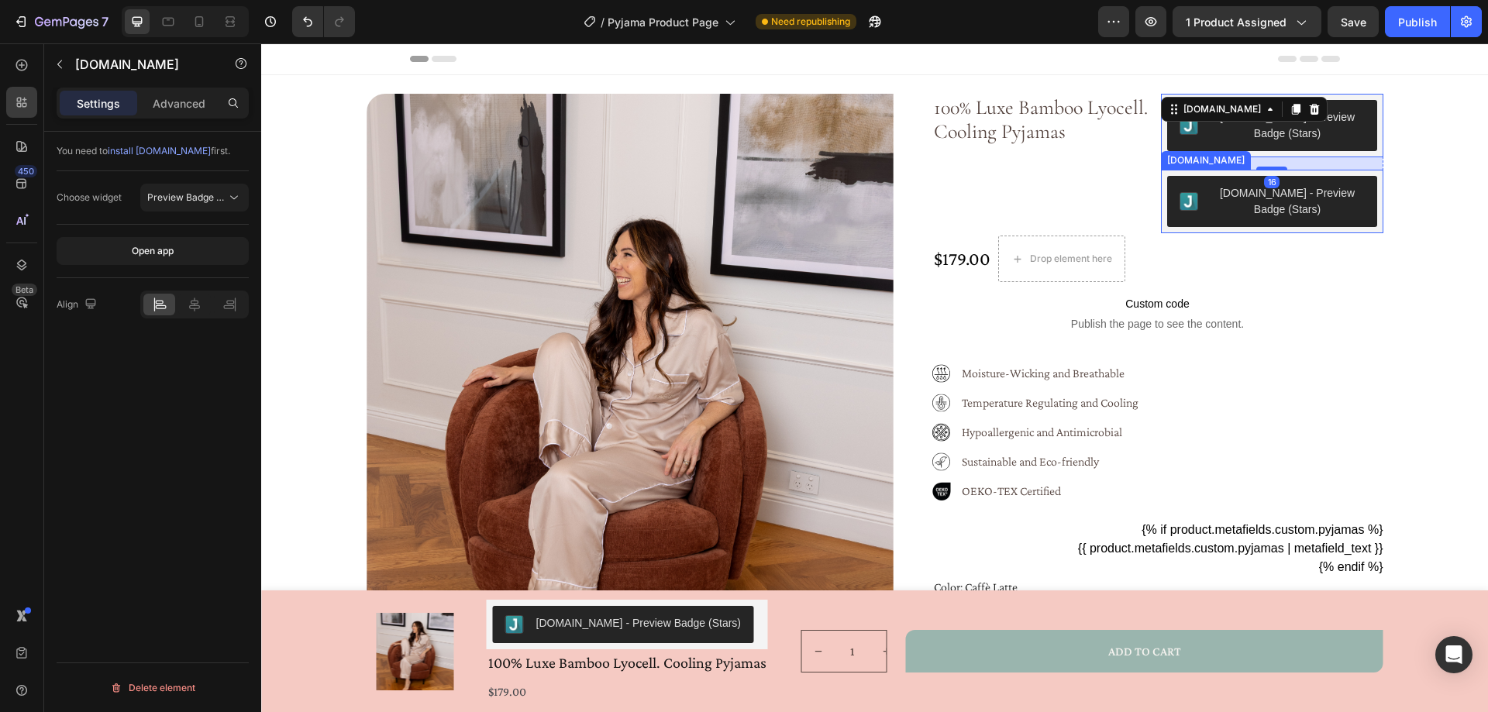
click at [1277, 210] on div "[DOMAIN_NAME] - Preview Badge (Stars)" at bounding box center [1288, 201] width 154 height 33
radio input "false"
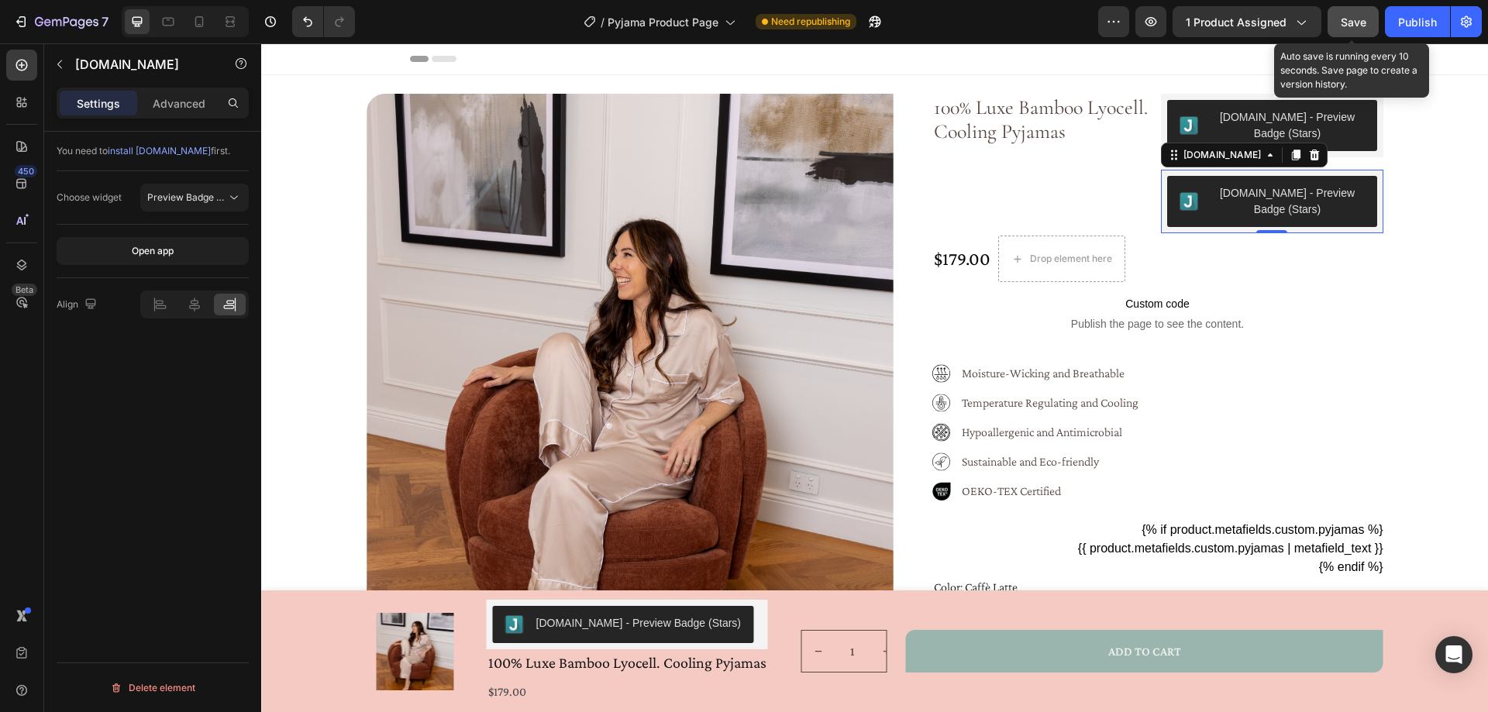
click at [1351, 29] on div "Save" at bounding box center [1354, 22] width 26 height 16
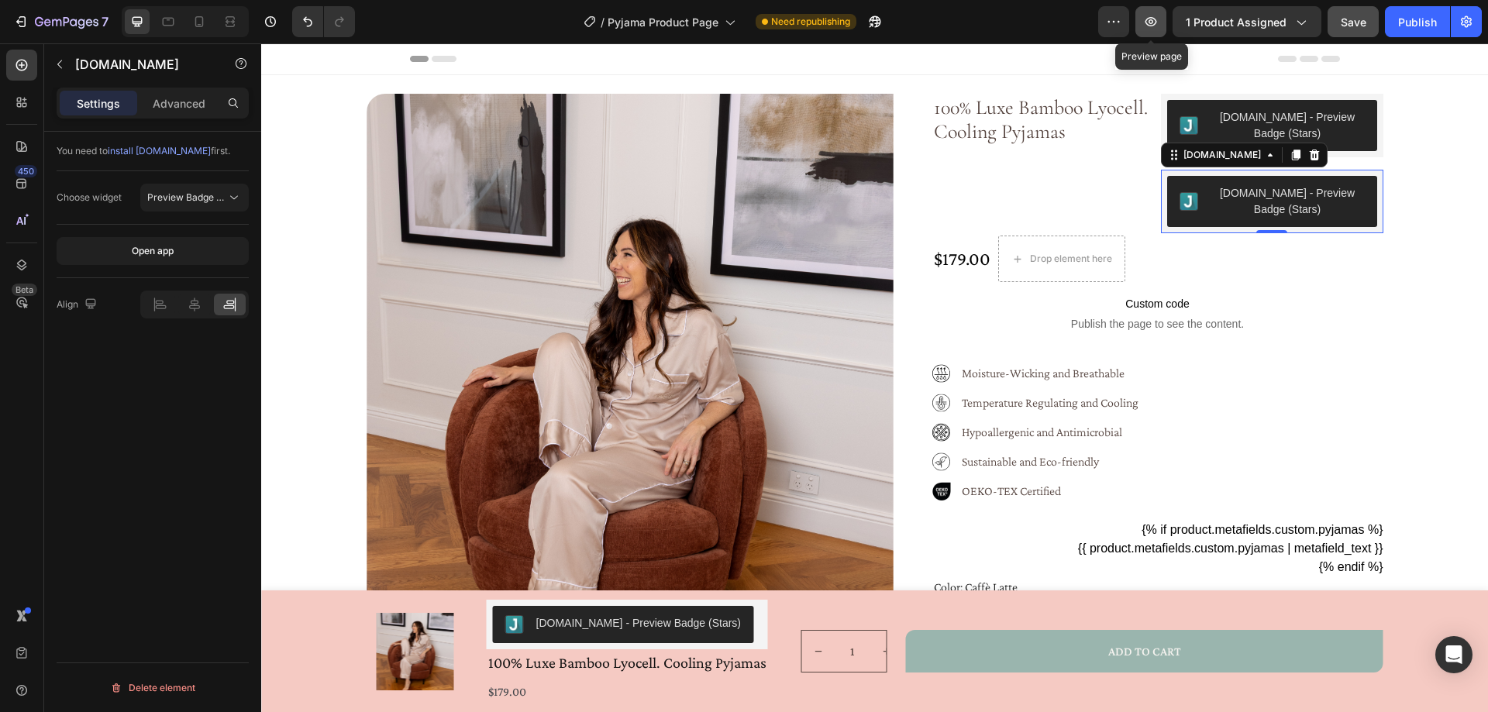
click at [1150, 26] on icon "button" at bounding box center [1151, 22] width 16 height 16
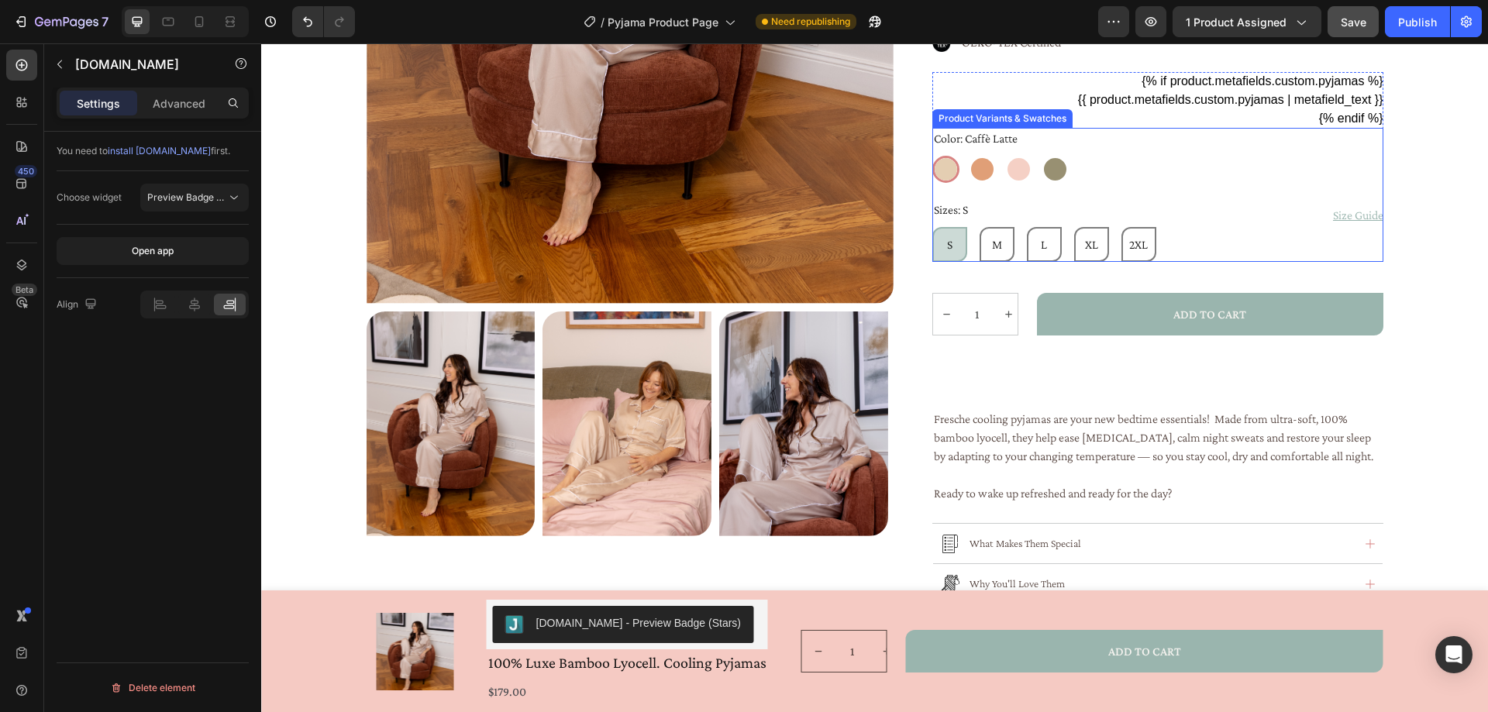
scroll to position [310, 0]
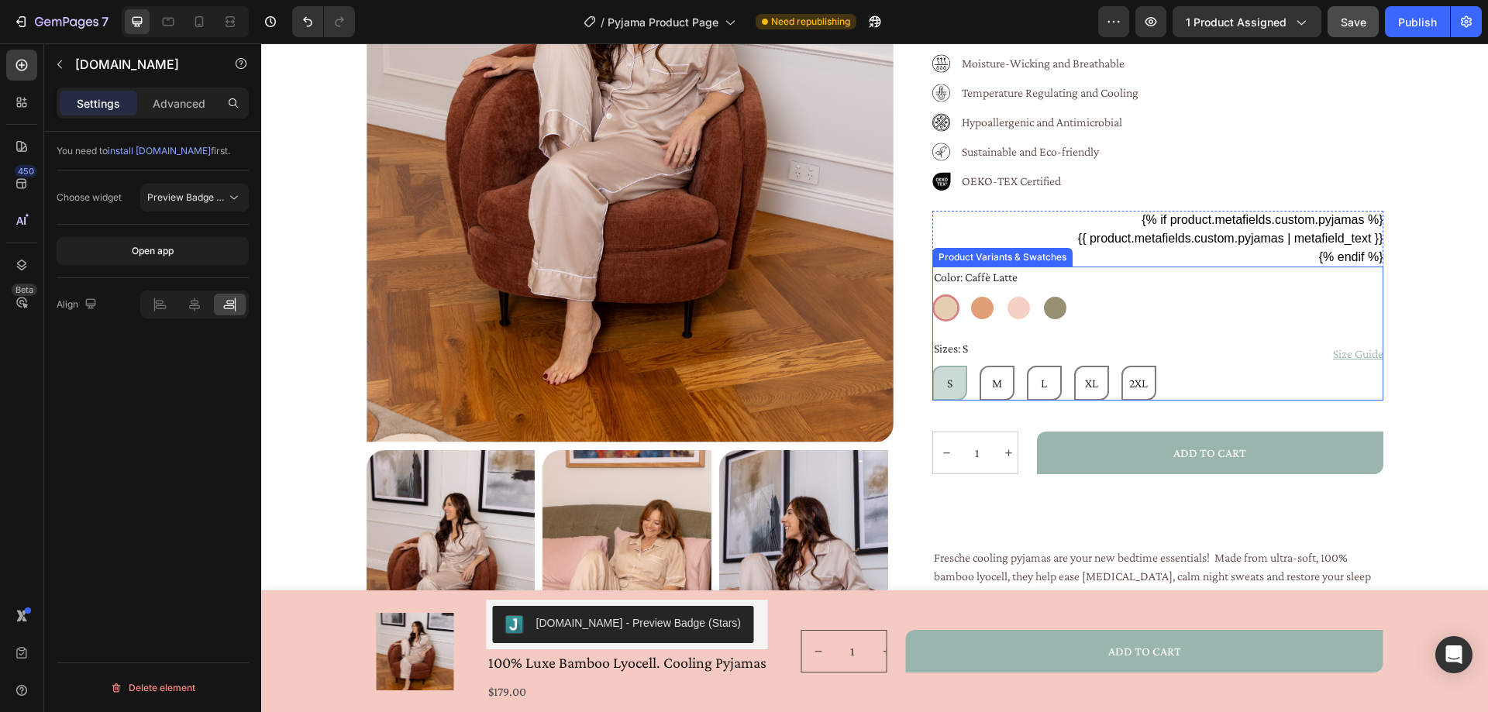
click at [1188, 381] on div "S S S M M M L L L XL XL XL 2XL 2XL 2XL" at bounding box center [1157, 383] width 451 height 35
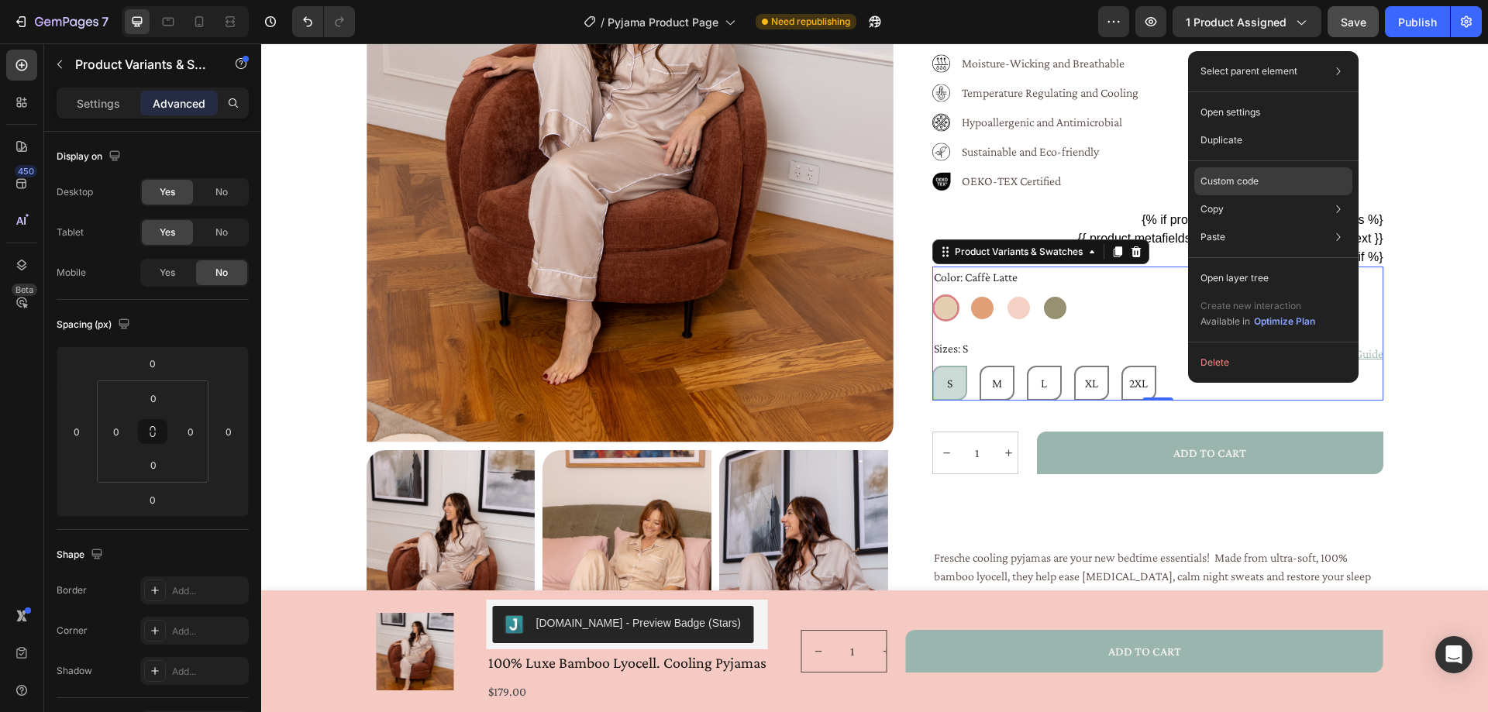
click at [1263, 223] on div "Custom code" at bounding box center [1273, 237] width 158 height 28
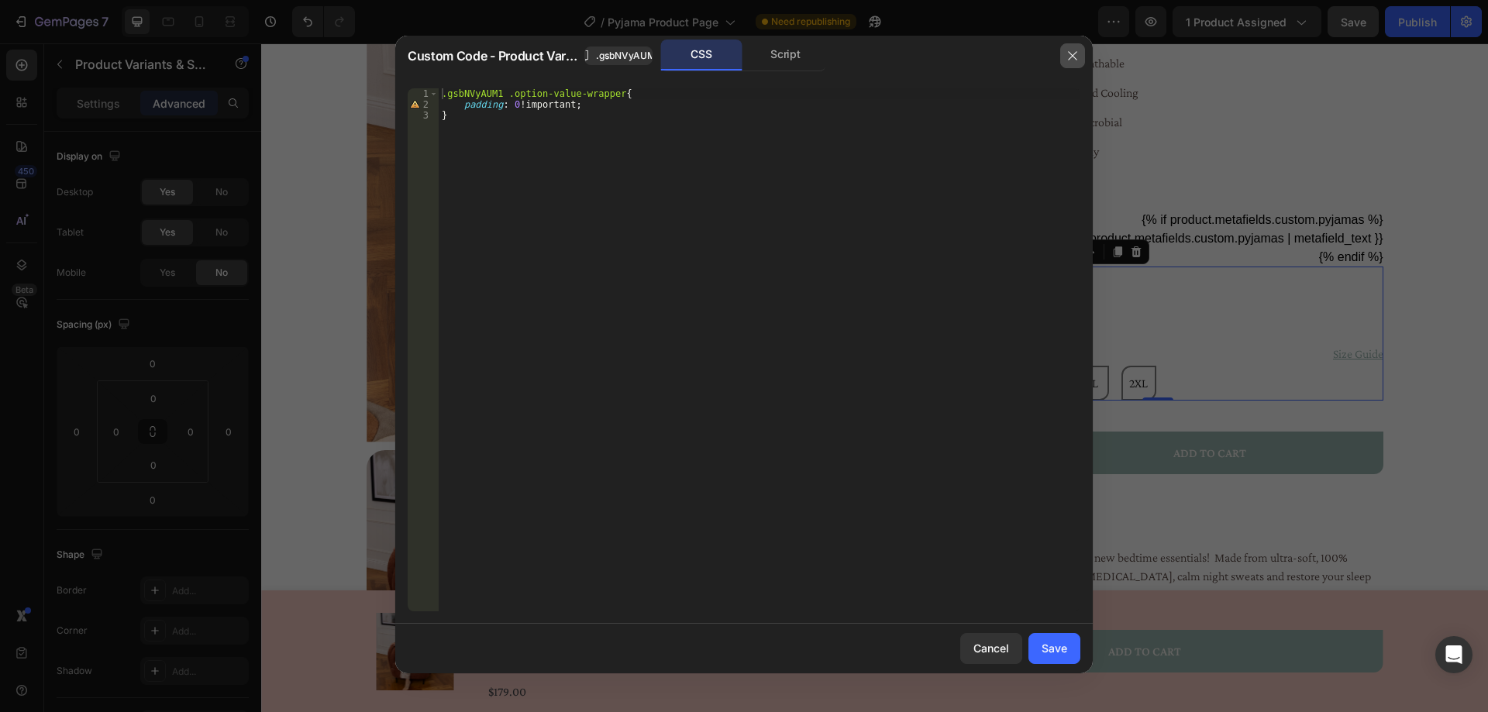
drag, startPoint x: 1071, startPoint y: 54, endPoint x: 812, endPoint y: 16, distance: 261.7
click at [1071, 54] on icon "button" at bounding box center [1072, 55] width 9 height 9
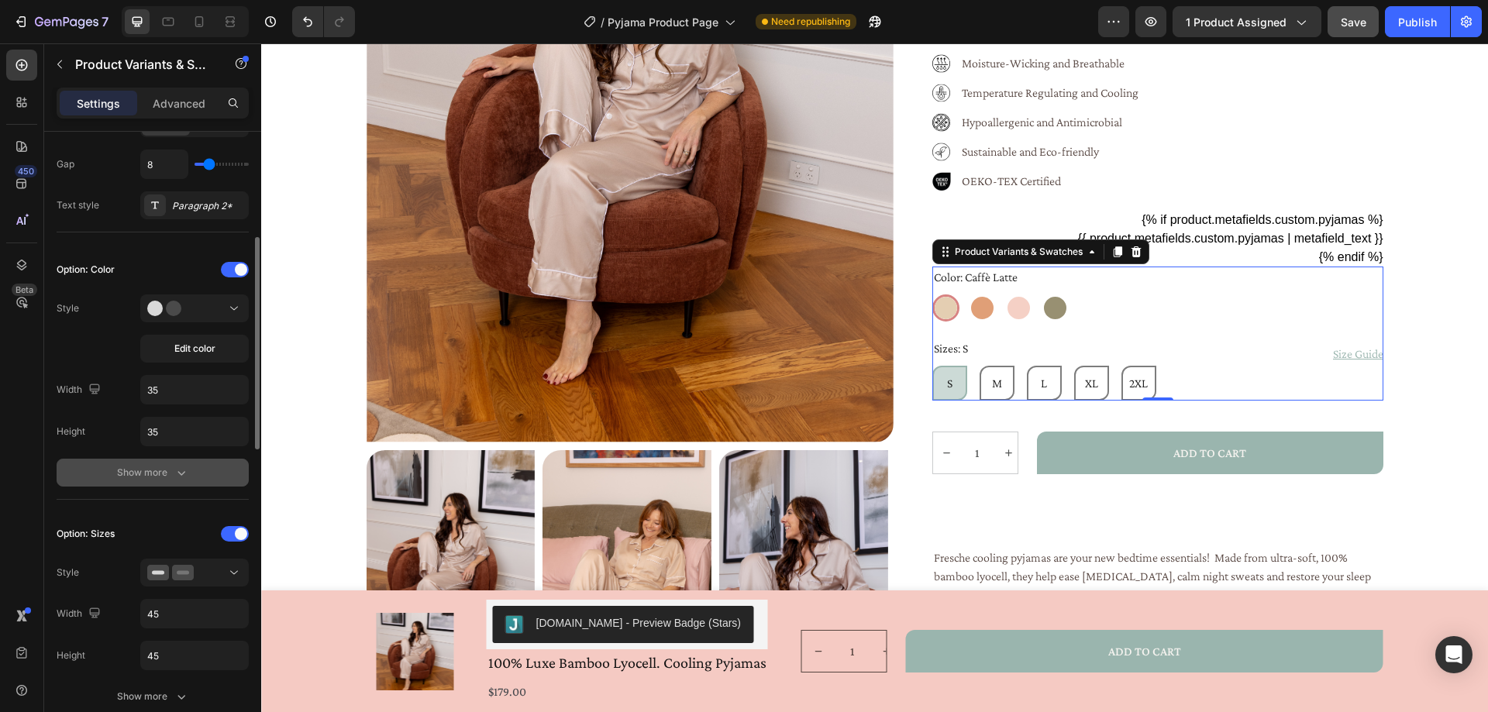
click at [182, 478] on icon "button" at bounding box center [182, 473] width 16 height 16
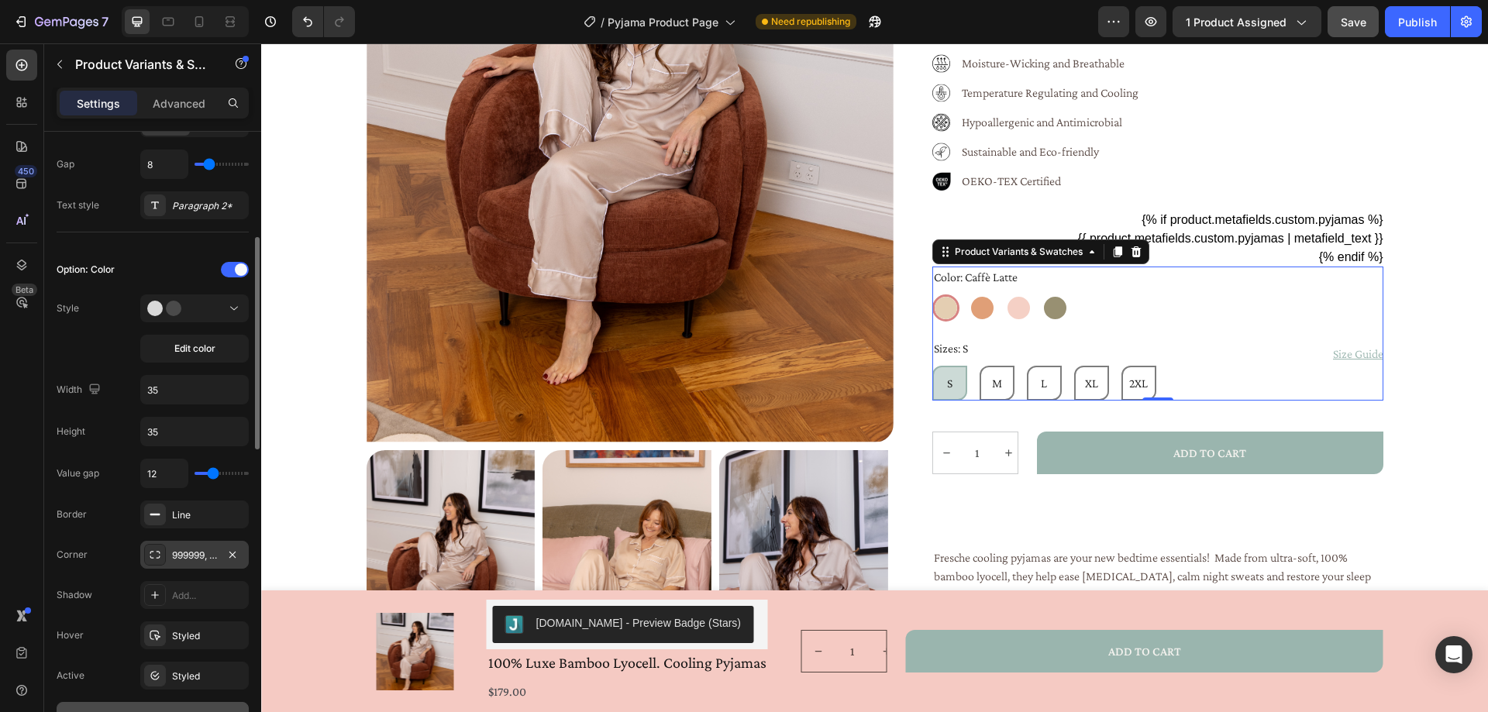
click at [173, 553] on div "999999, 999999, 999999, 999999" at bounding box center [194, 556] width 45 height 14
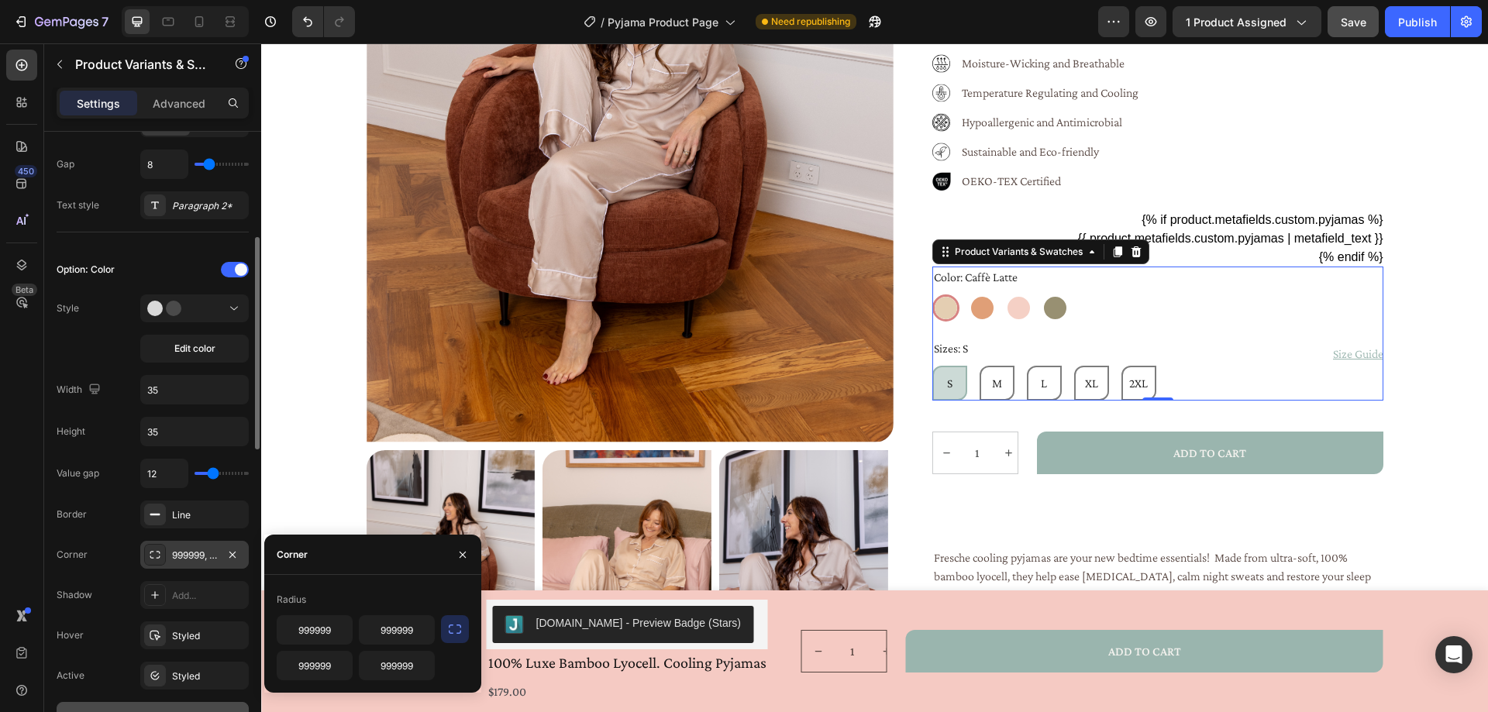
click at [173, 553] on div "999999, 999999, 999999, 999999" at bounding box center [194, 556] width 45 height 14
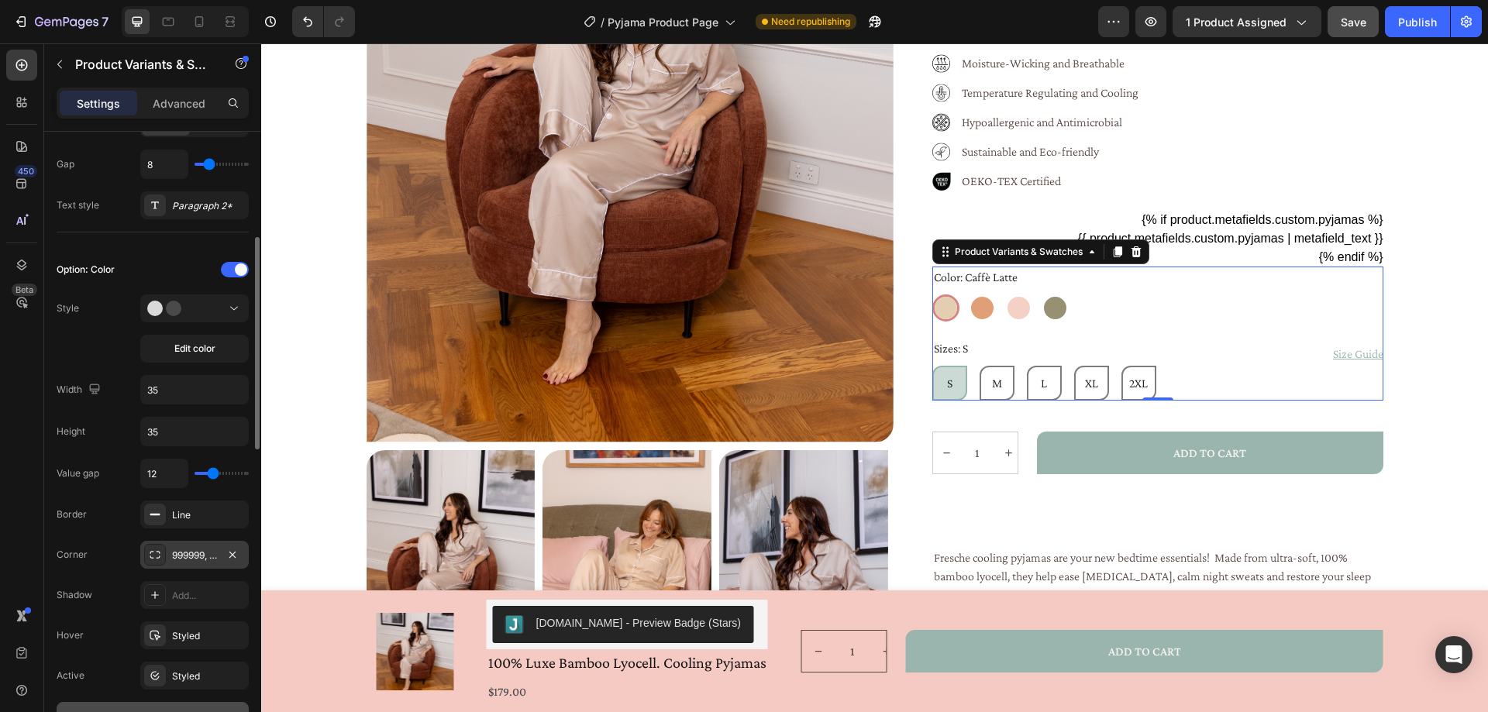
click at [173, 553] on div "999999, 999999, 999999, 999999" at bounding box center [194, 556] width 45 height 14
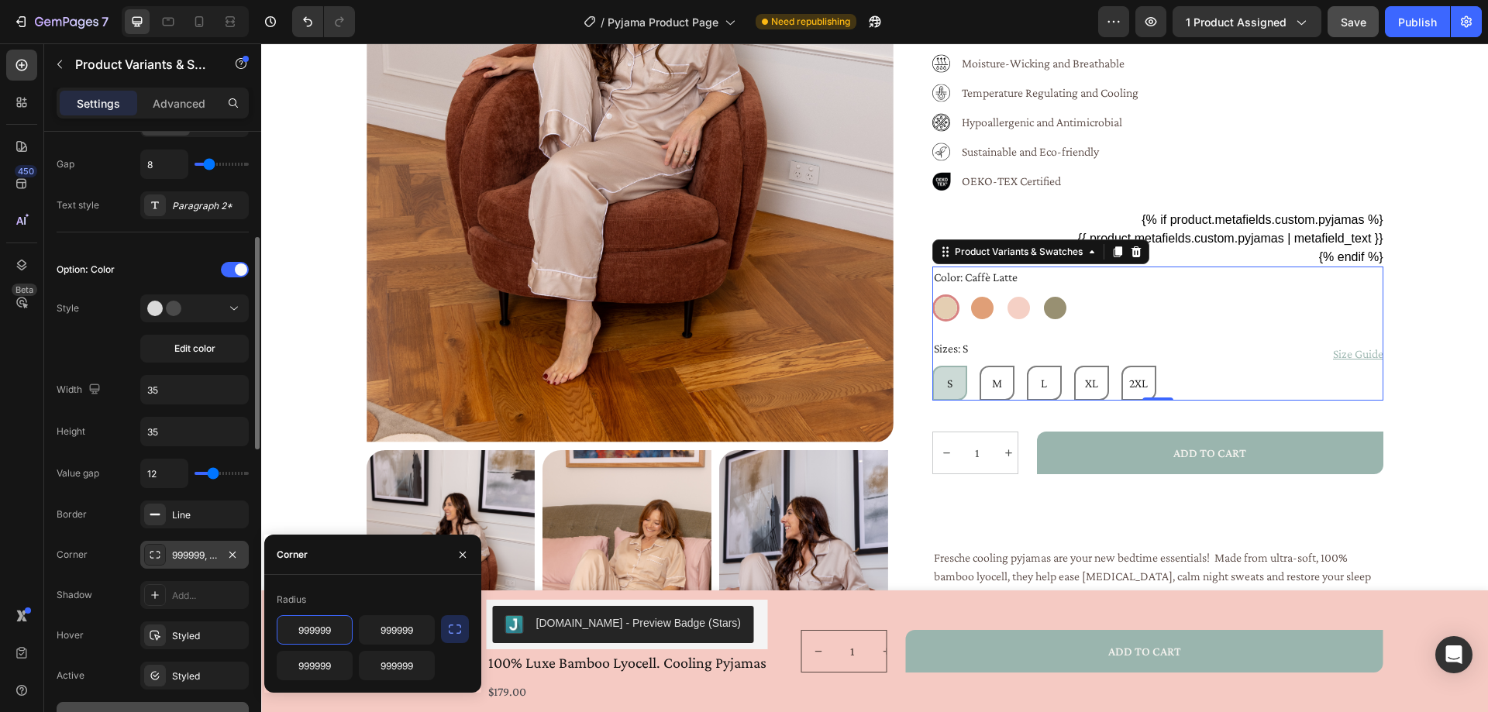
click at [173, 553] on div "999999, 999999, 999999, 999999" at bounding box center [194, 556] width 45 height 14
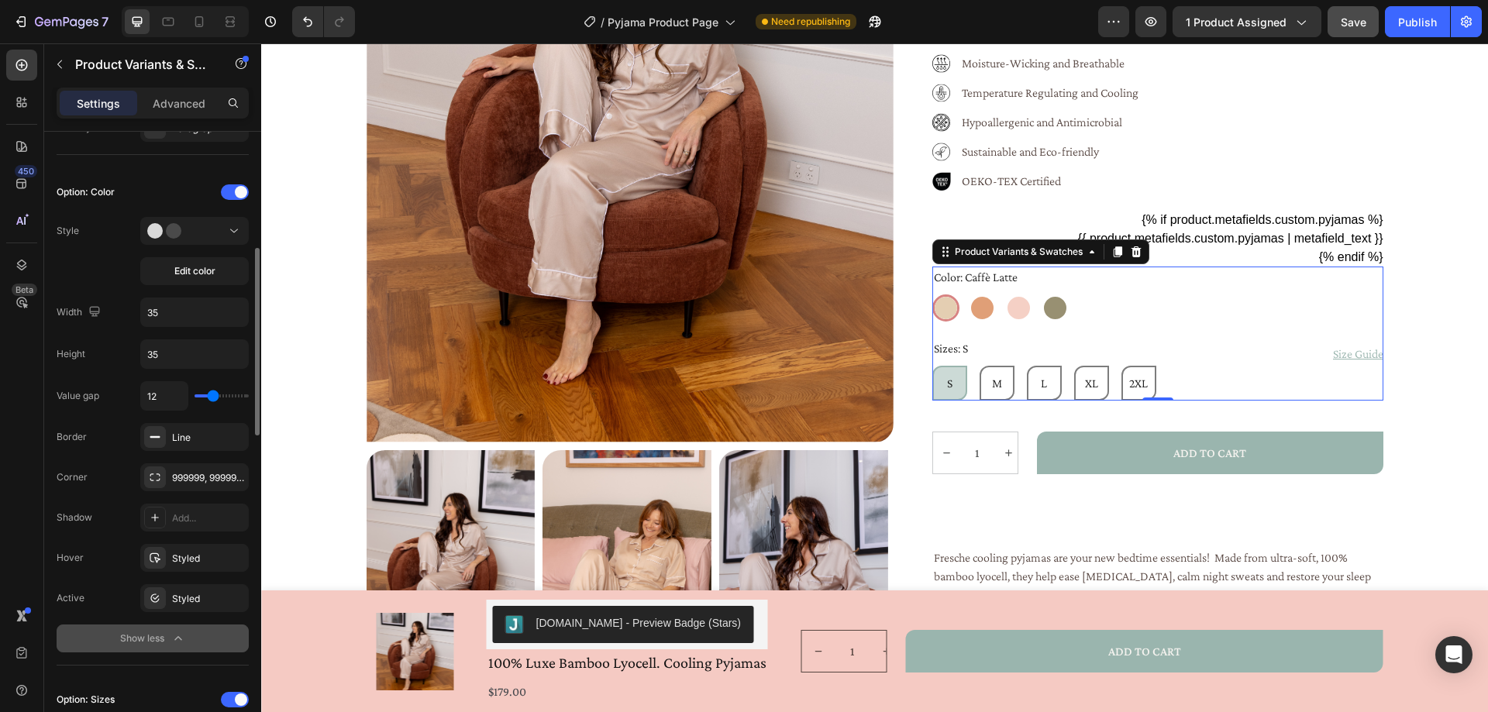
scroll to position [698, 0]
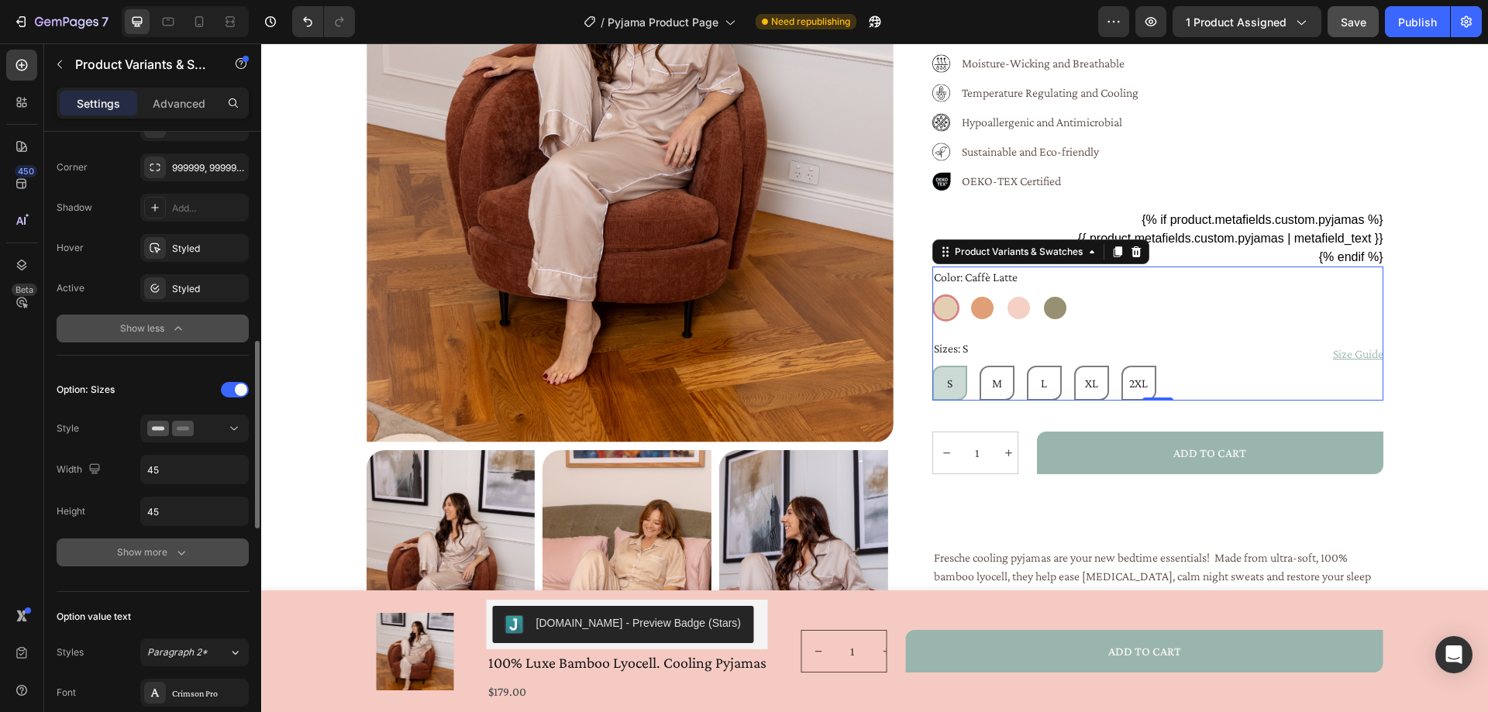
click at [122, 560] on div "Show more" at bounding box center [153, 553] width 72 height 16
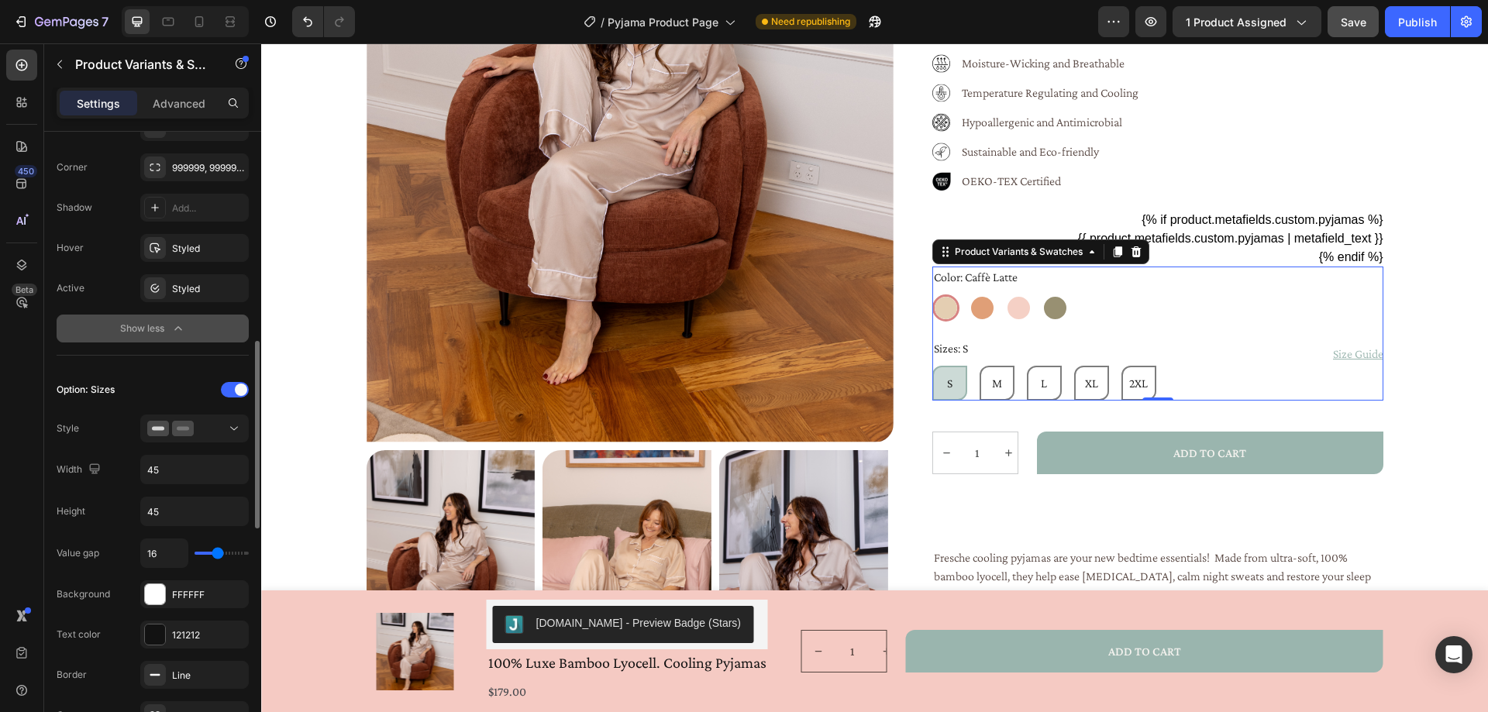
scroll to position [853, 0]
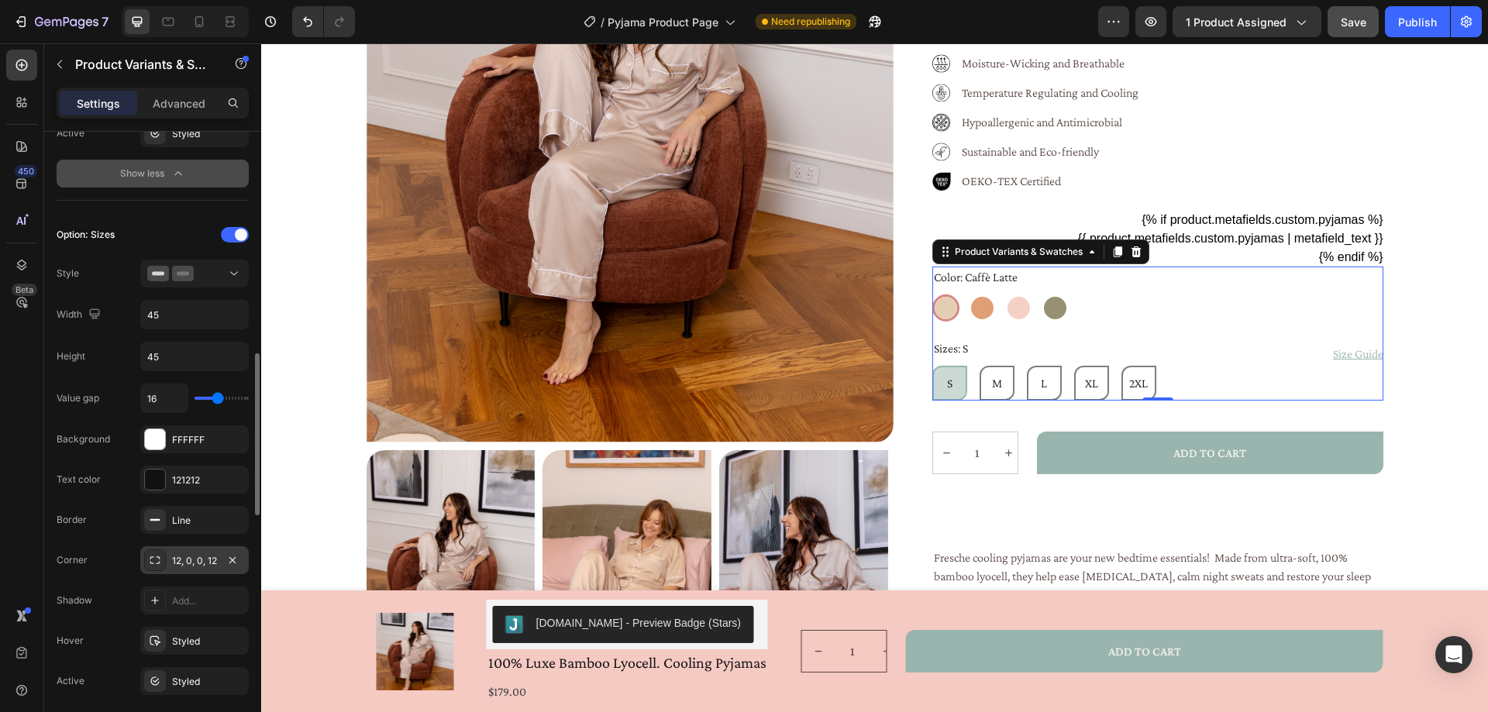
click at [146, 557] on div at bounding box center [155, 561] width 22 height 22
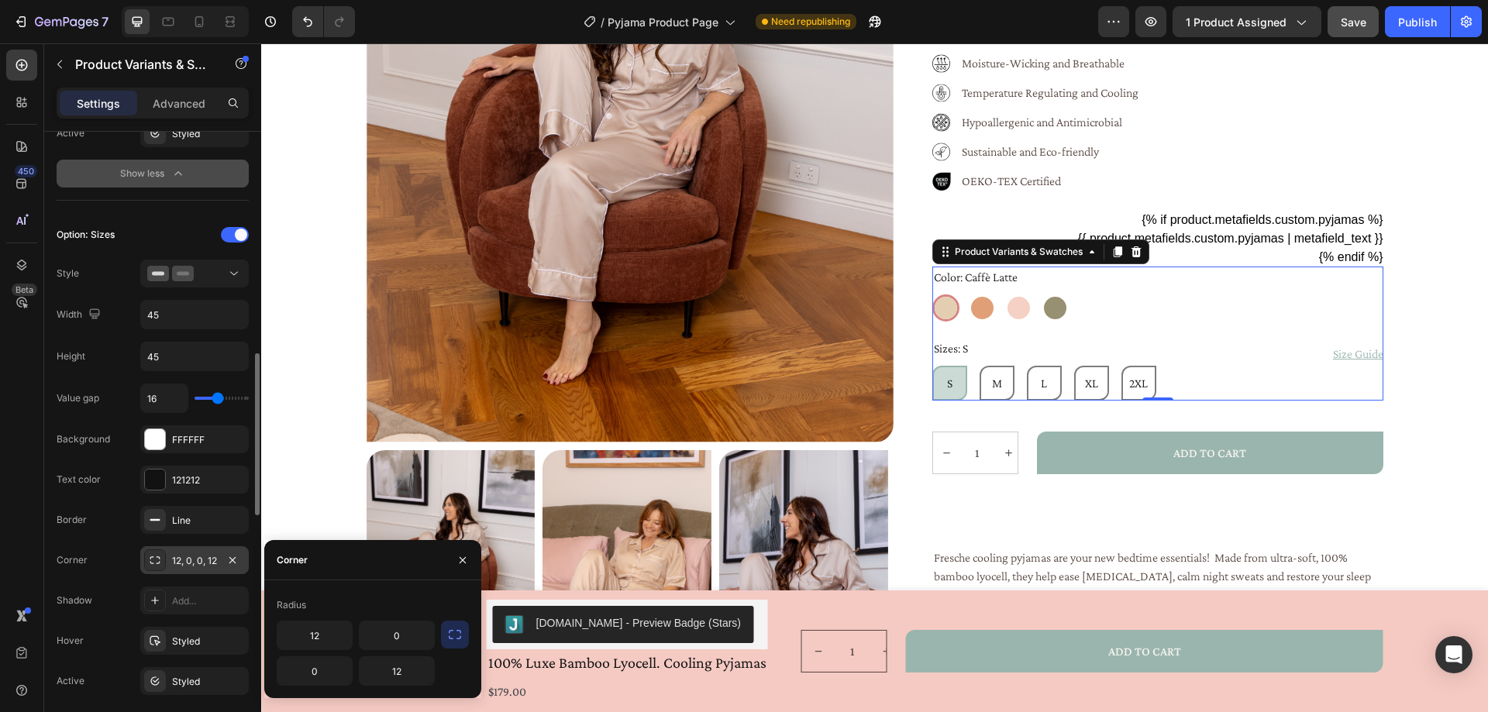
click at [146, 557] on div at bounding box center [155, 561] width 22 height 22
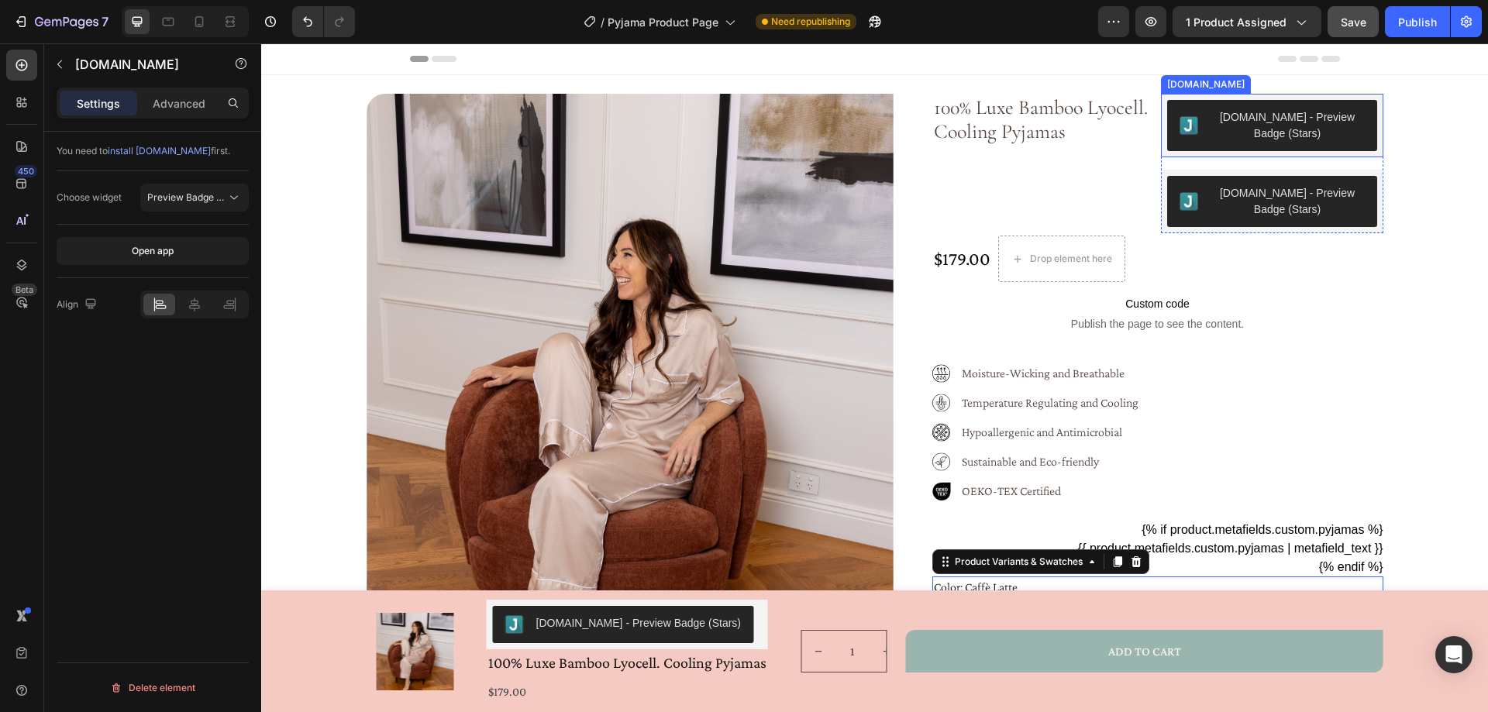
scroll to position [0, 0]
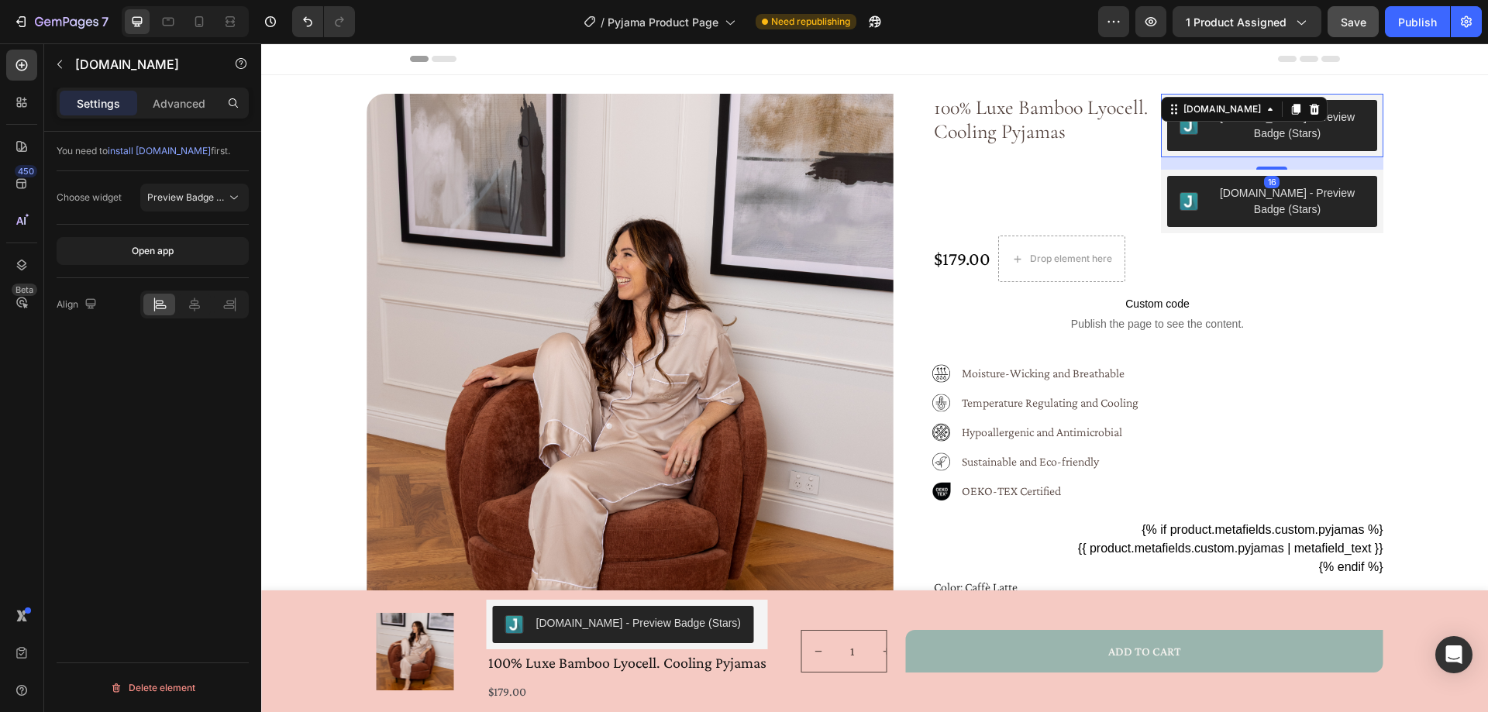
click at [1195, 142] on button "[DOMAIN_NAME] - Preview Badge (Stars)" at bounding box center [1272, 125] width 210 height 51
click at [1309, 110] on icon at bounding box center [1314, 109] width 10 height 11
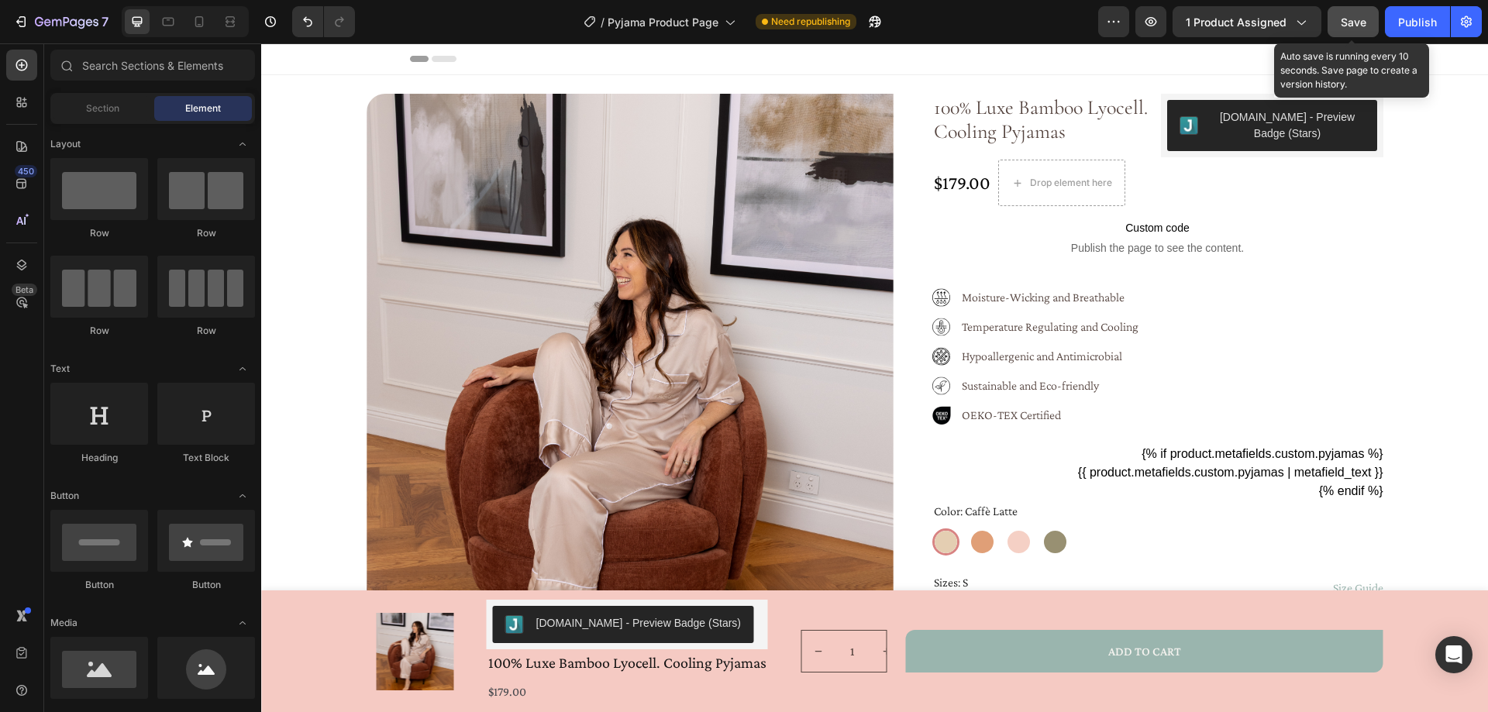
click at [1344, 21] on span "Save" at bounding box center [1354, 22] width 26 height 13
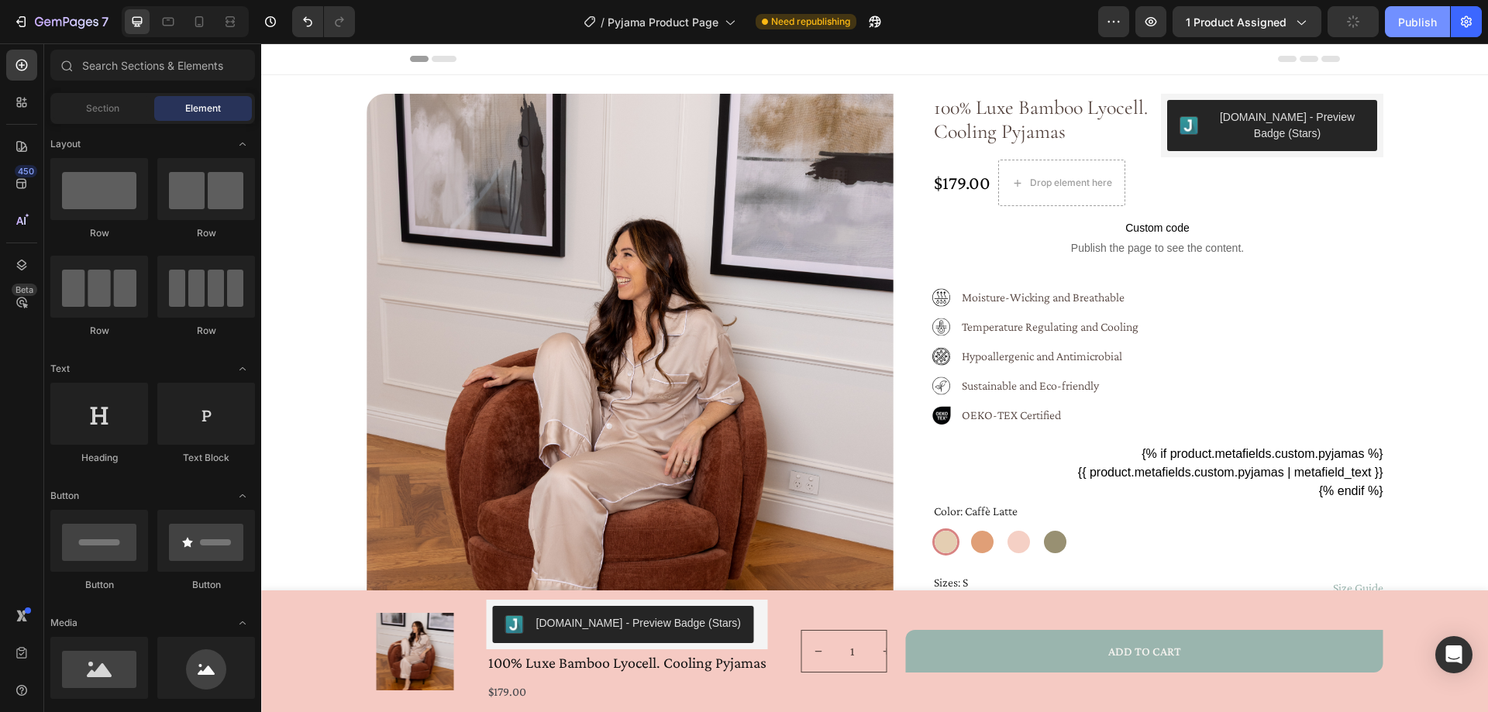
drag, startPoint x: 1416, startPoint y: 25, endPoint x: 598, endPoint y: 367, distance: 887.0
click at [1416, 25] on div "Publish" at bounding box center [1417, 22] width 39 height 16
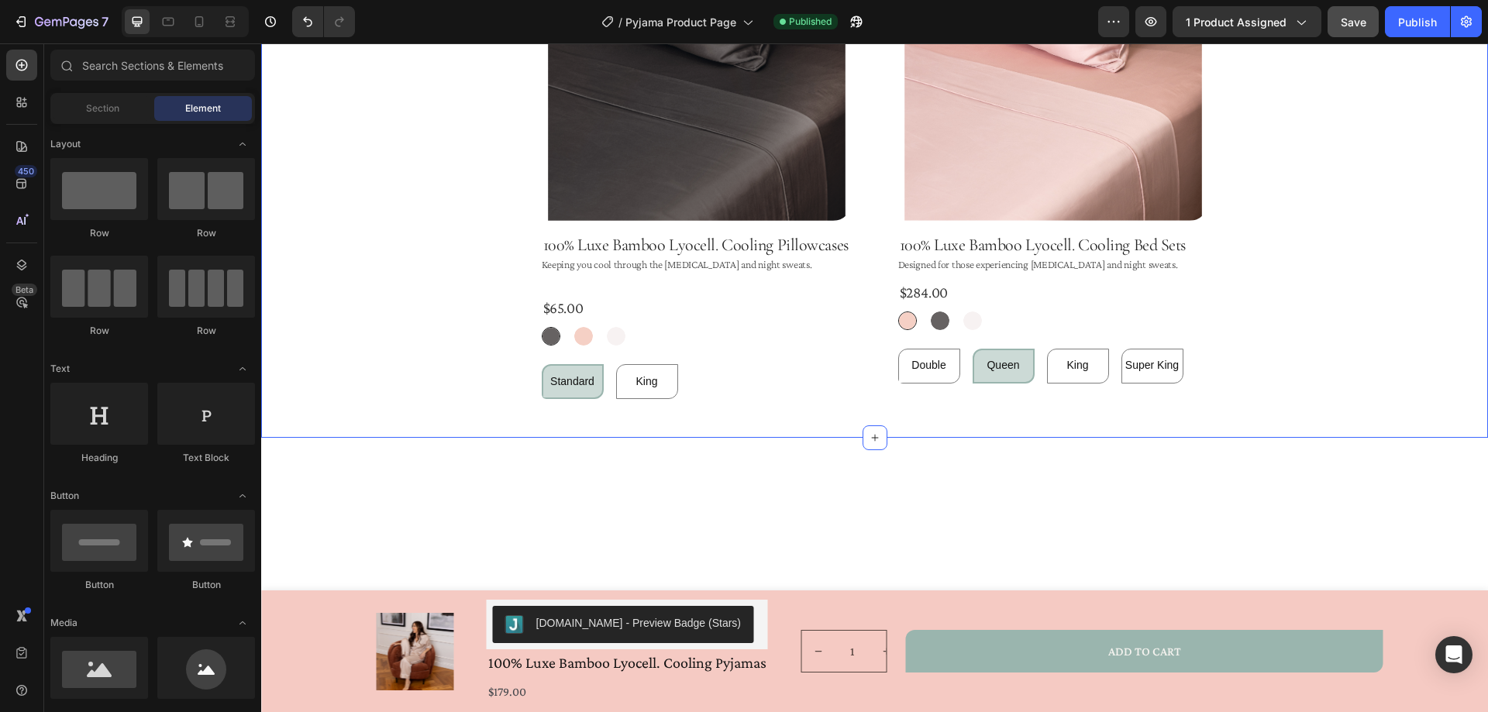
scroll to position [260, 0]
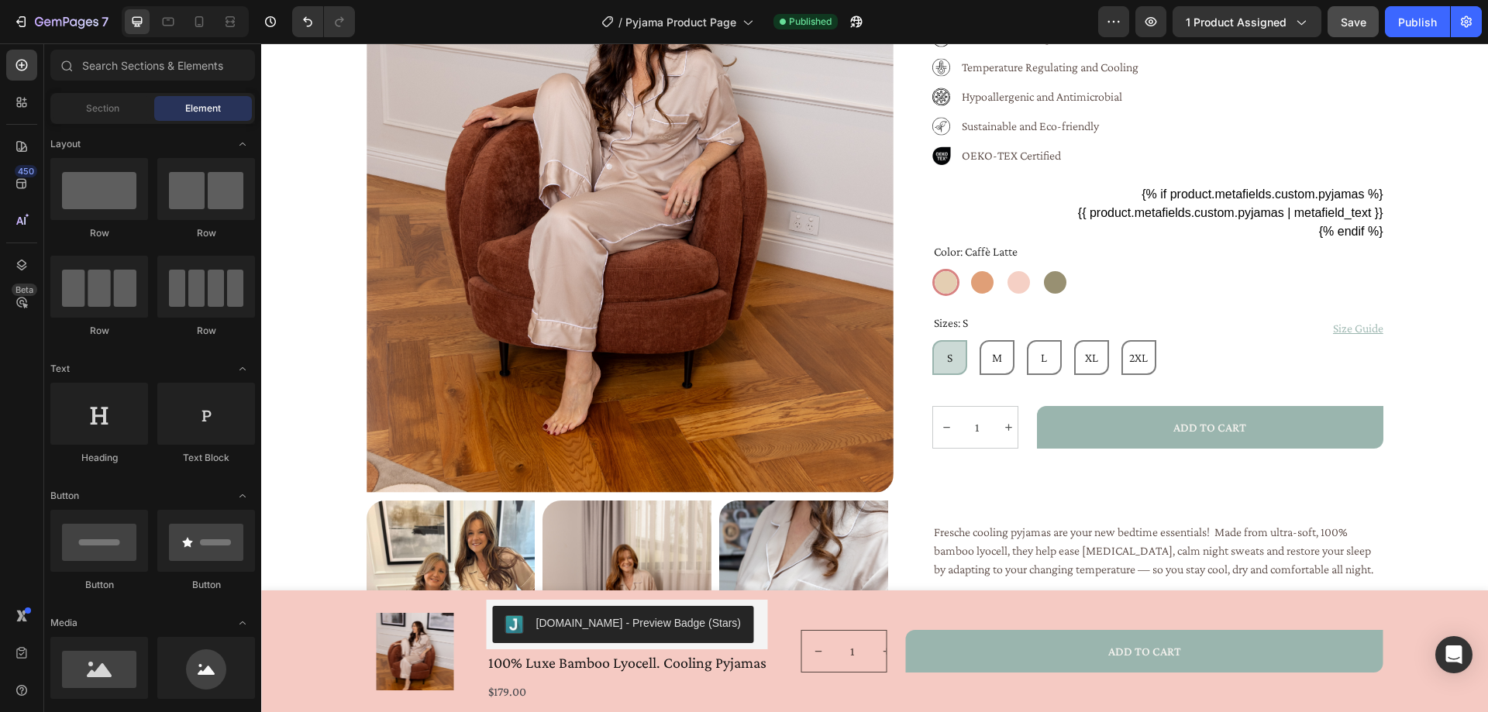
radio input "false"
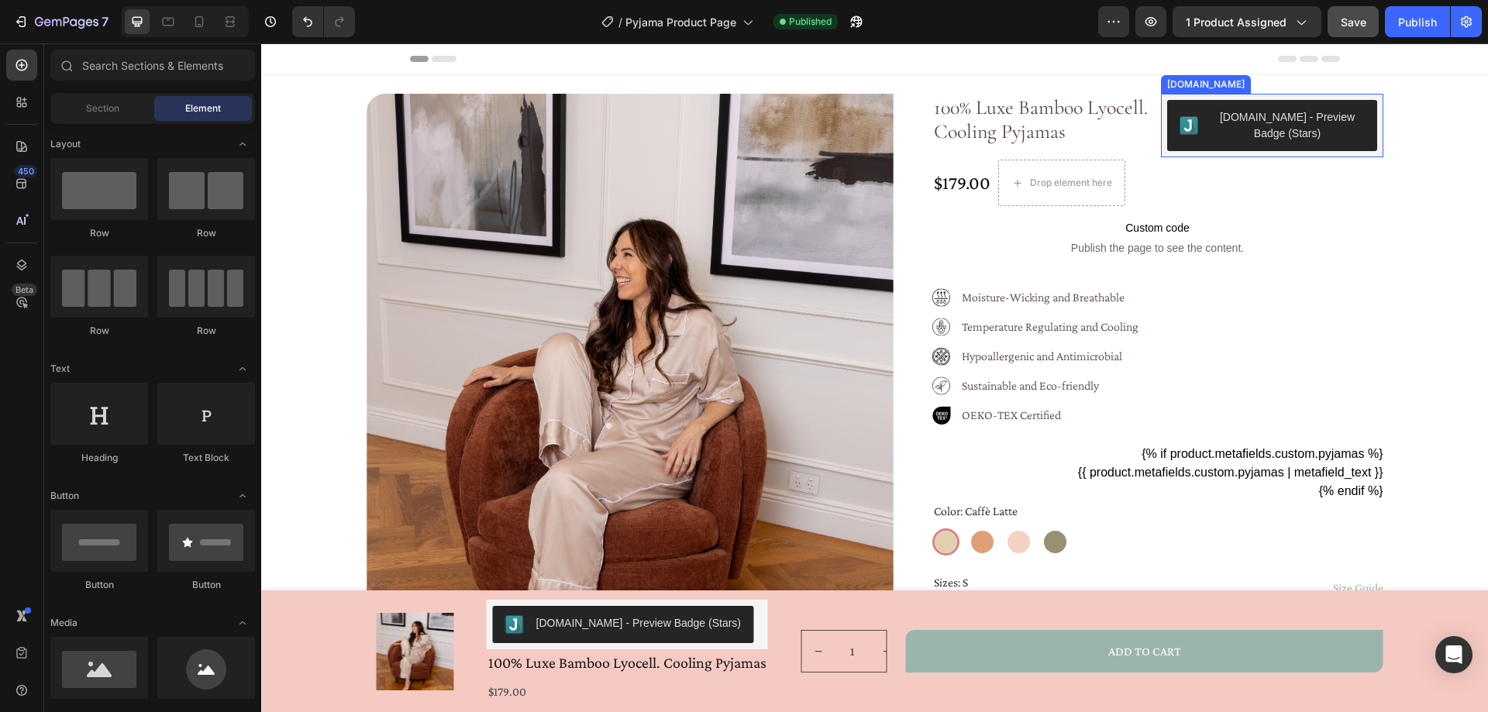
click at [1283, 112] on div "[DOMAIN_NAME] - Preview Badge (Stars)" at bounding box center [1288, 125] width 154 height 33
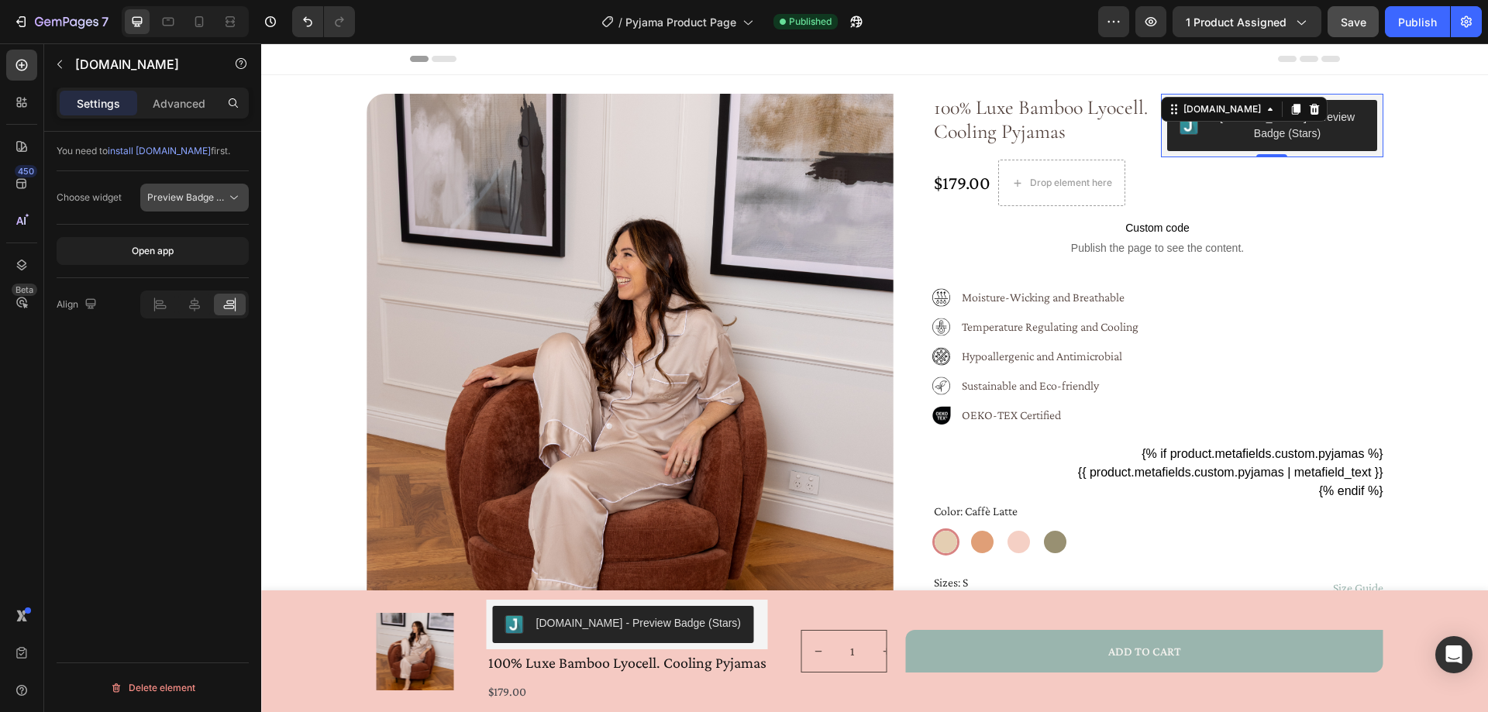
click at [236, 192] on icon at bounding box center [234, 198] width 16 height 16
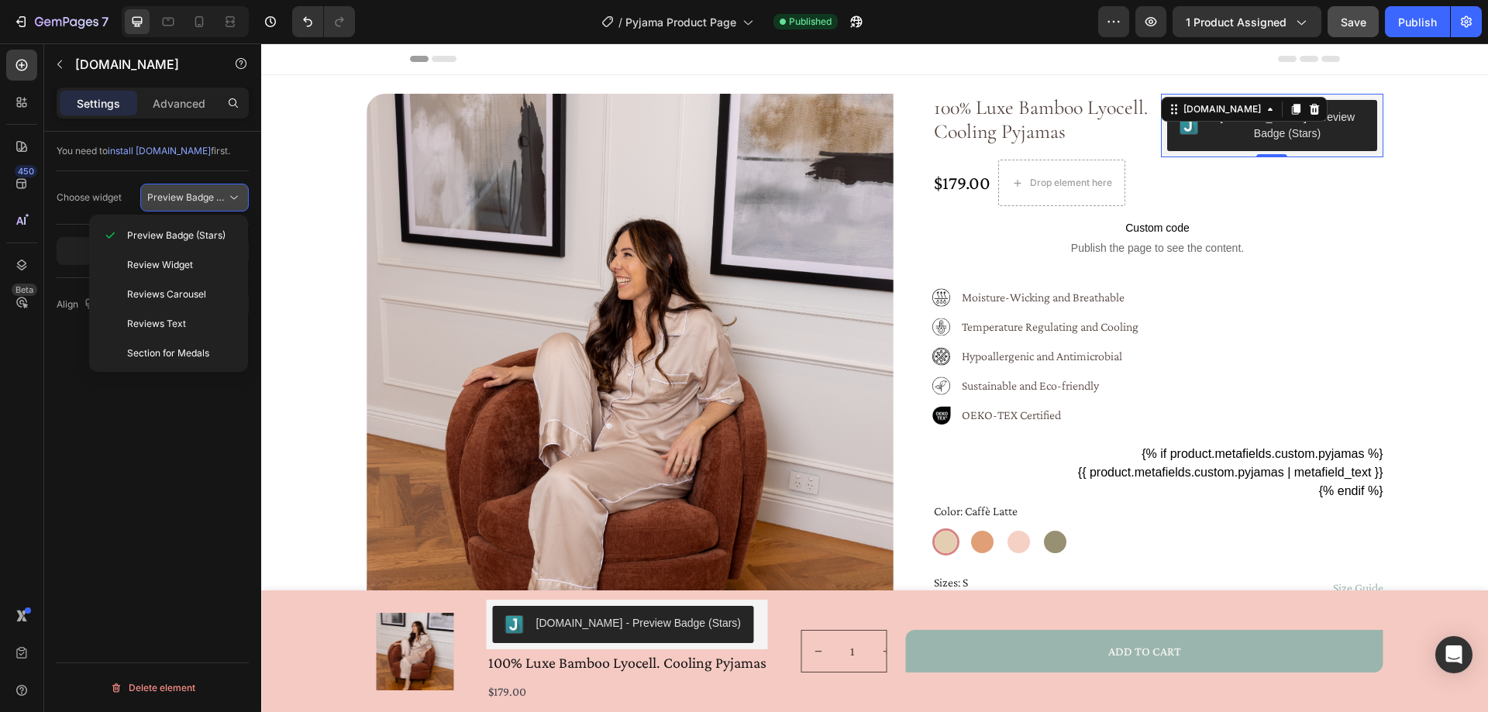
click at [240, 191] on icon at bounding box center [234, 198] width 16 height 16
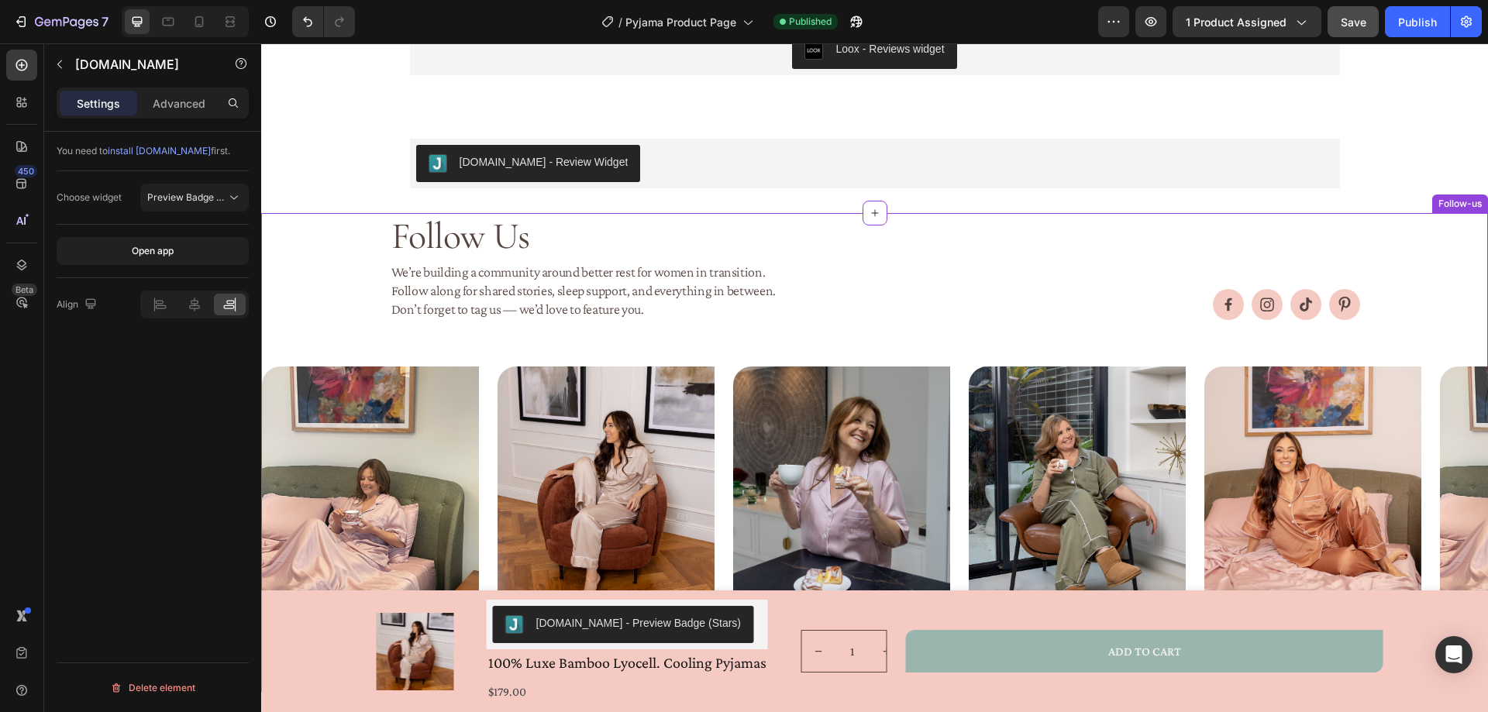
scroll to position [1683, 0]
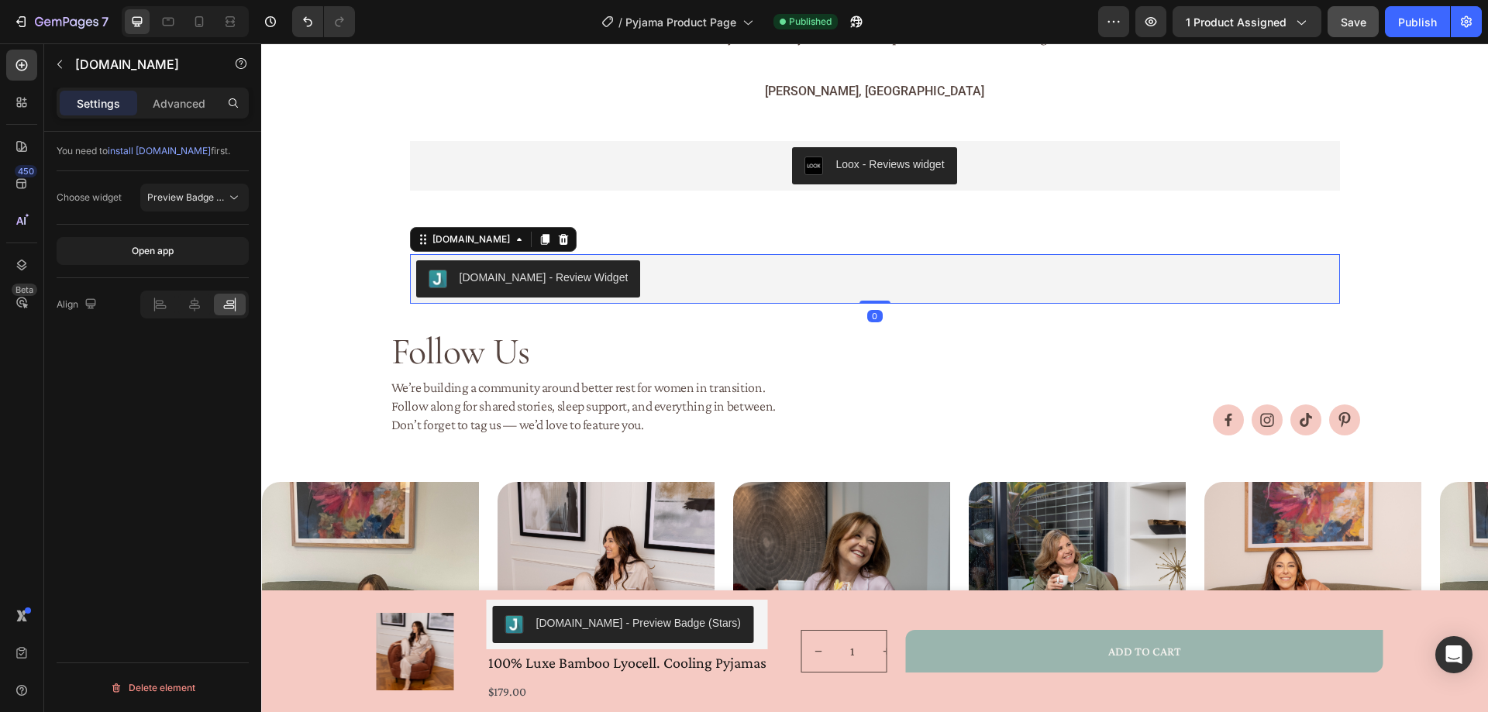
click at [615, 260] on div "Judge.me - Review Widget" at bounding box center [875, 278] width 918 height 37
click at [674, 260] on div "Judge.me - Review Widget" at bounding box center [875, 278] width 918 height 37
click at [557, 233] on icon at bounding box center [563, 239] width 12 height 12
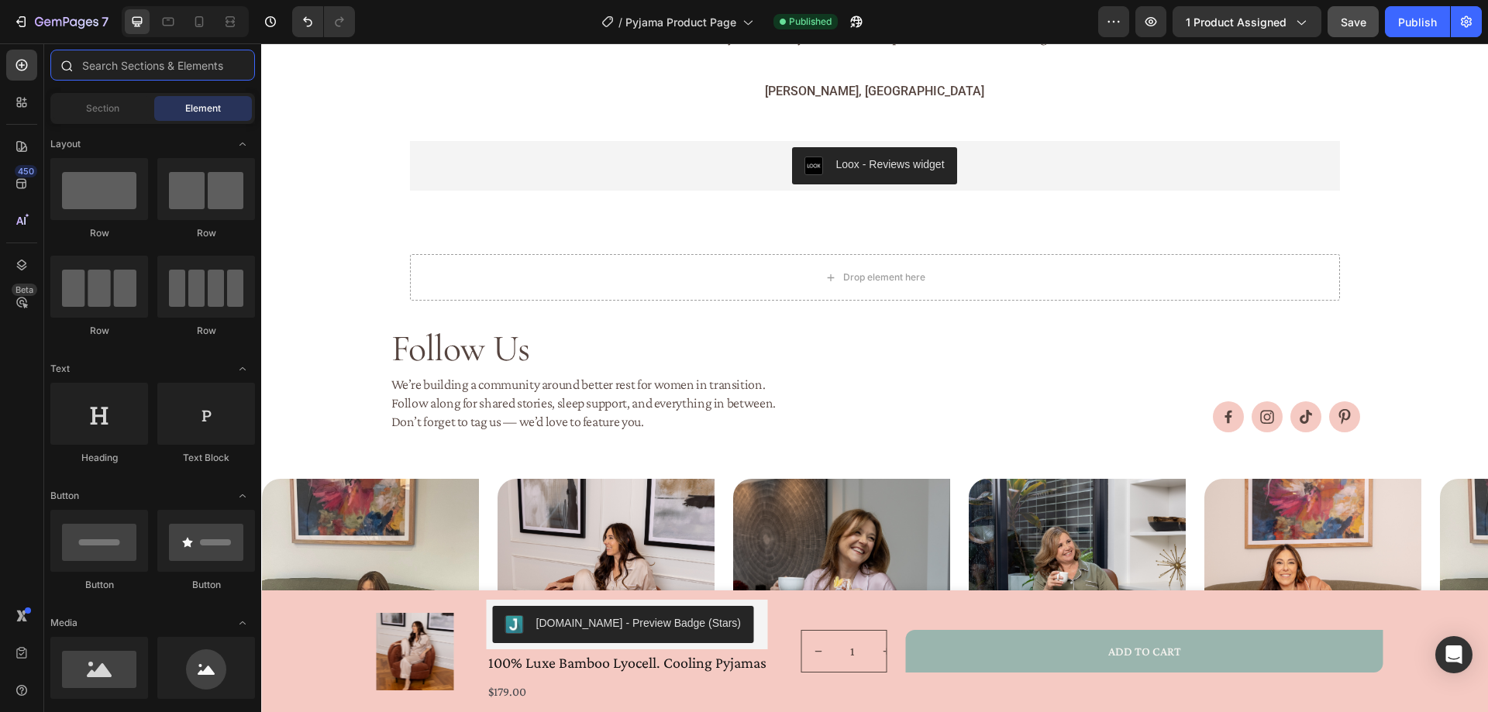
click at [167, 55] on input "text" at bounding box center [152, 65] width 205 height 31
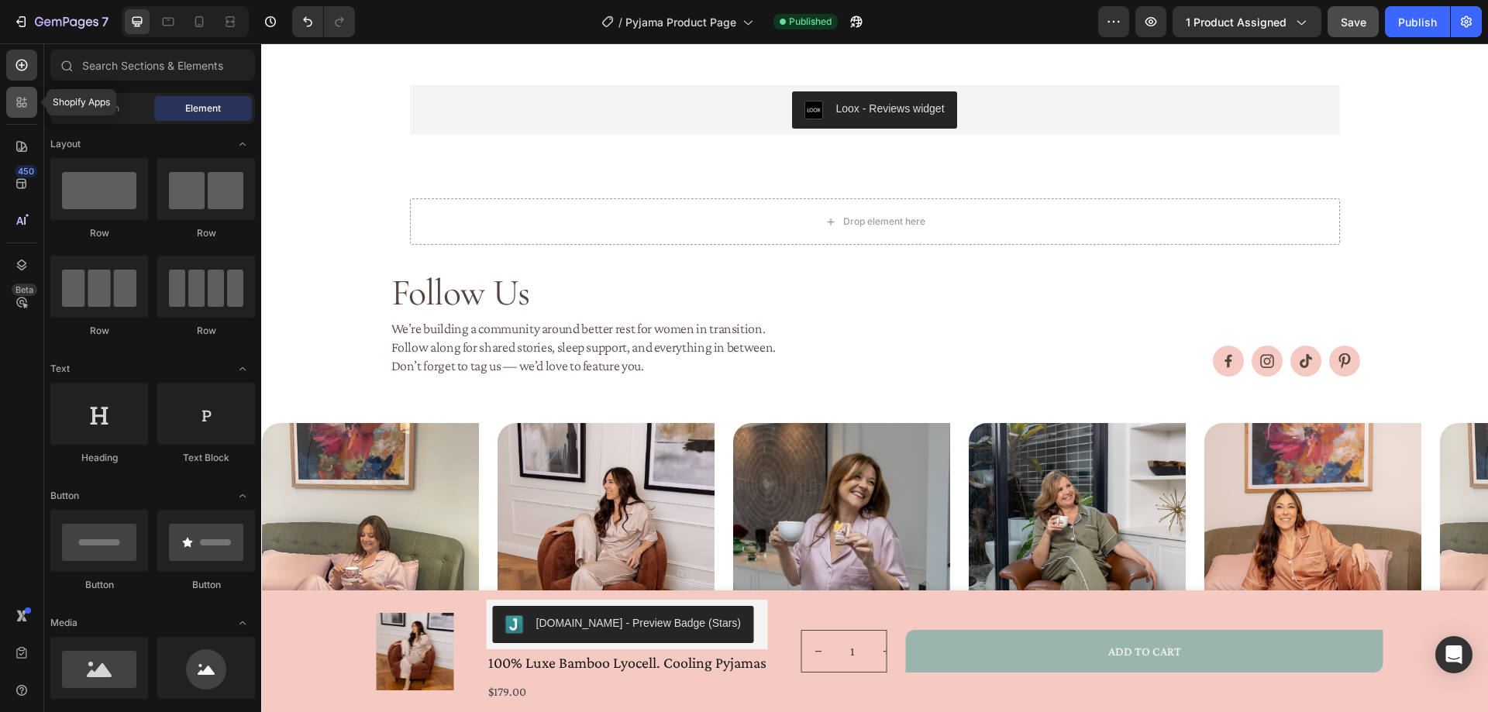
click at [20, 108] on icon at bounding box center [22, 103] width 16 height 16
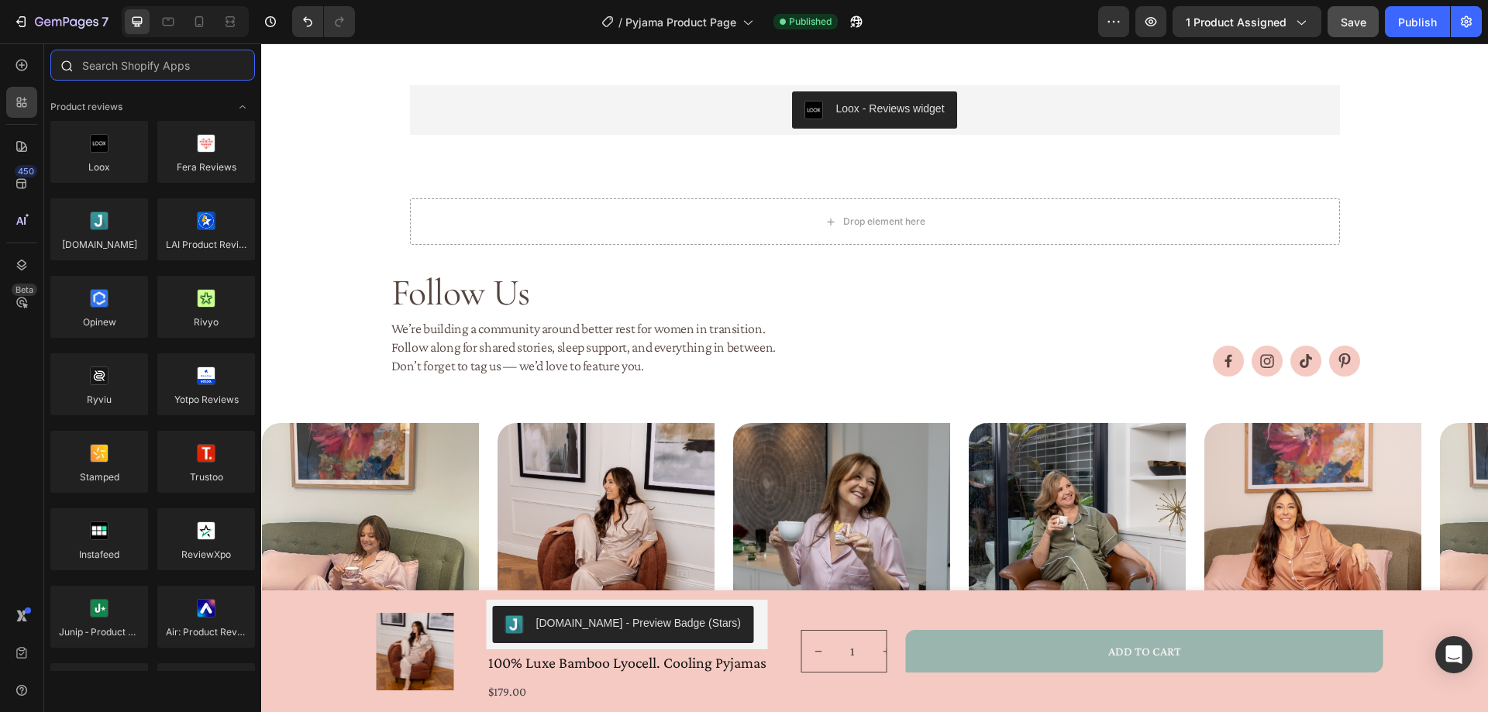
click at [118, 59] on input "text" at bounding box center [152, 65] width 205 height 31
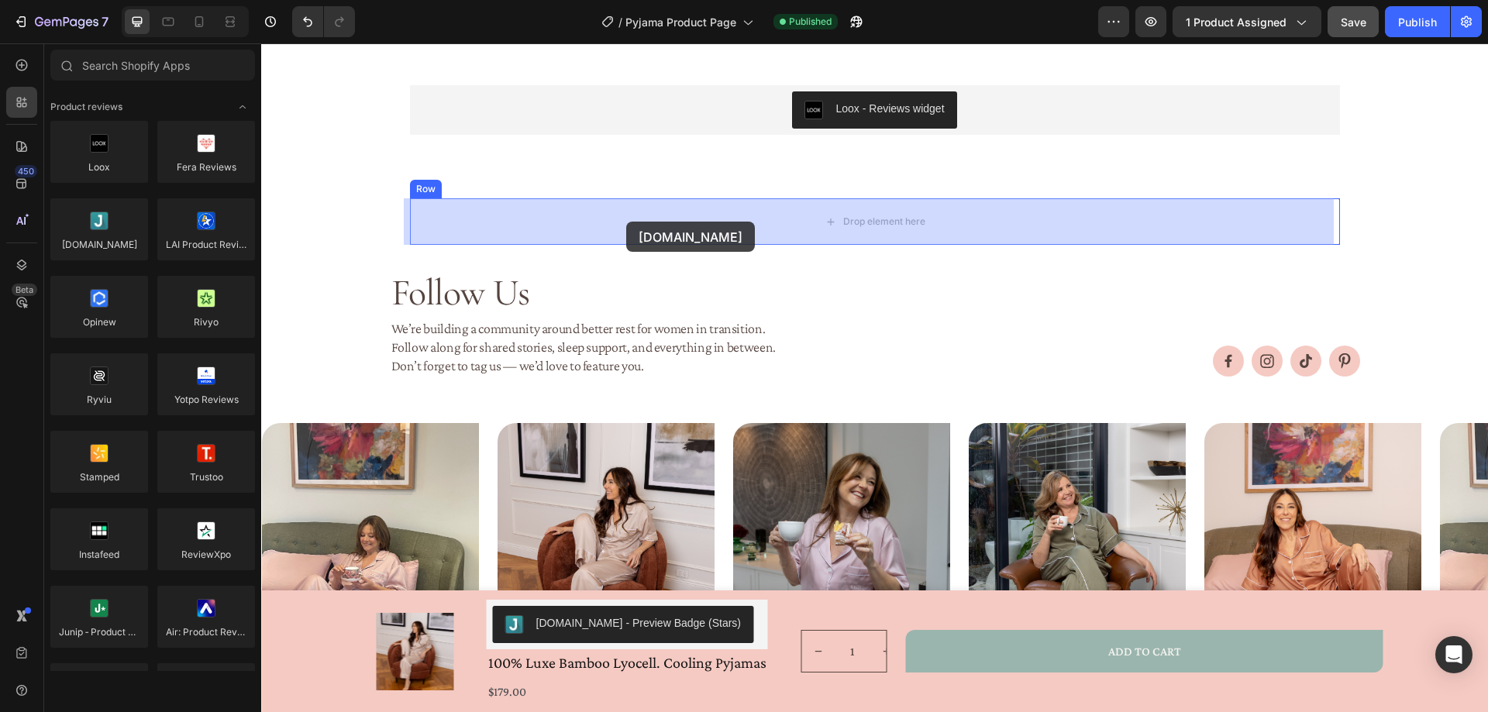
drag, startPoint x: 375, startPoint y: 286, endPoint x: 628, endPoint y: 221, distance: 260.9
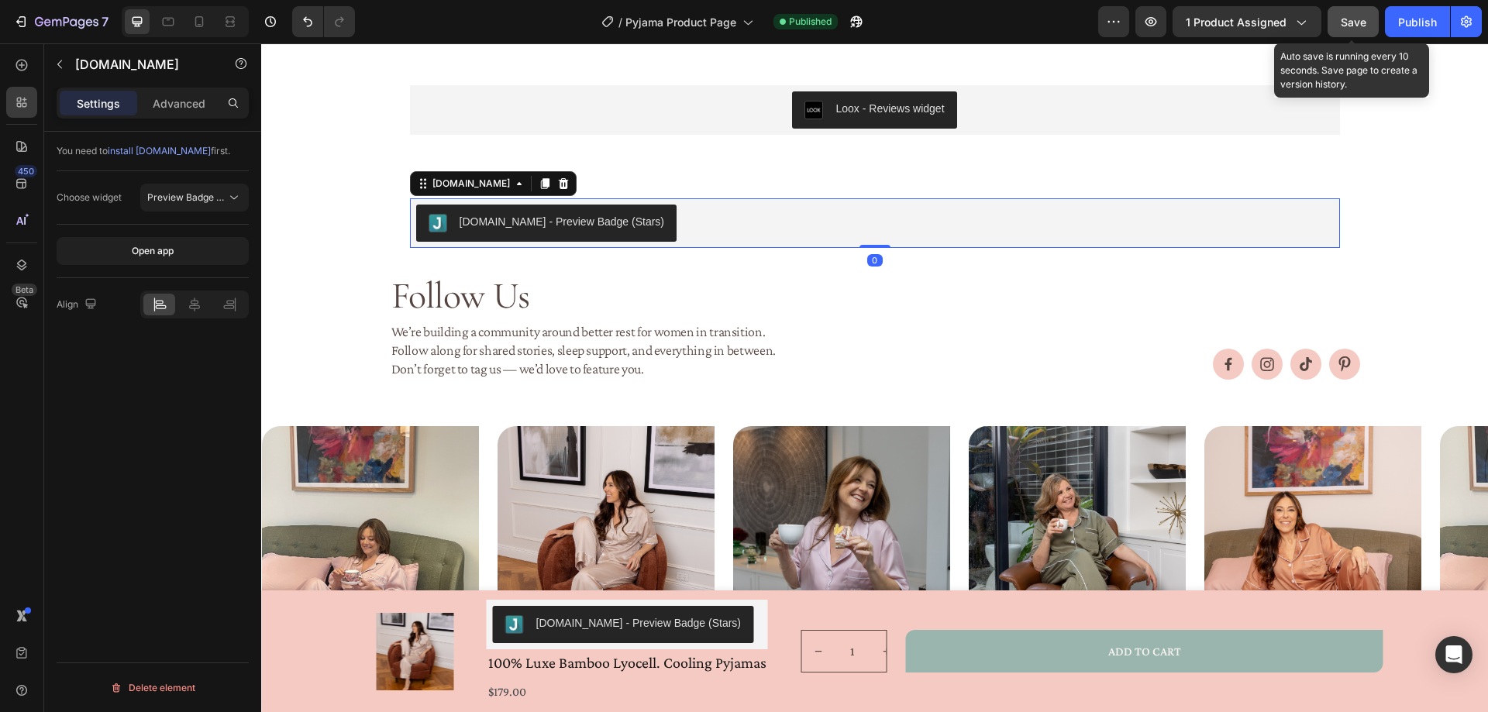
click at [1356, 26] on span "Save" at bounding box center [1354, 22] width 26 height 13
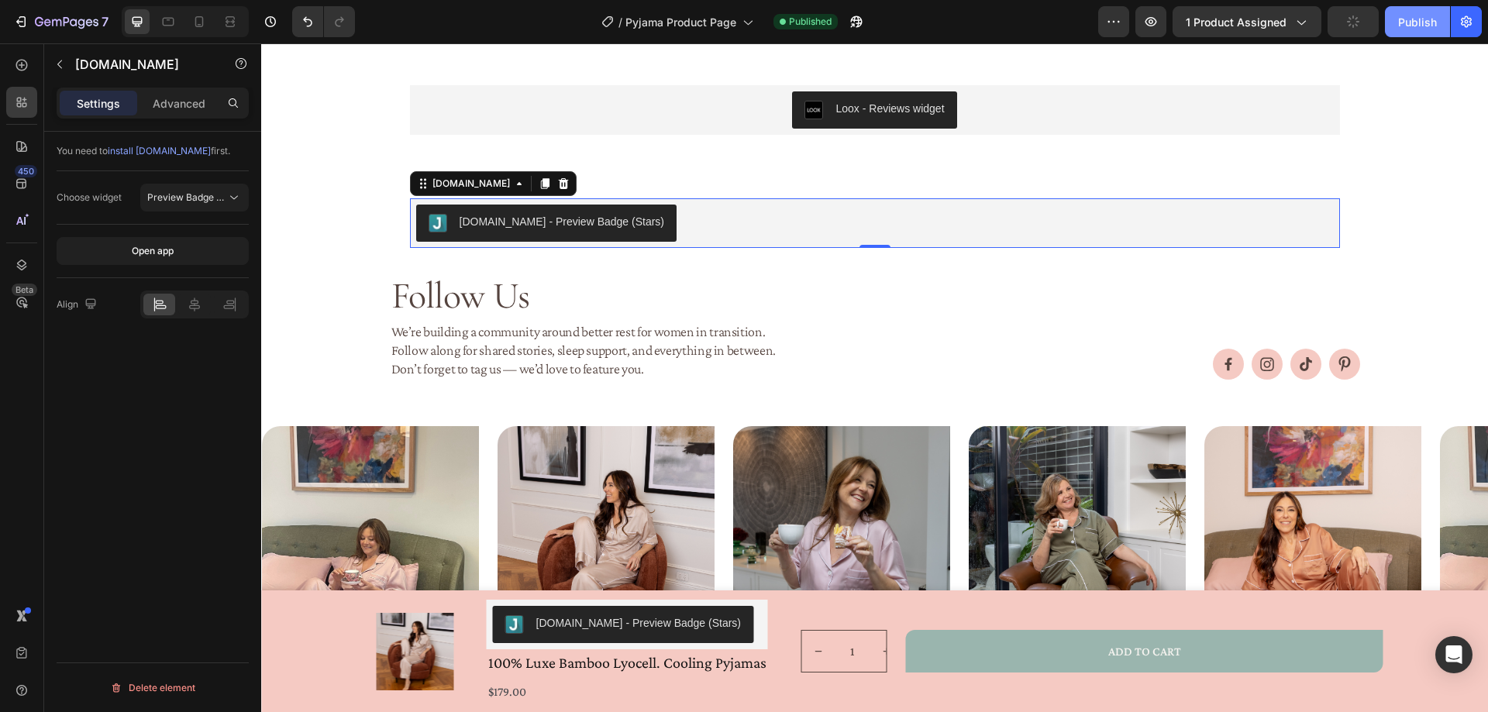
click at [1421, 14] on div "Publish" at bounding box center [1417, 22] width 39 height 16
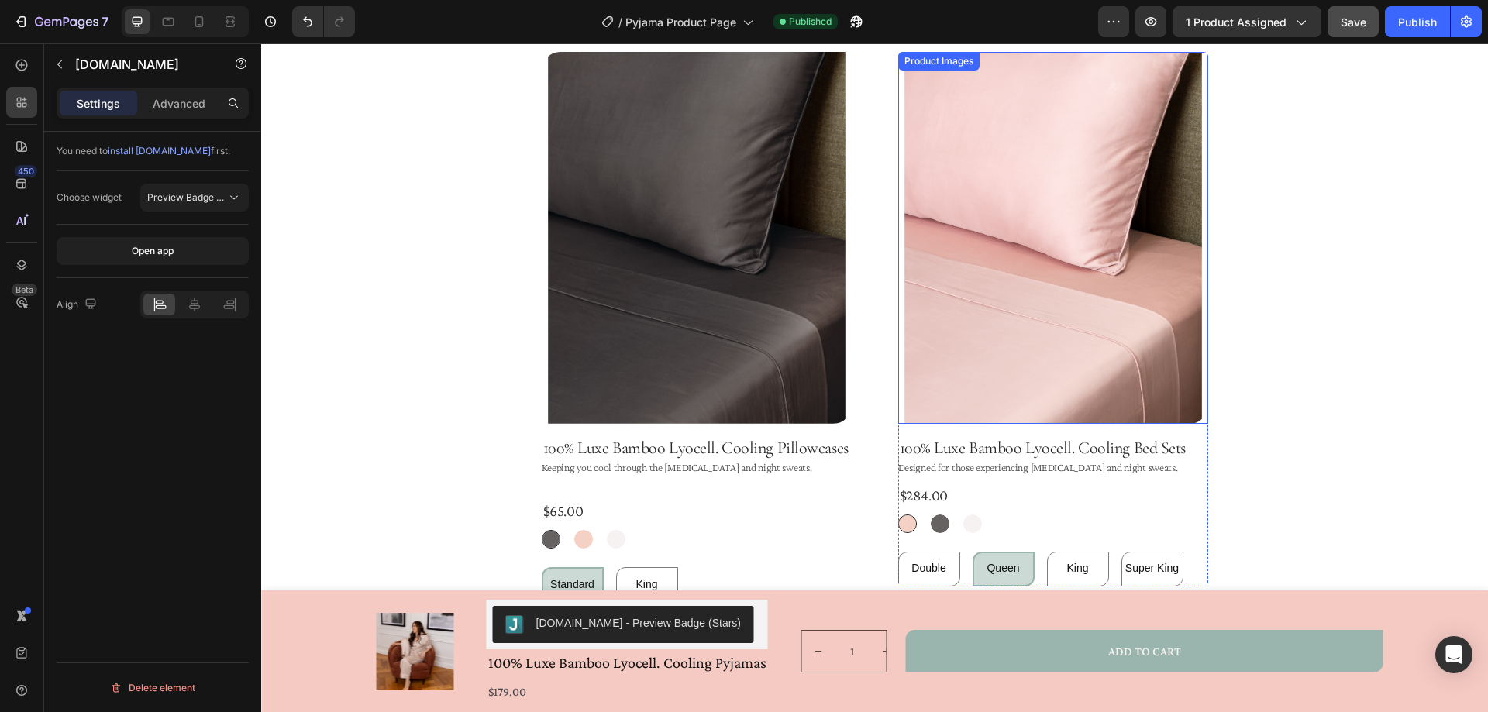
scroll to position [971, 0]
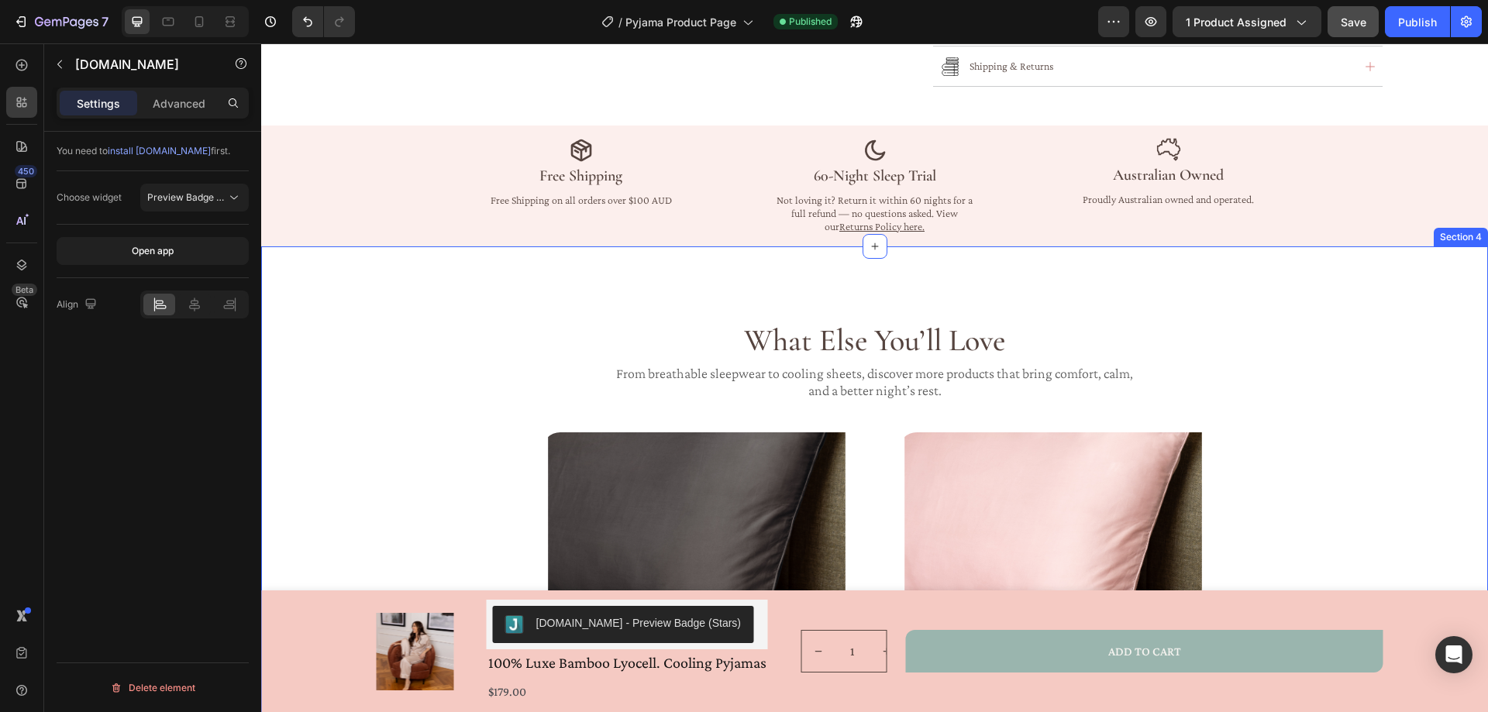
radio input "false"
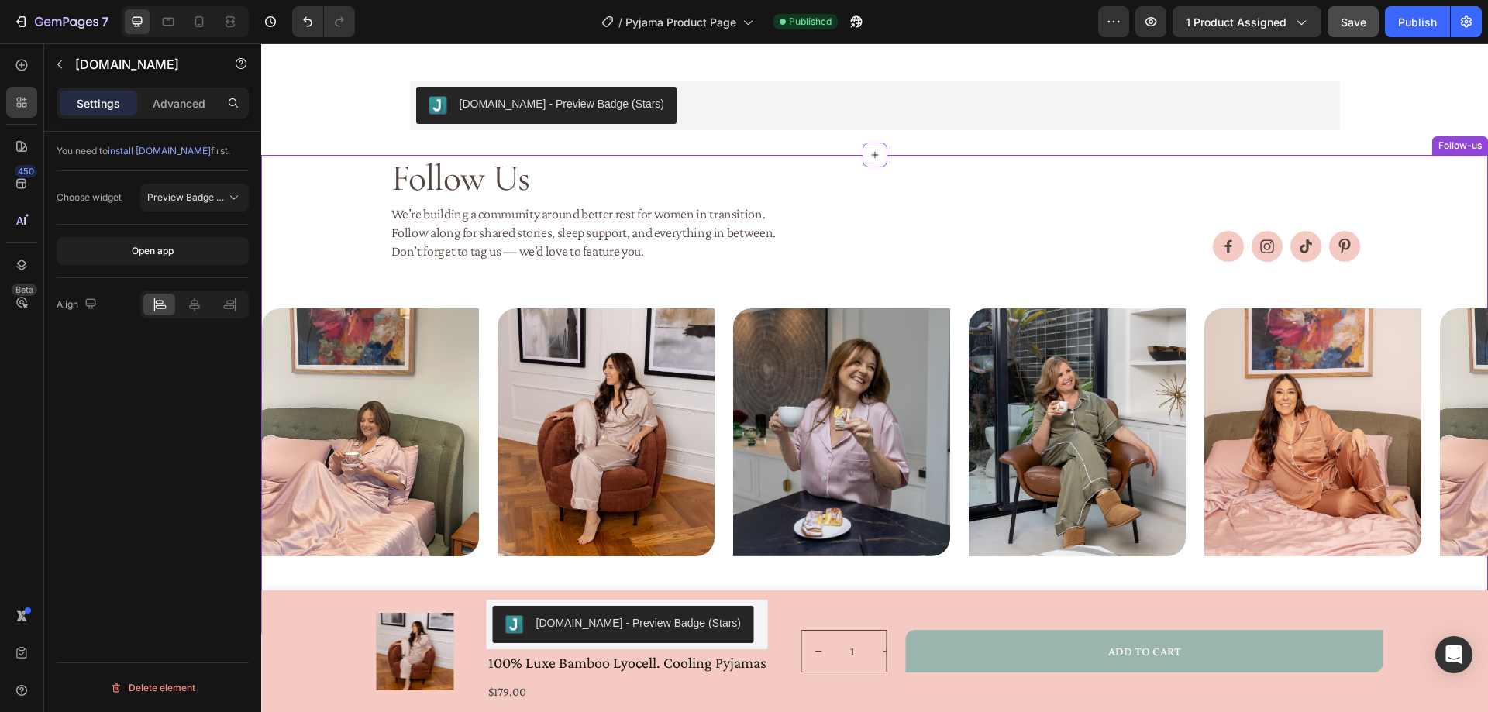
scroll to position [1783, 0]
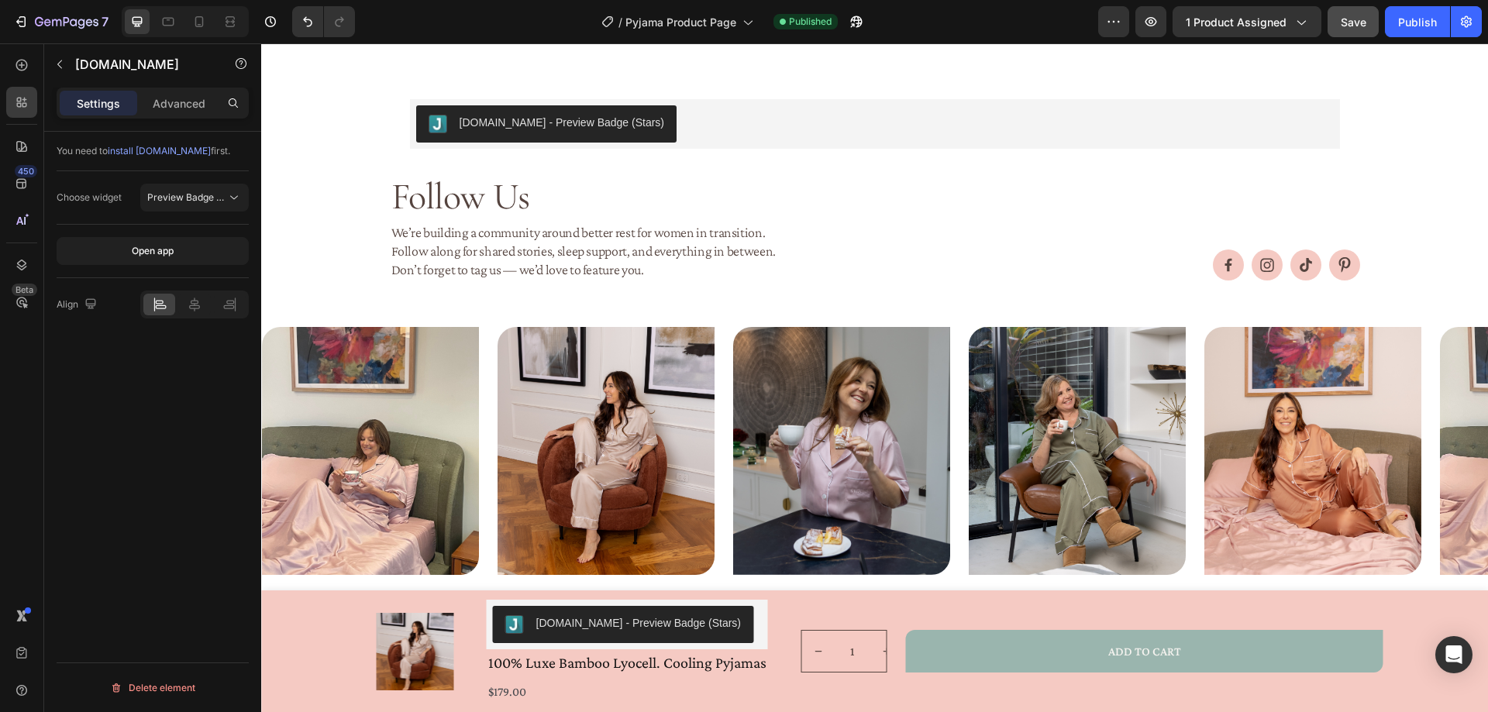
click at [654, 126] on div "[DOMAIN_NAME] - Preview Badge (Stars)" at bounding box center [875, 123] width 918 height 37
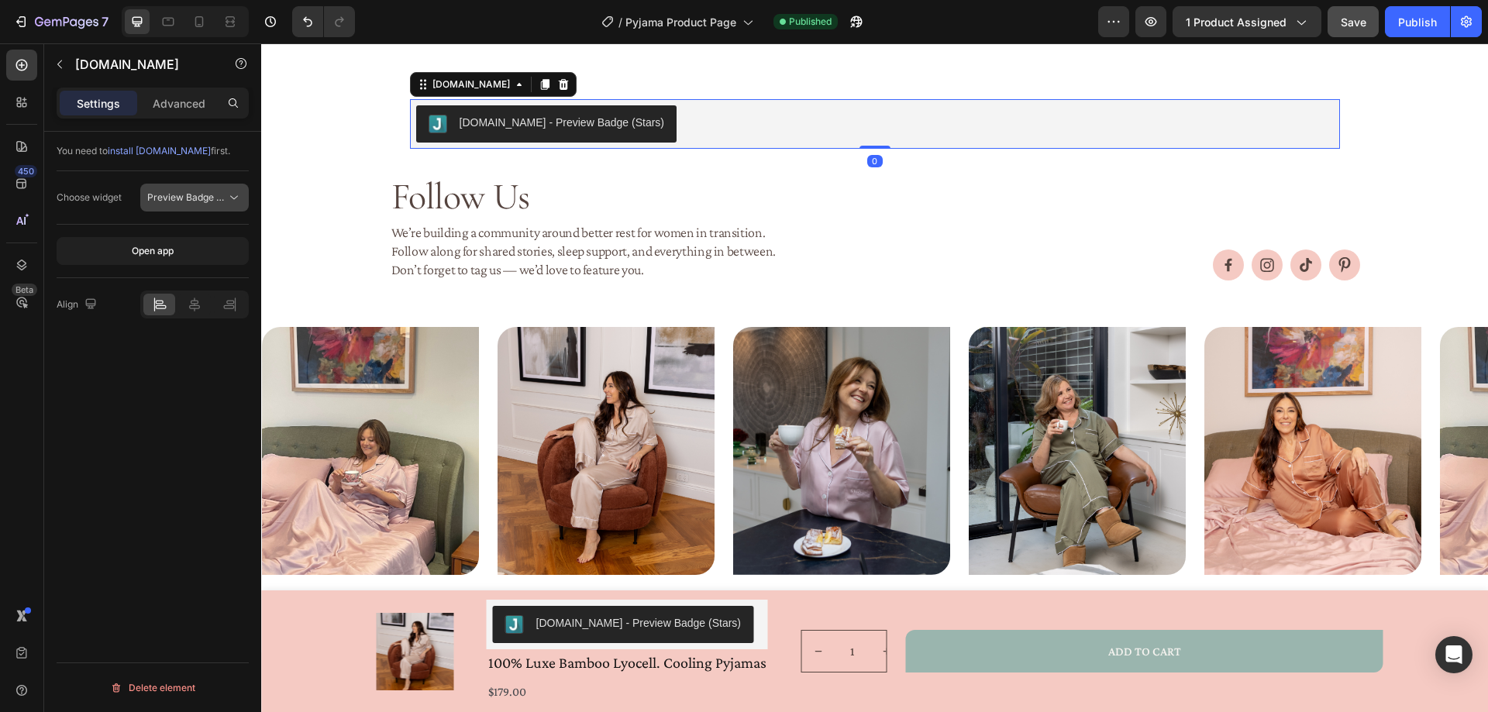
click at [205, 200] on span "Preview Badge (Stars)" at bounding box center [196, 197] width 98 height 12
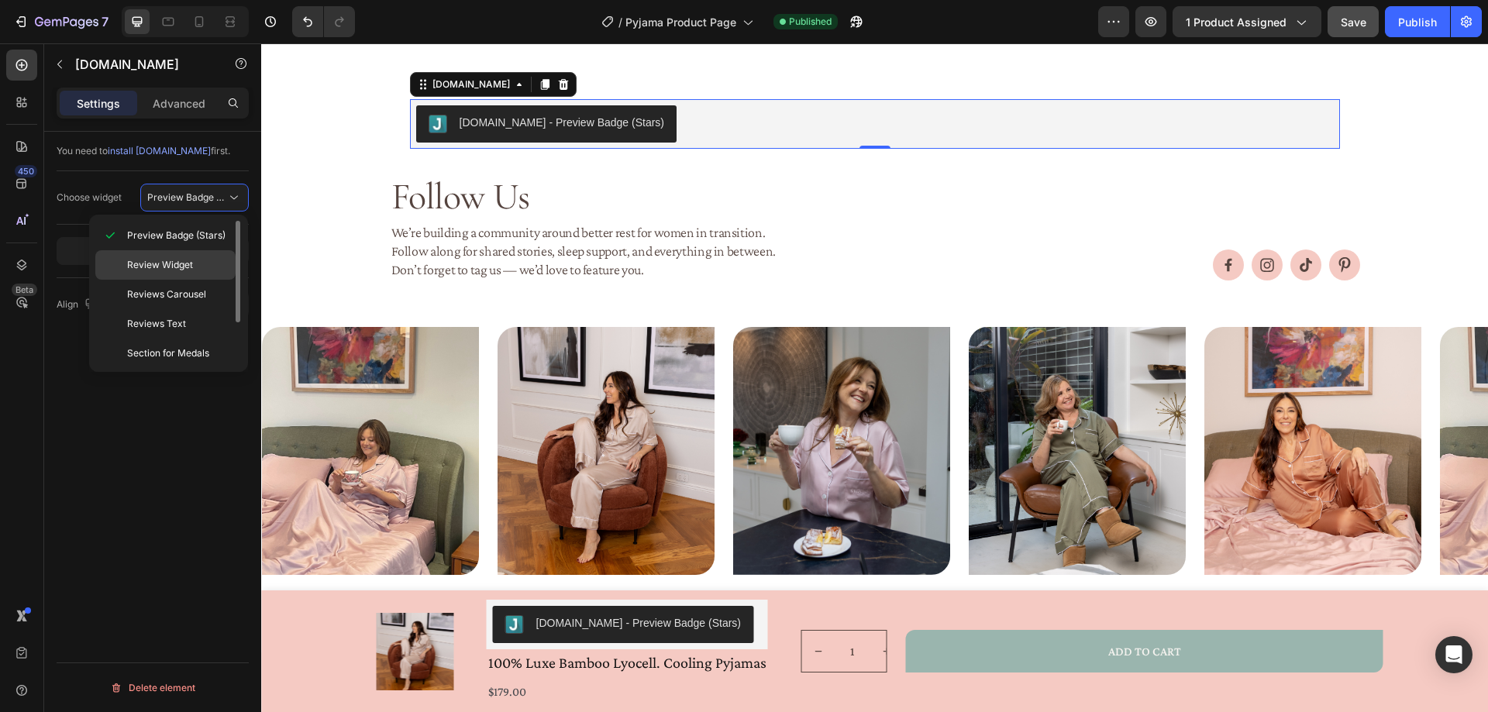
click at [204, 260] on p "Review Widget" at bounding box center [178, 265] width 102 height 14
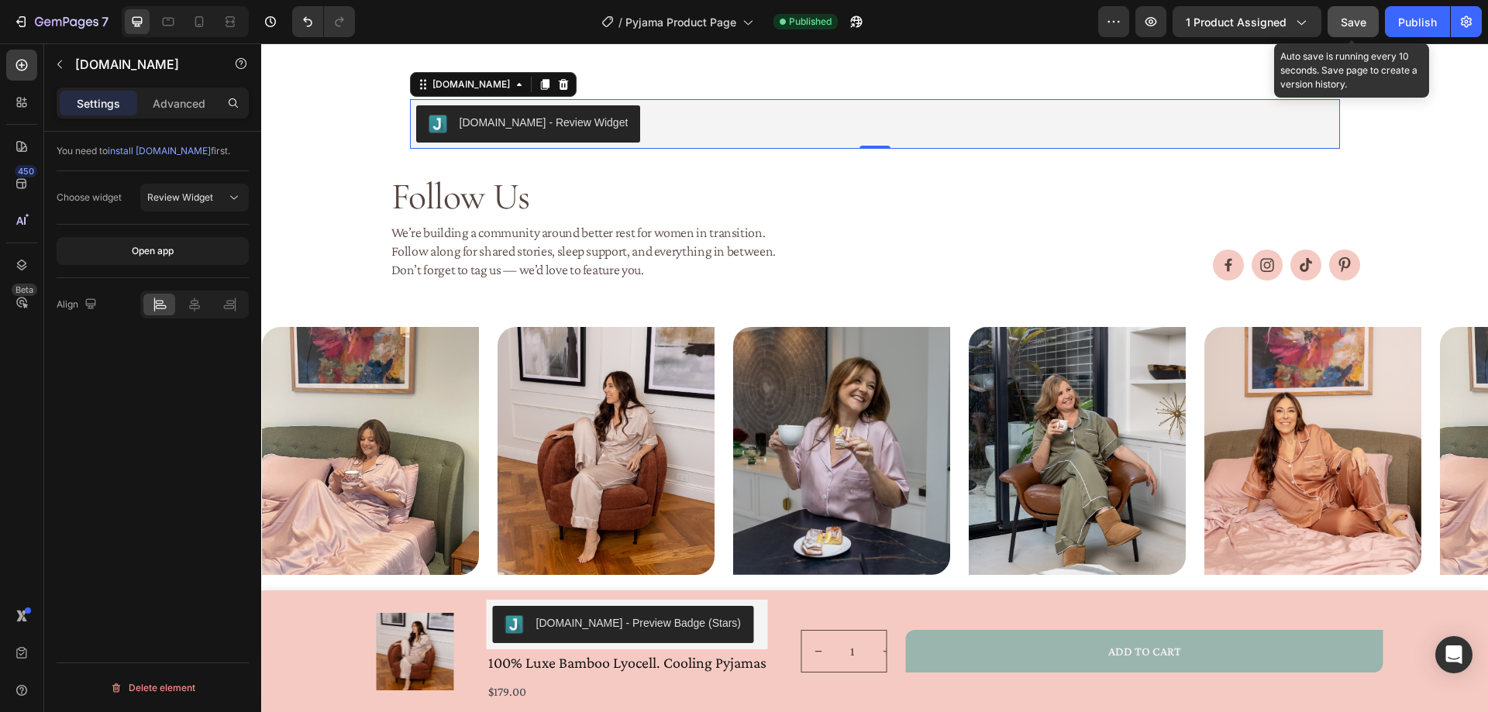
click at [1349, 14] on div "Save" at bounding box center [1354, 22] width 26 height 16
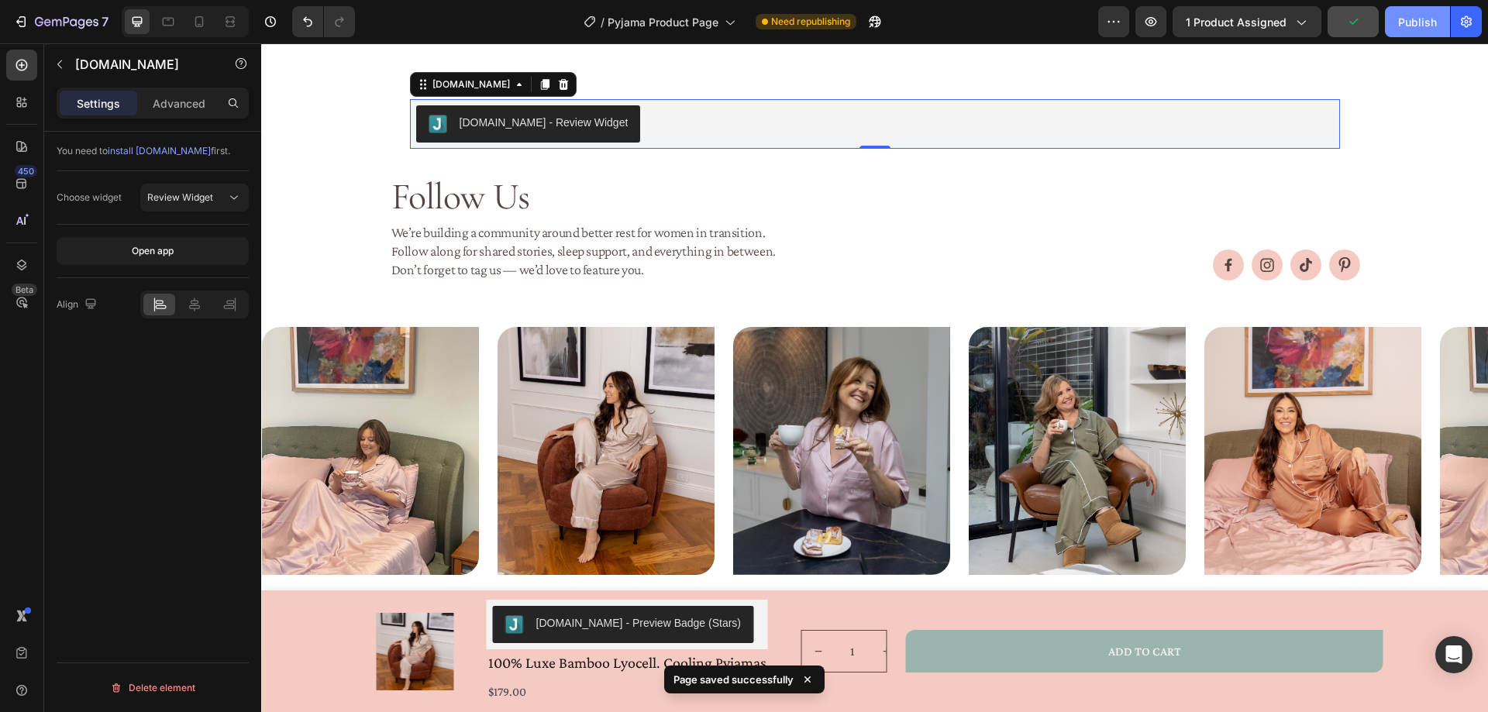
click at [1421, 18] on div "Publish" at bounding box center [1417, 22] width 39 height 16
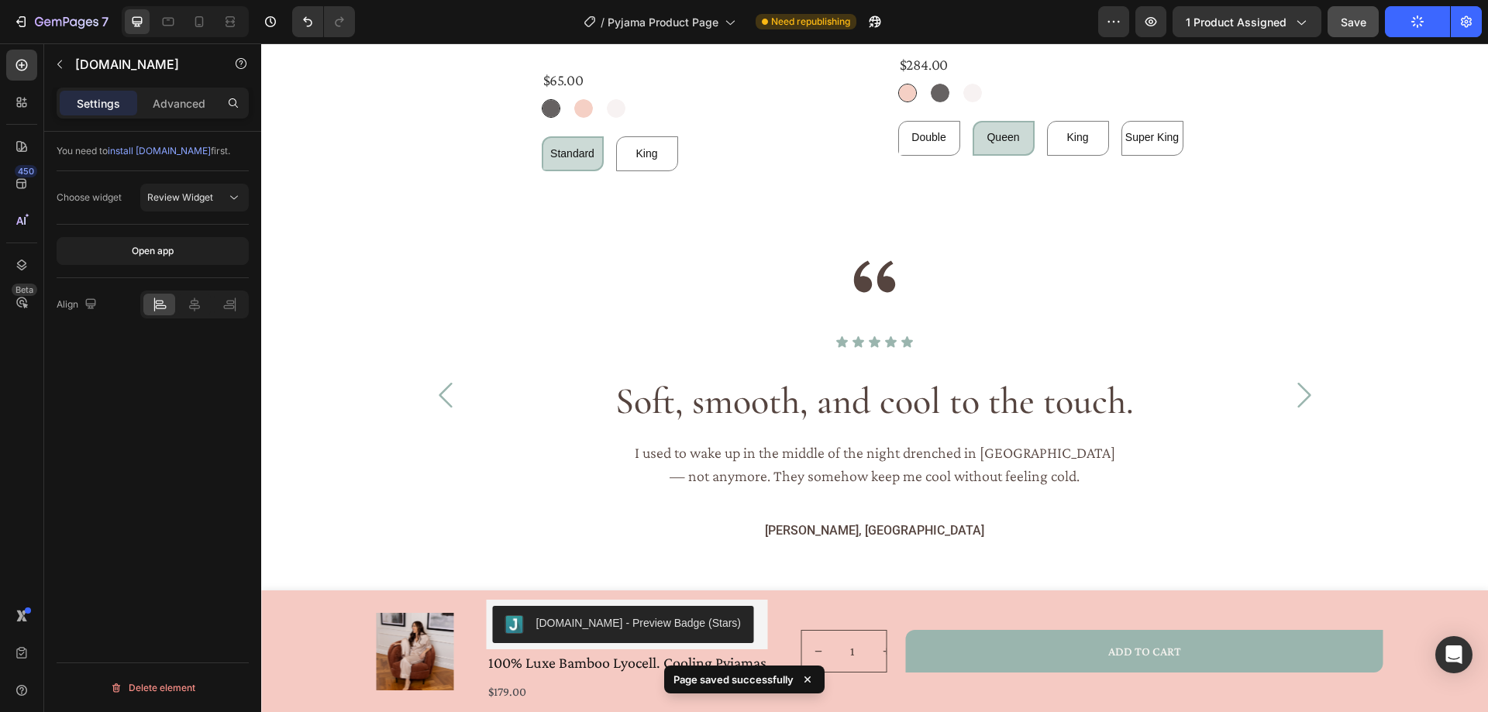
scroll to position [155, 0]
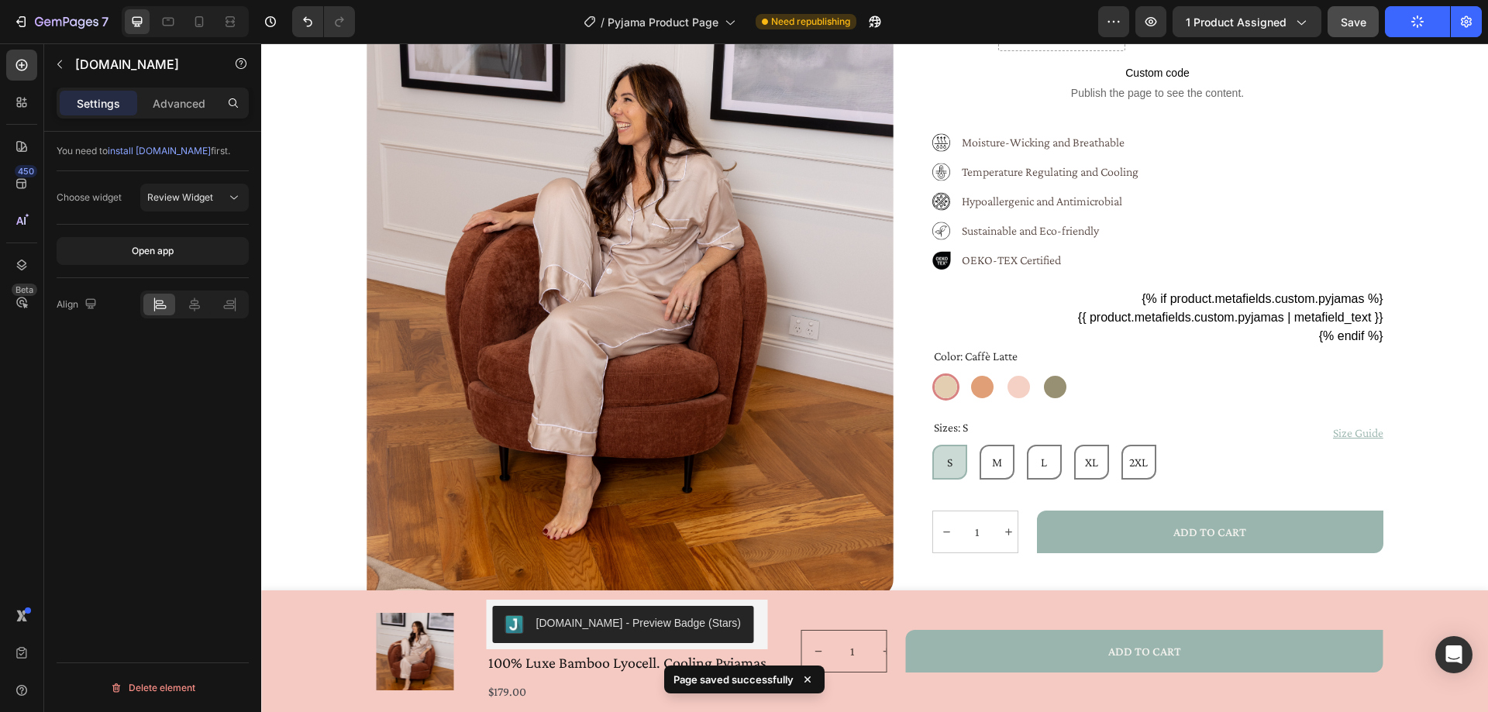
radio input "false"
